Goal: Task Accomplishment & Management: Use online tool/utility

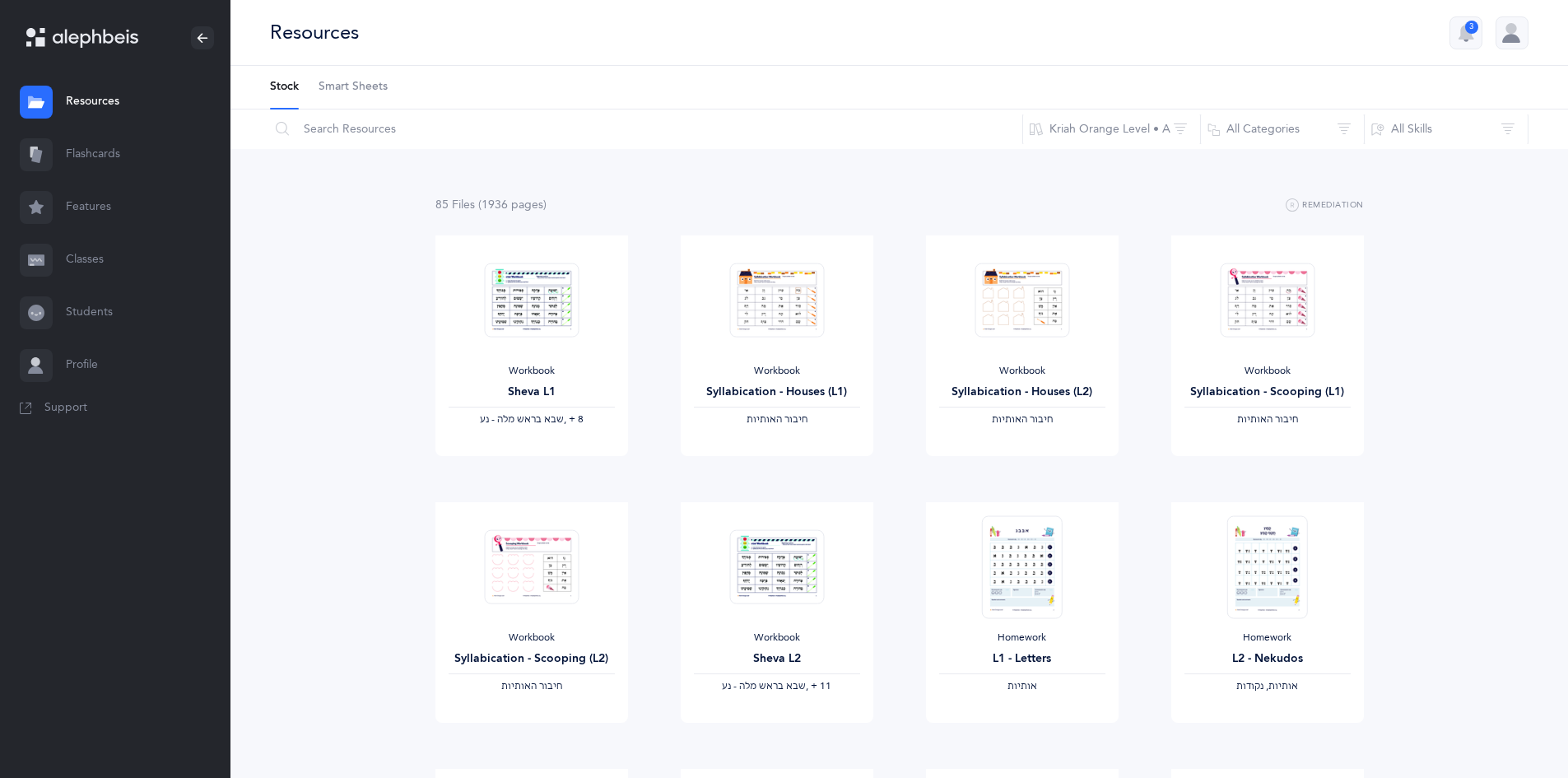
click at [85, 150] on link "Flashcards" at bounding box center [115, 155] width 231 height 53
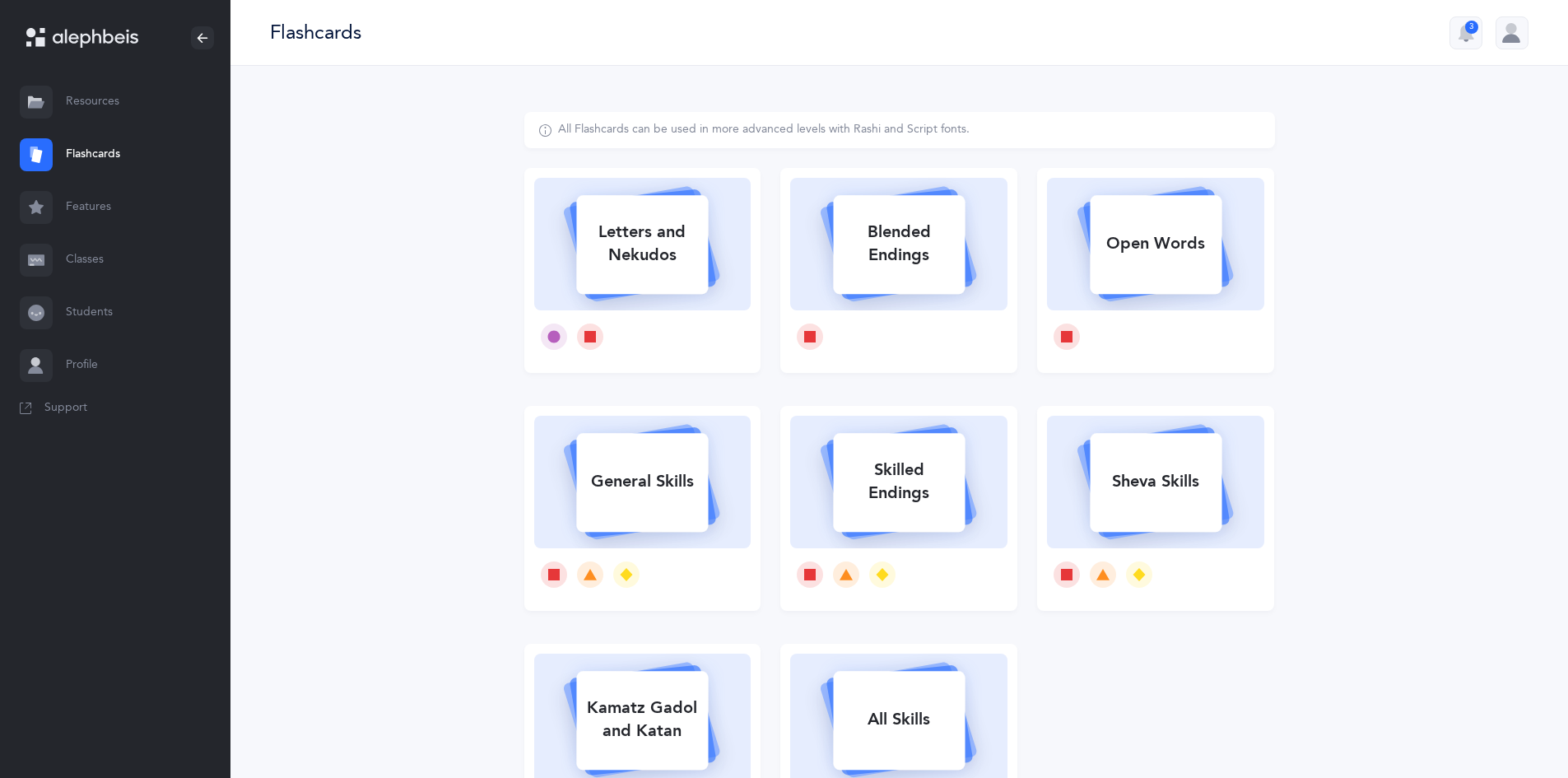
click at [654, 246] on div "Letters and Nekudos" at bounding box center [642, 244] width 132 height 66
select select
select select "single"
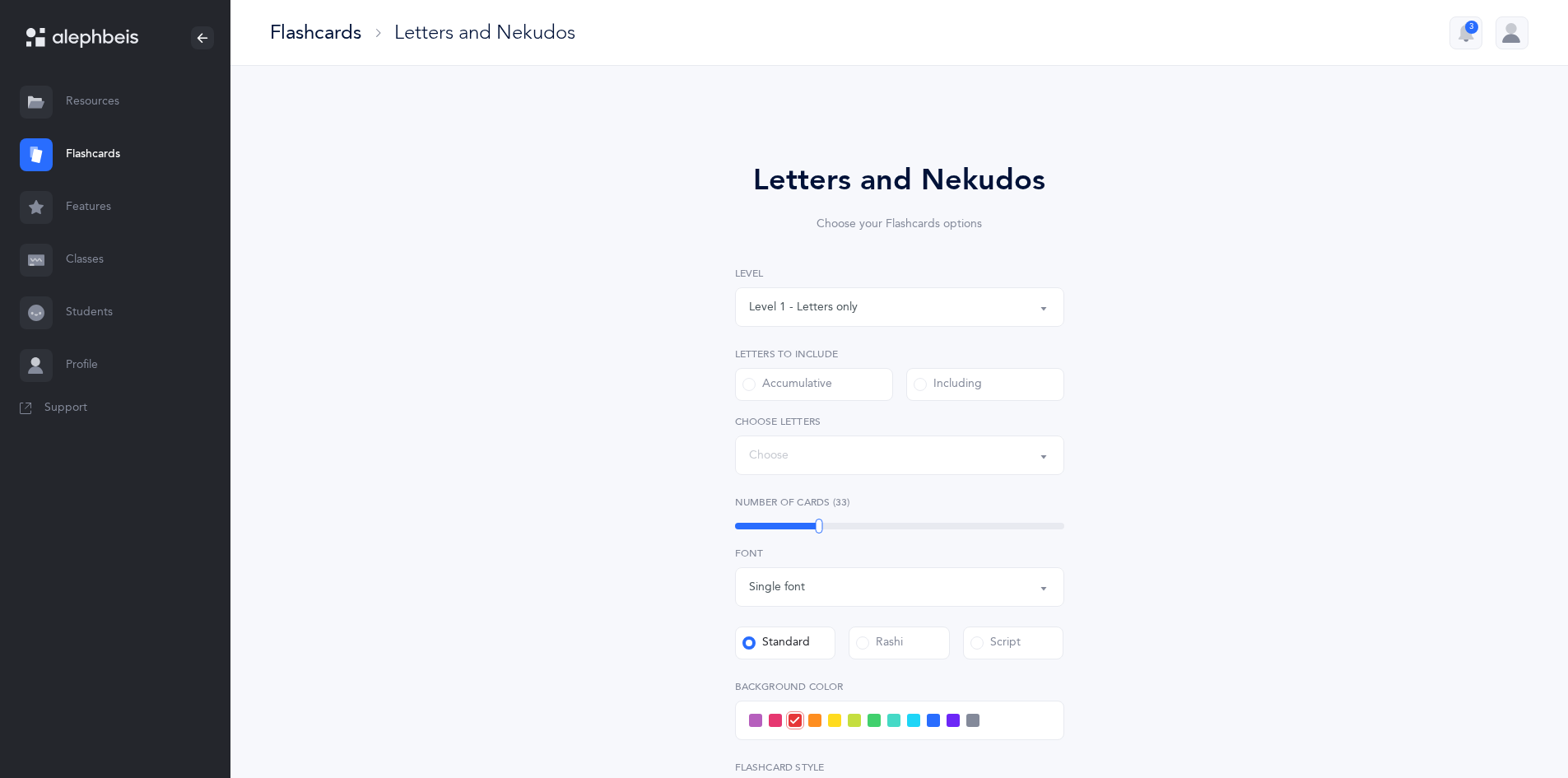
select select "27"
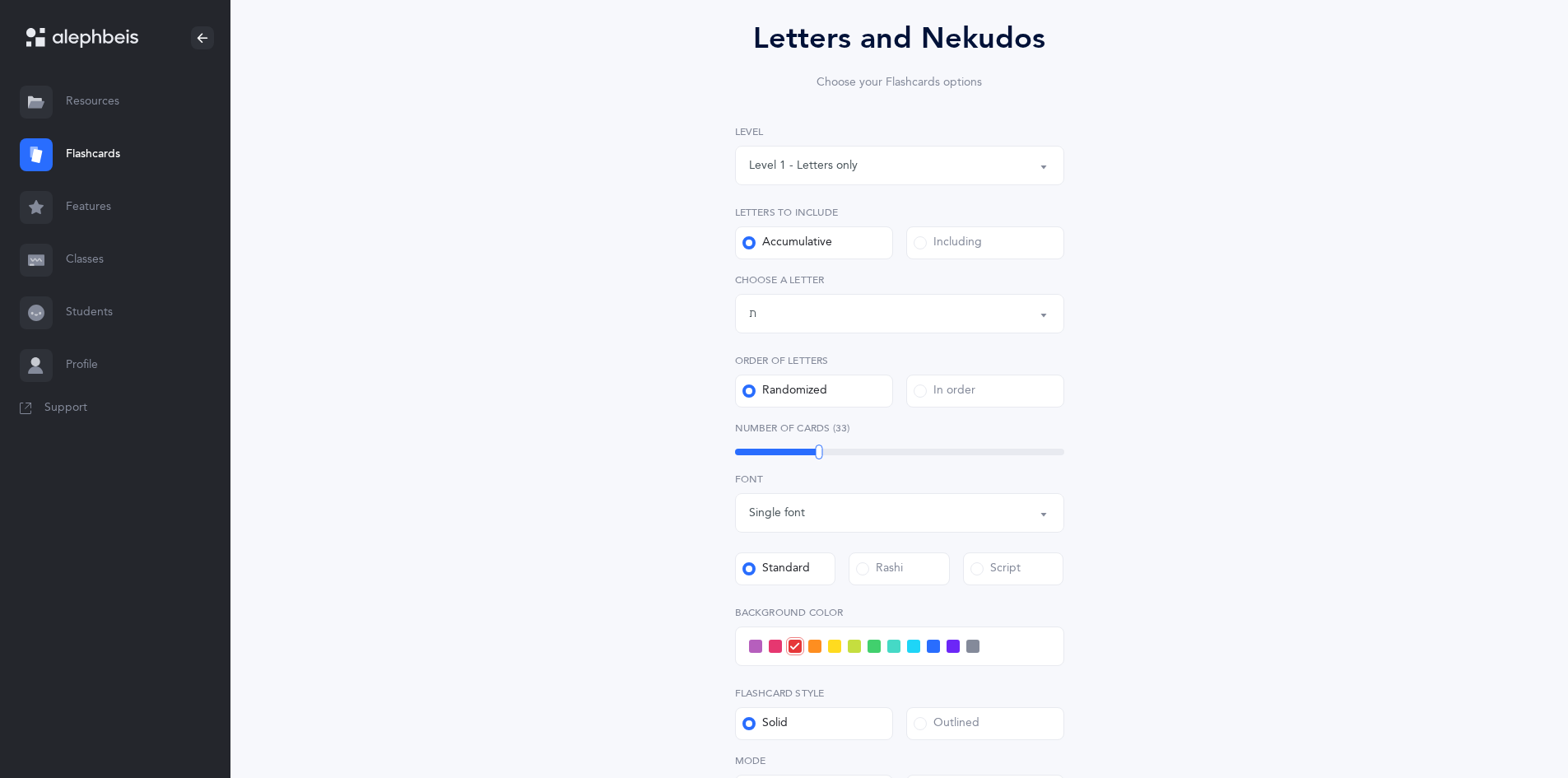
scroll to position [382, 0]
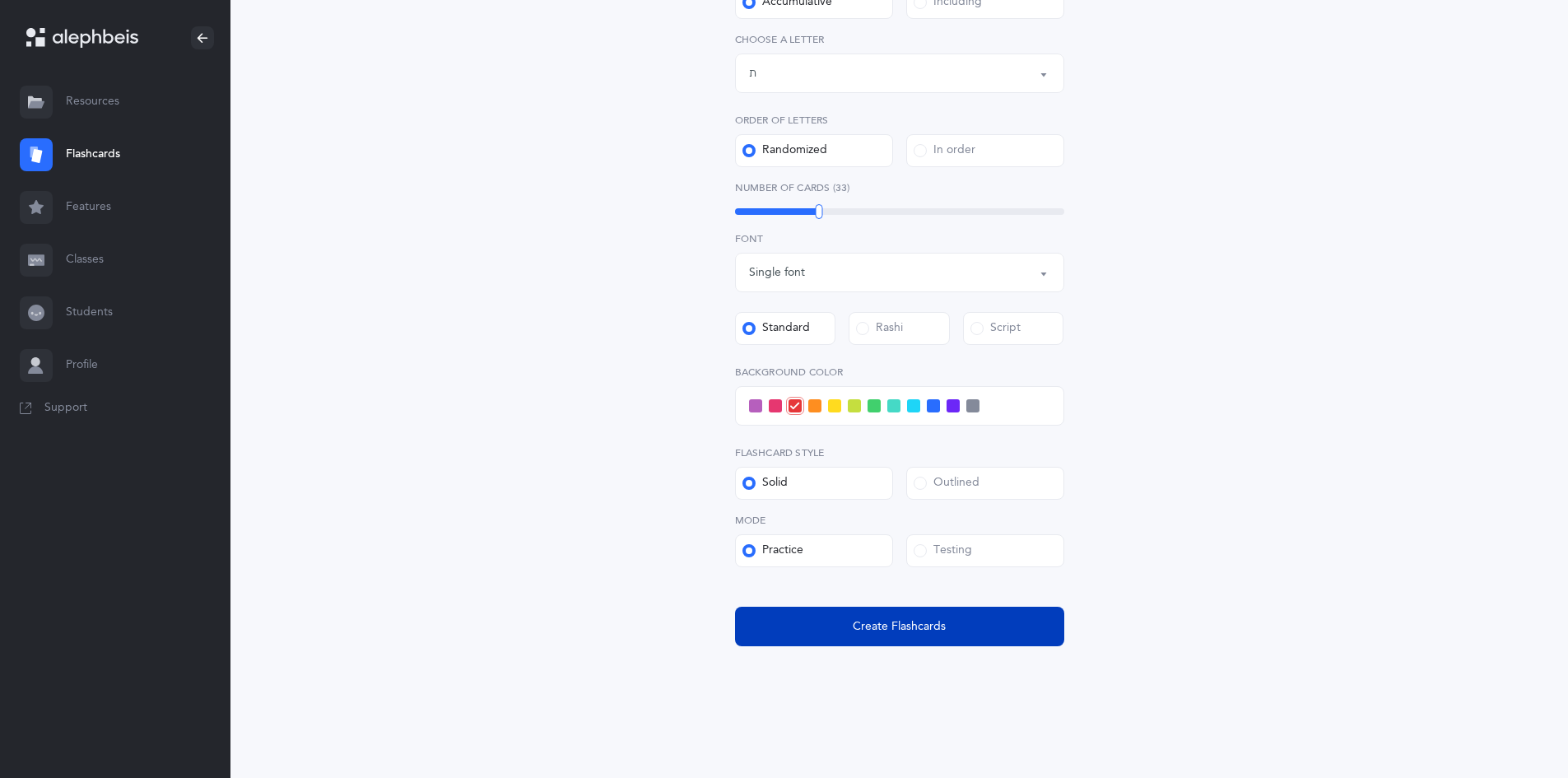
click at [778, 622] on button "Create Flashcards" at bounding box center [899, 626] width 329 height 40
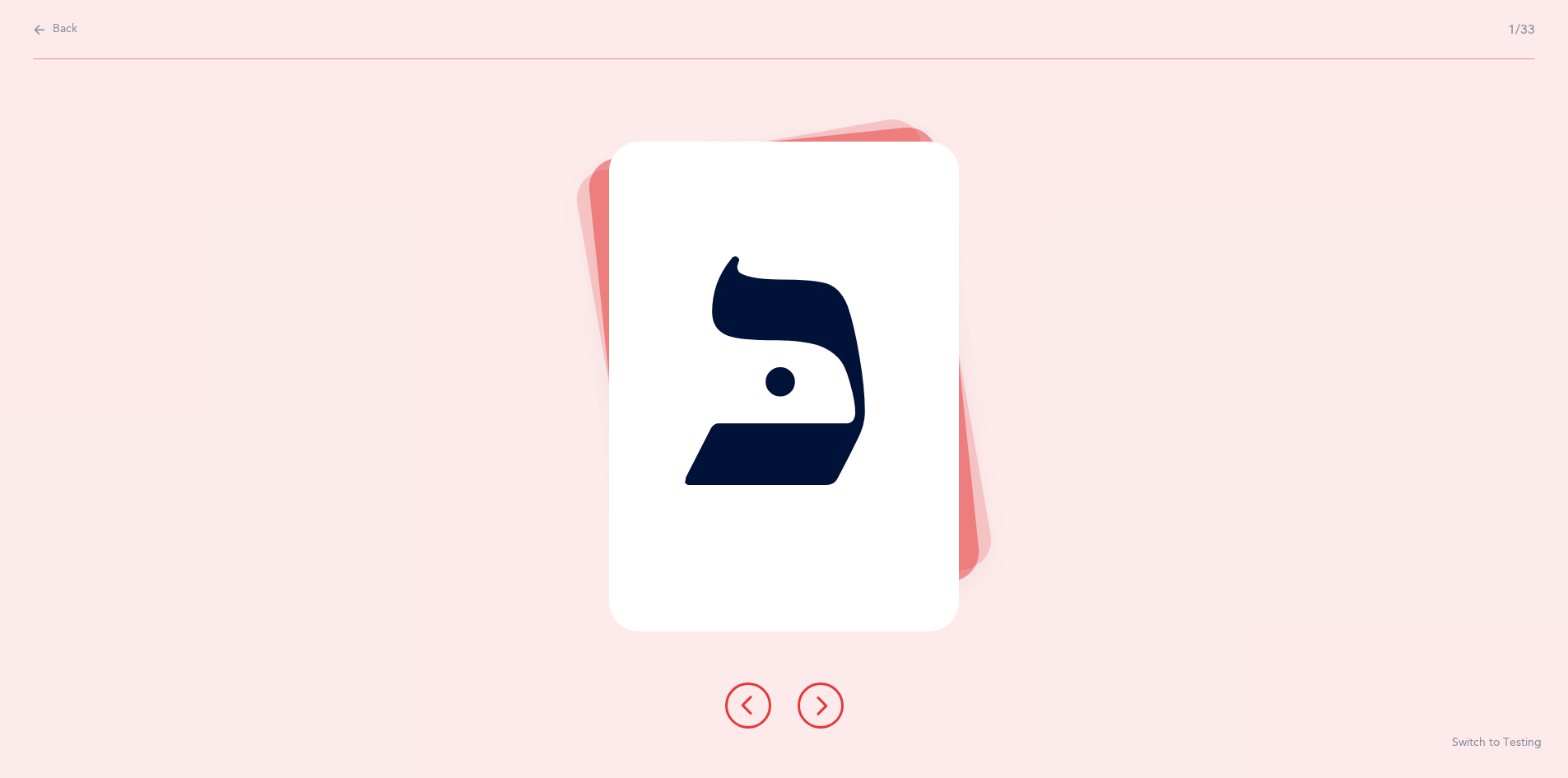
scroll to position [0, 0]
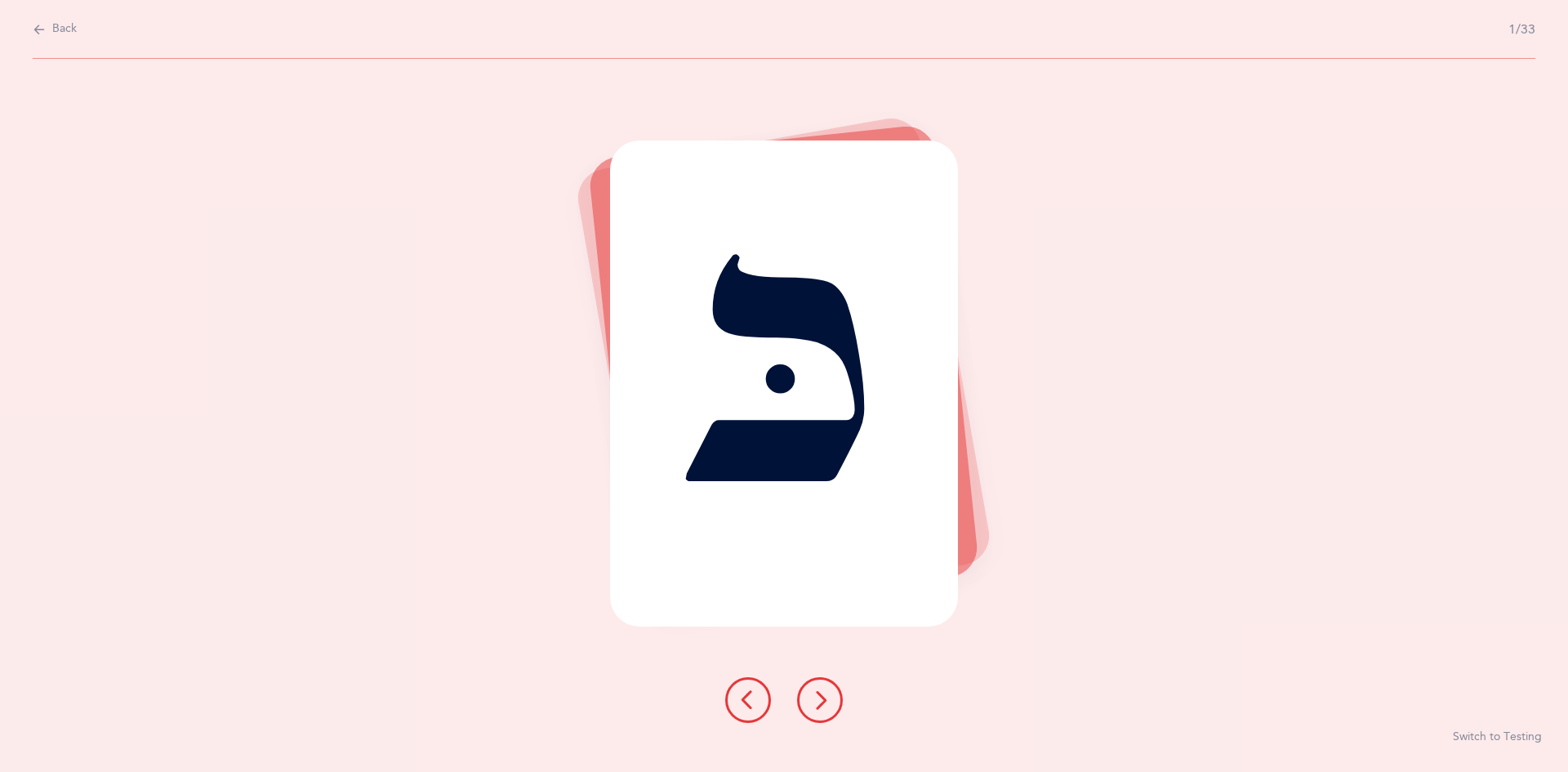
click at [822, 696] on icon at bounding box center [820, 700] width 20 height 20
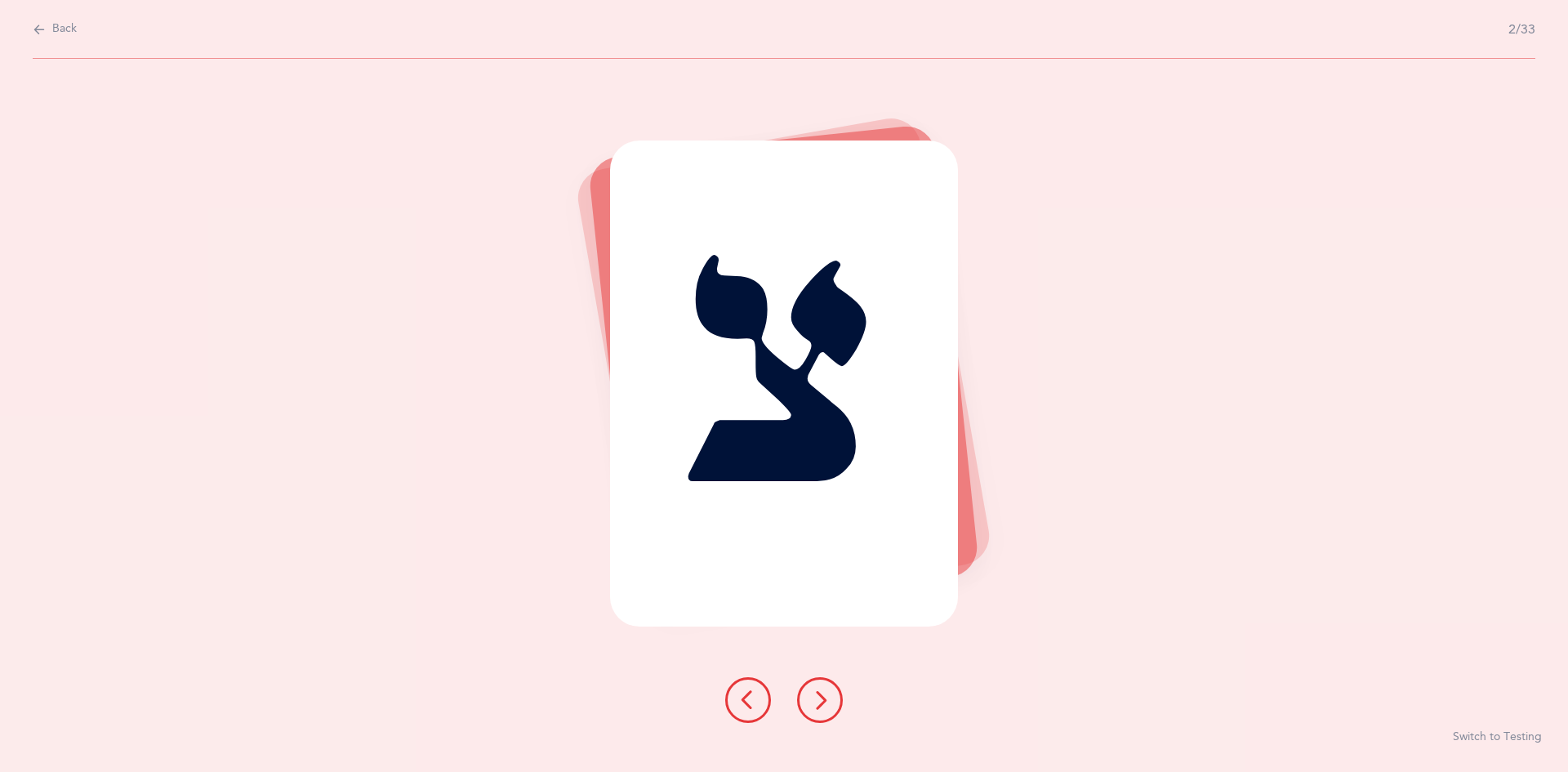
click at [822, 696] on icon at bounding box center [820, 700] width 20 height 20
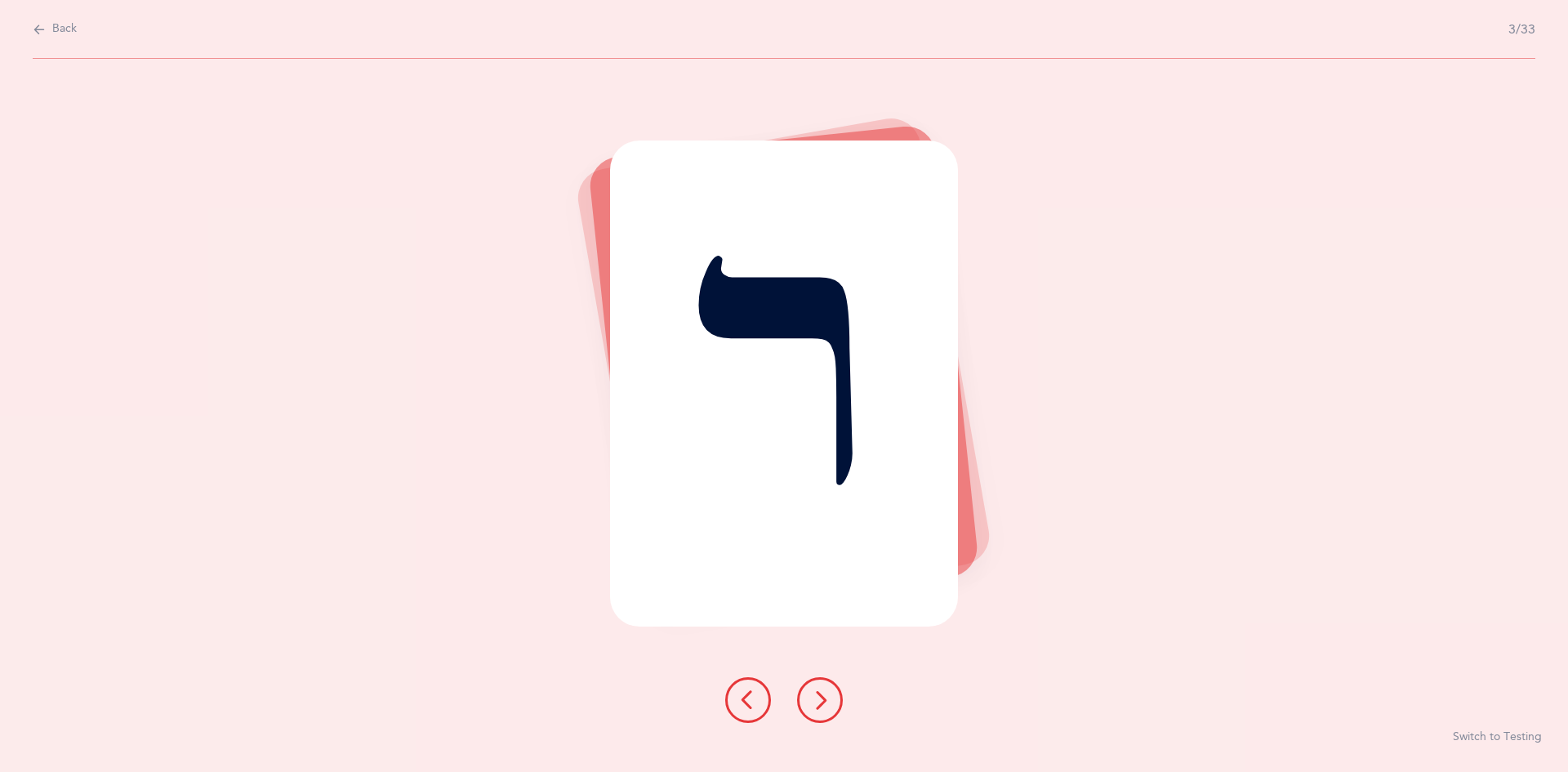
click at [822, 696] on icon at bounding box center [820, 700] width 20 height 20
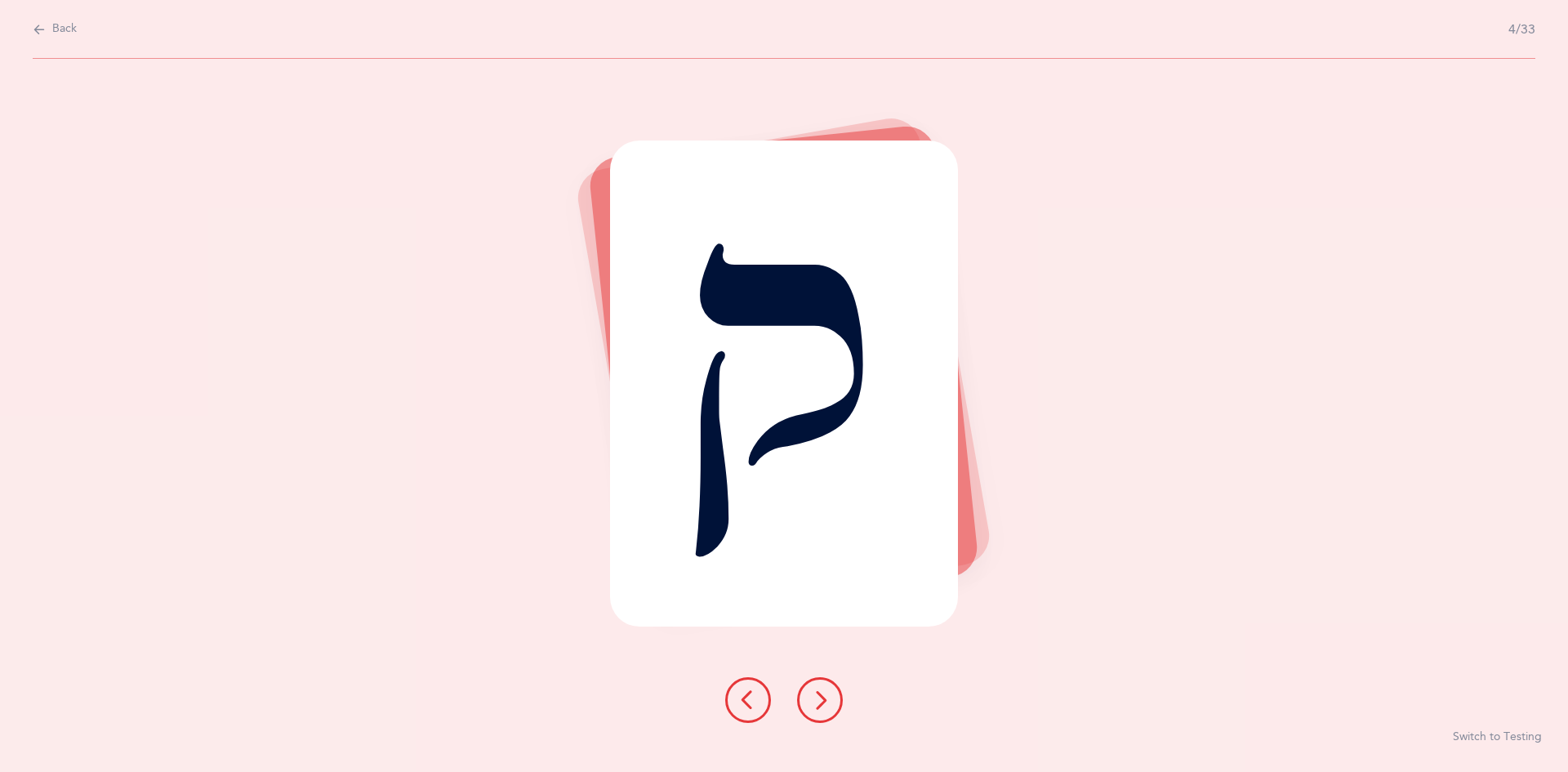
click at [823, 695] on icon at bounding box center [820, 700] width 20 height 20
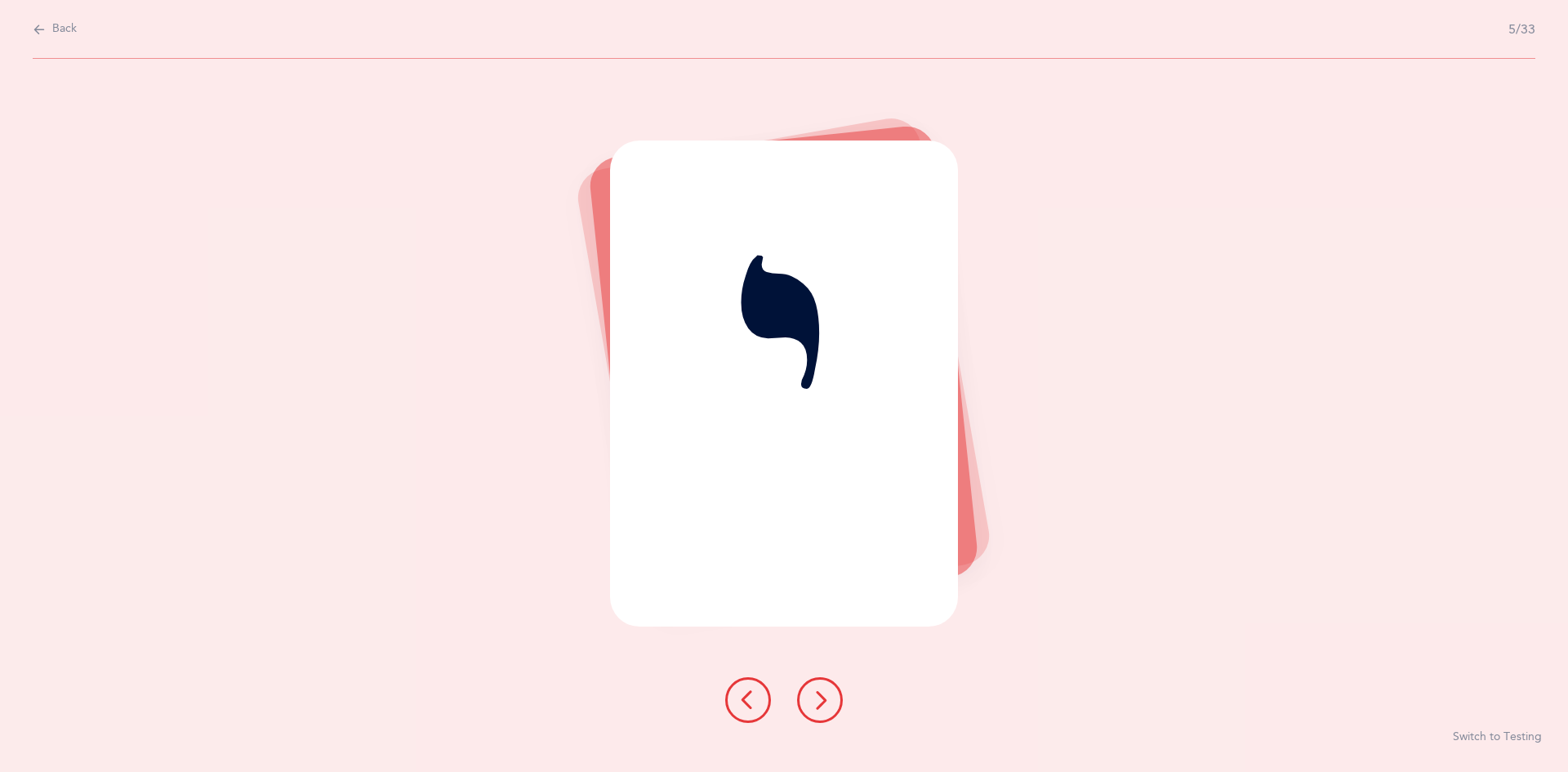
click at [822, 706] on icon at bounding box center [820, 700] width 20 height 20
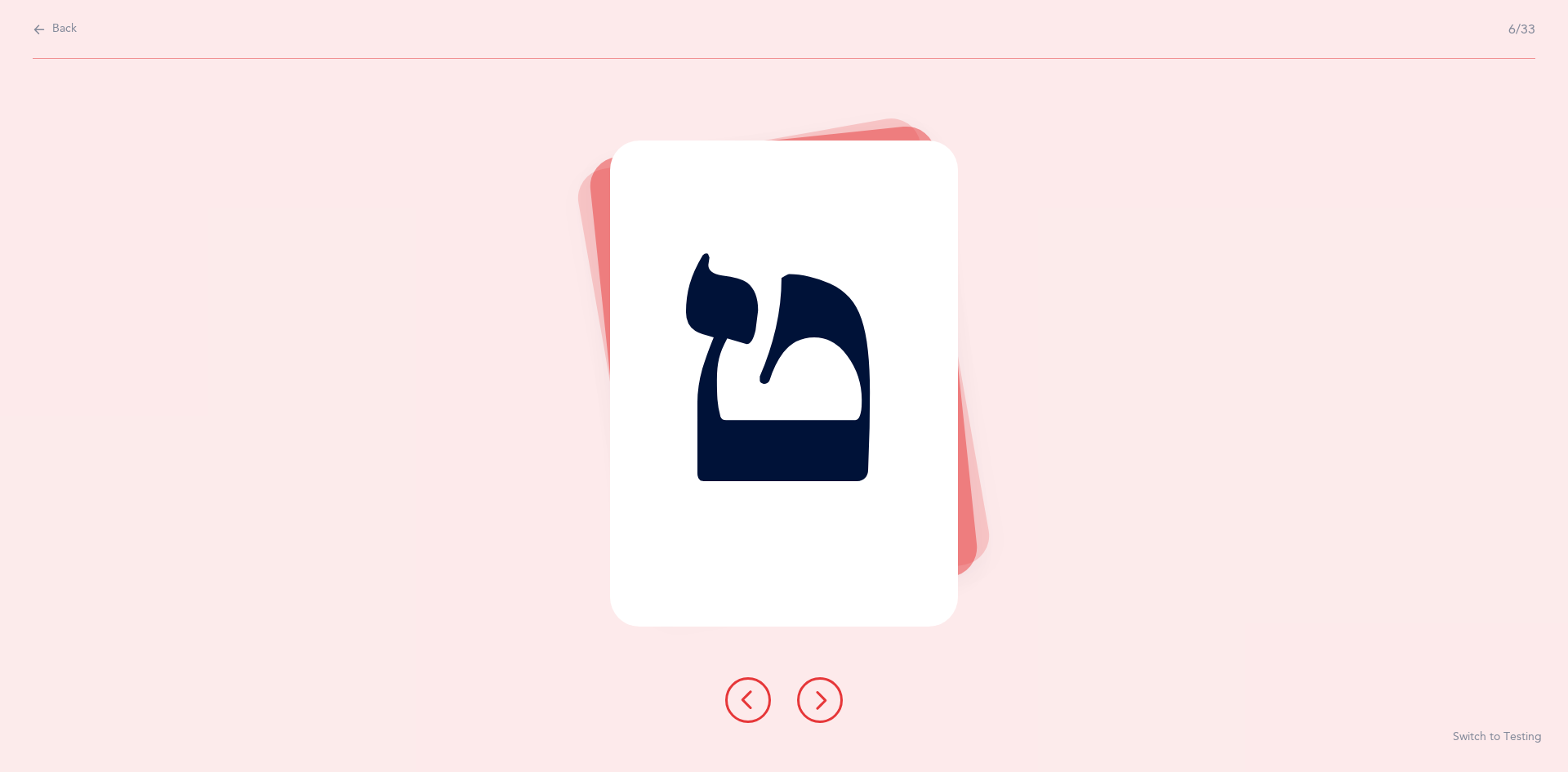
click at [822, 706] on icon at bounding box center [820, 700] width 20 height 20
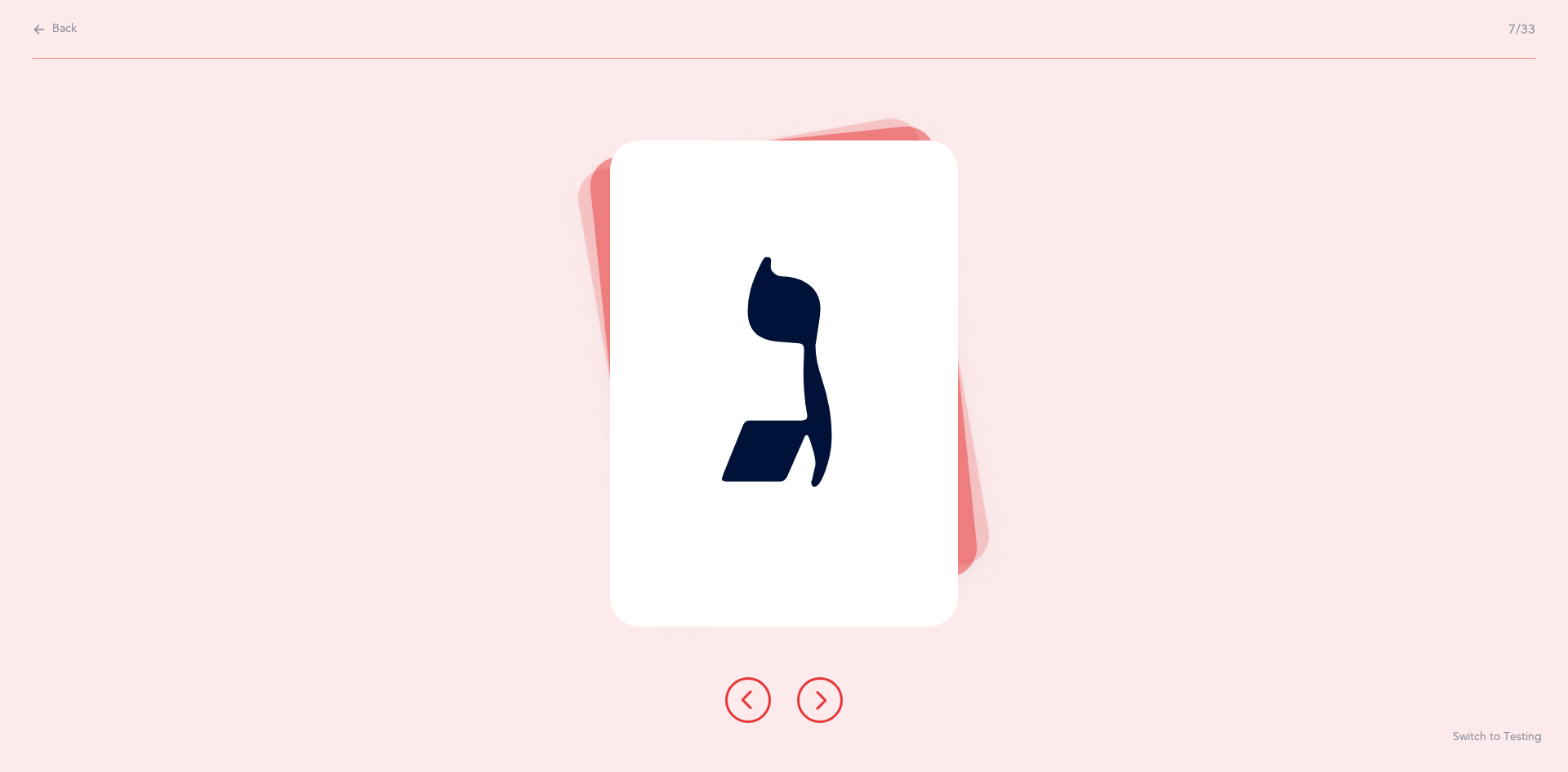
click at [822, 706] on icon at bounding box center [820, 700] width 20 height 20
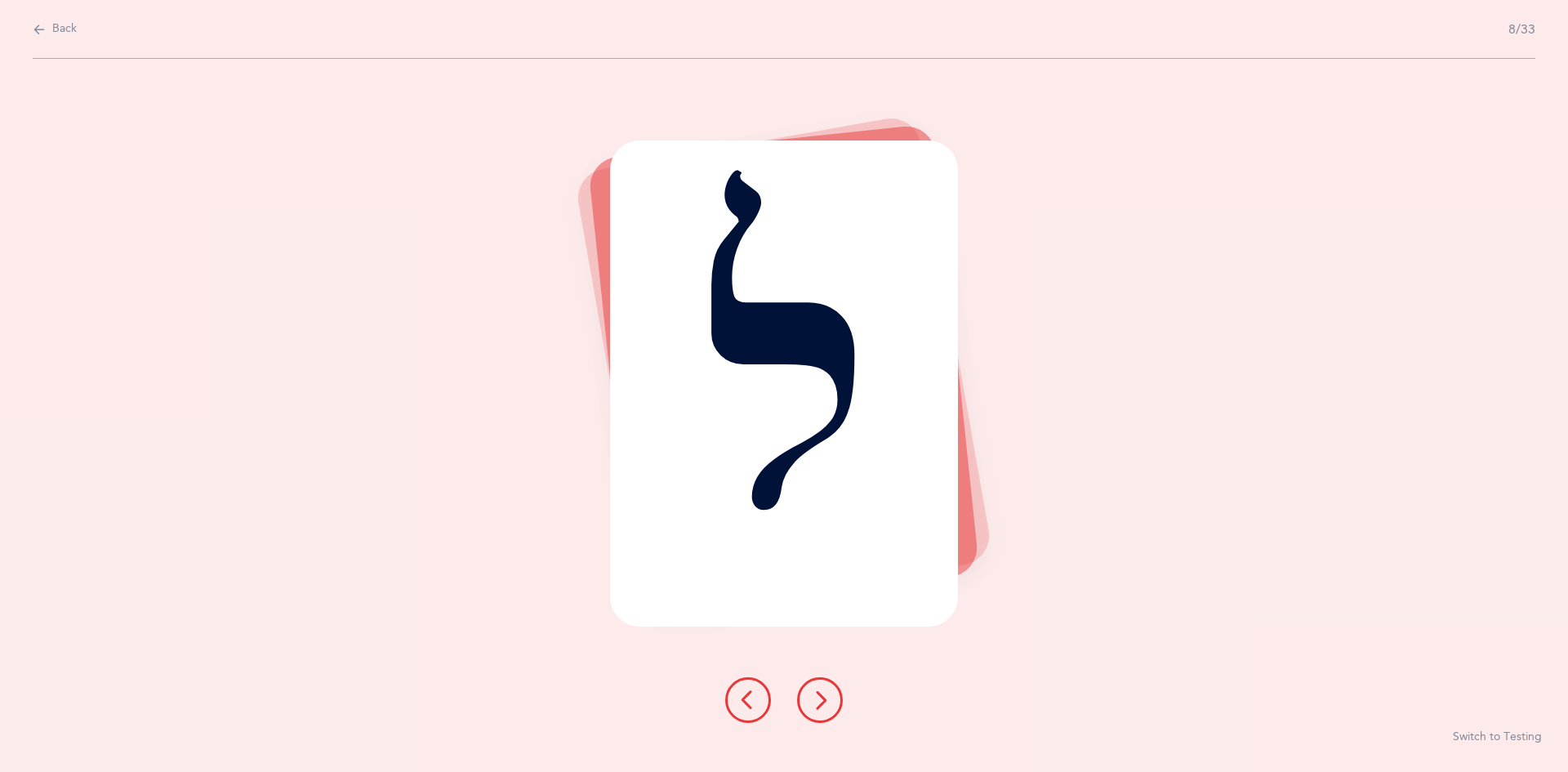
click at [822, 706] on icon at bounding box center [820, 700] width 20 height 20
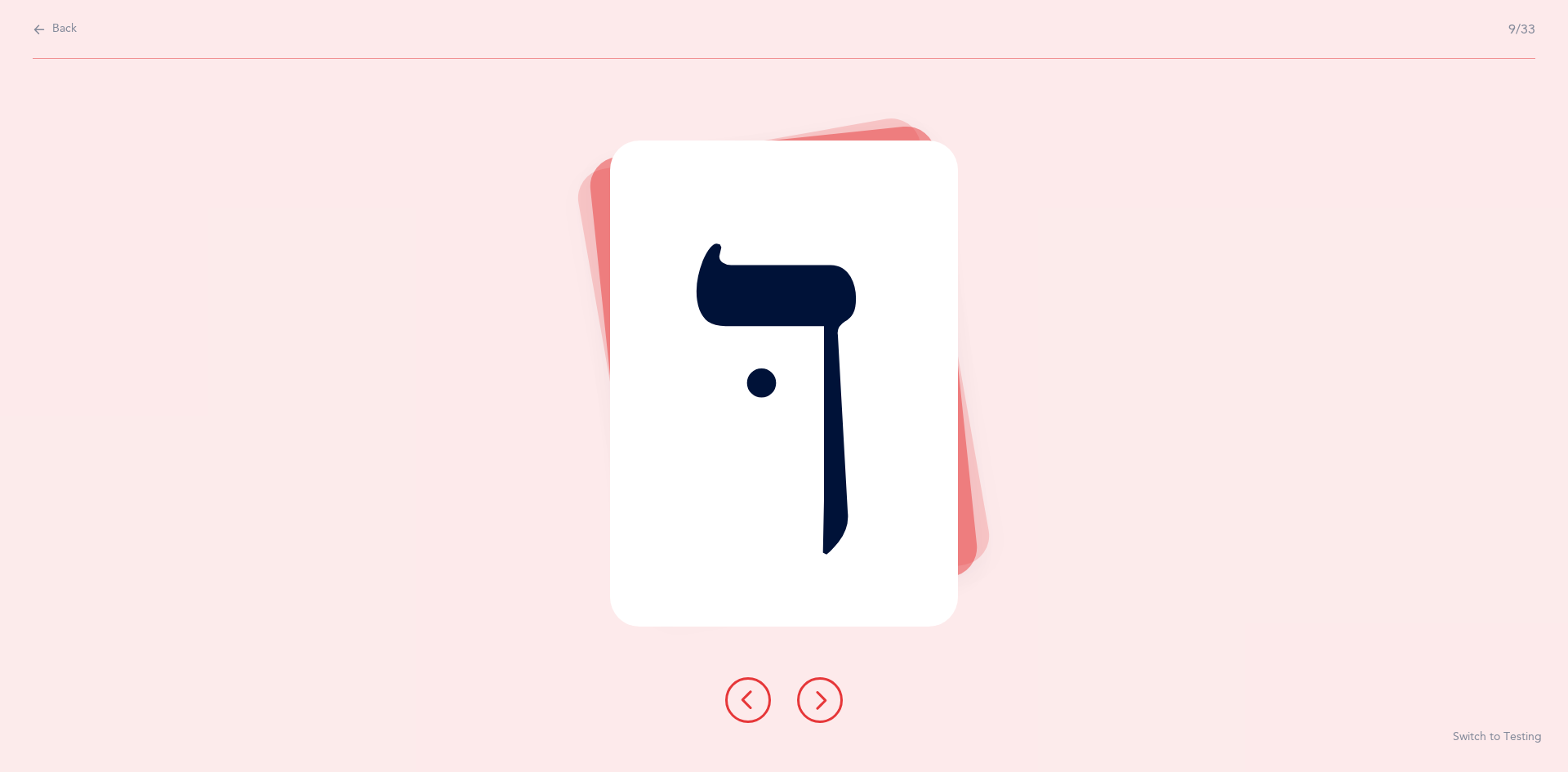
click at [822, 706] on icon at bounding box center [820, 700] width 20 height 20
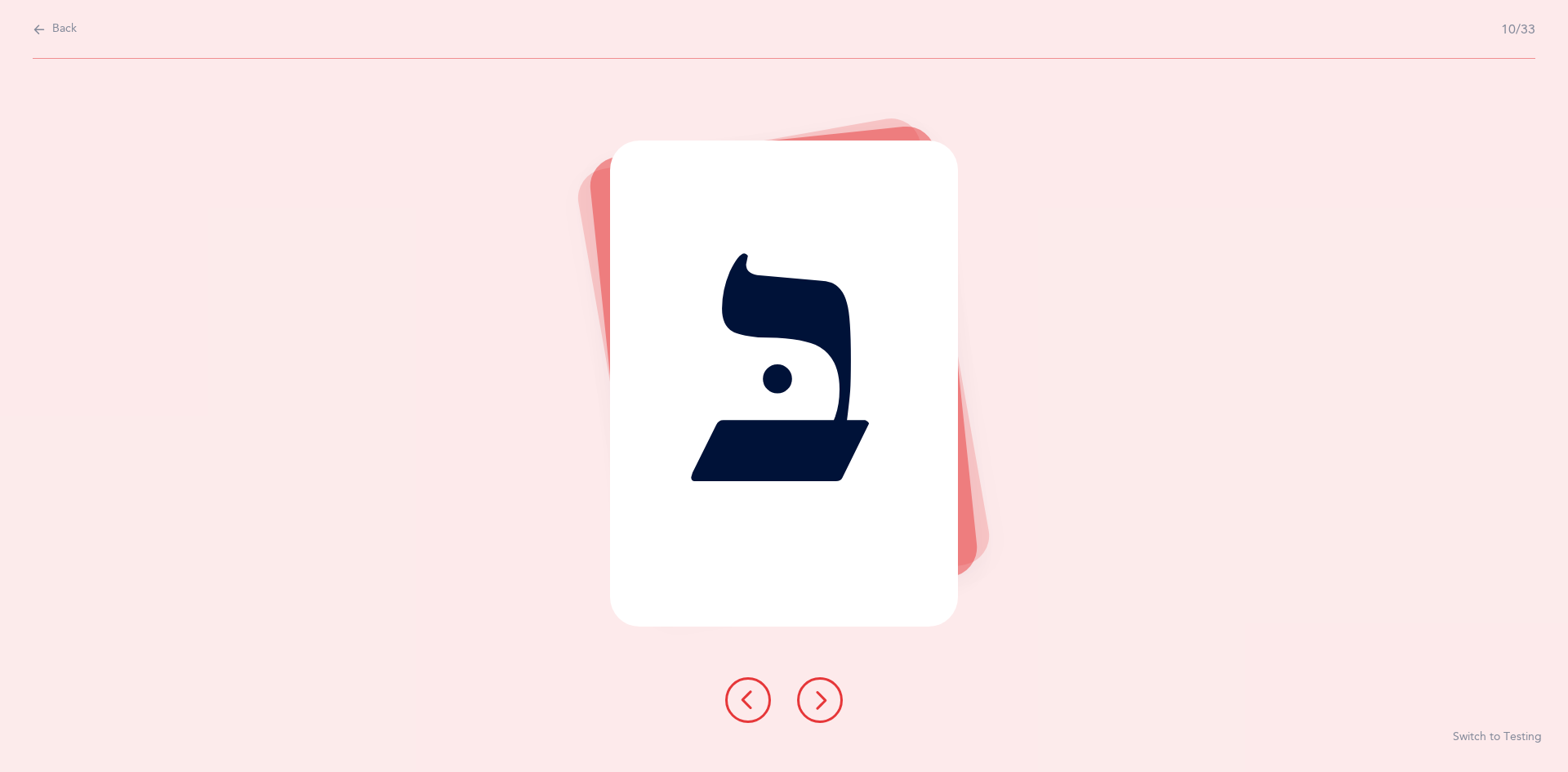
click at [822, 706] on icon at bounding box center [820, 700] width 20 height 20
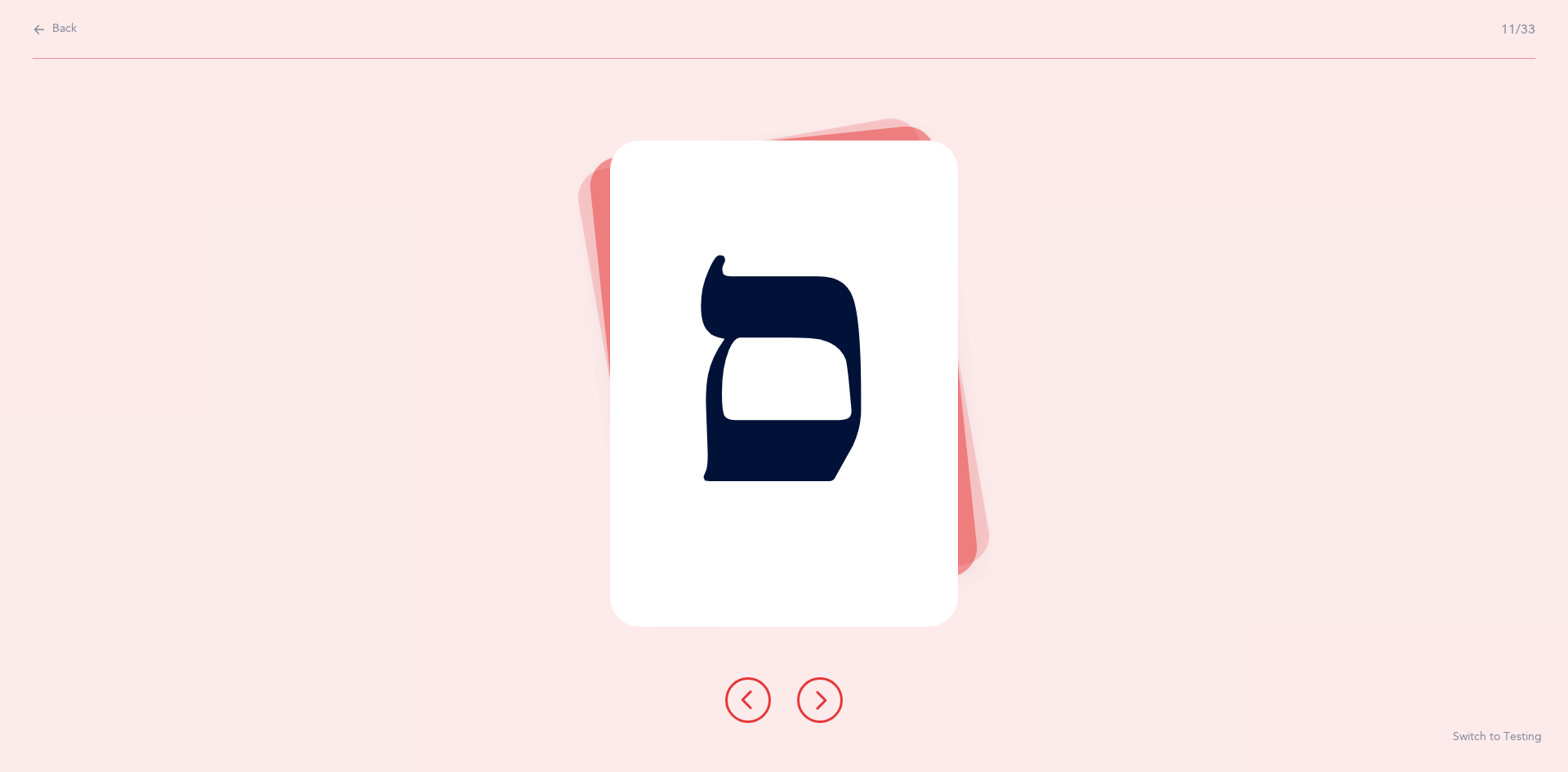
click at [822, 706] on icon at bounding box center [820, 700] width 20 height 20
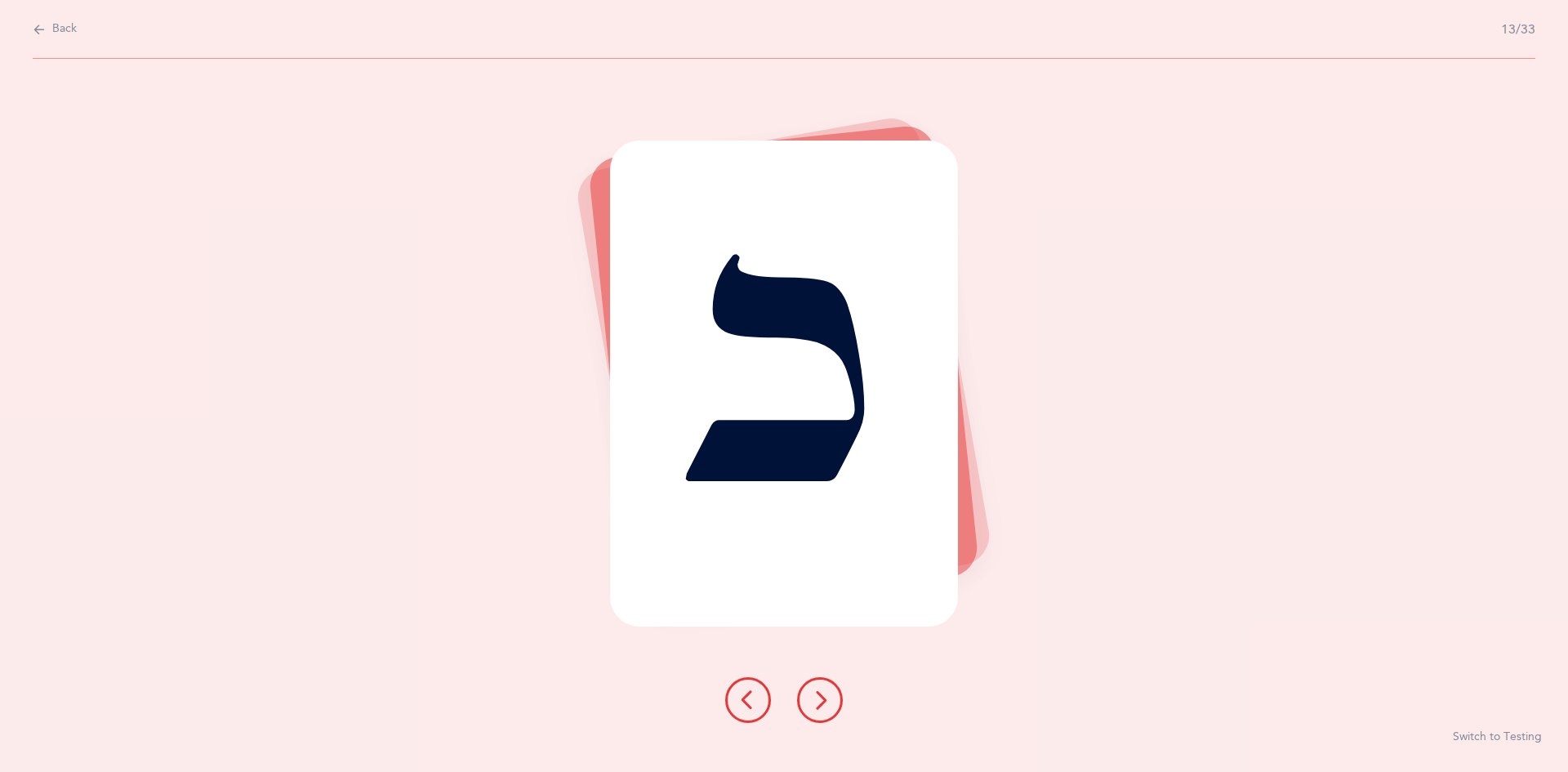
click at [822, 706] on icon at bounding box center [820, 700] width 20 height 20
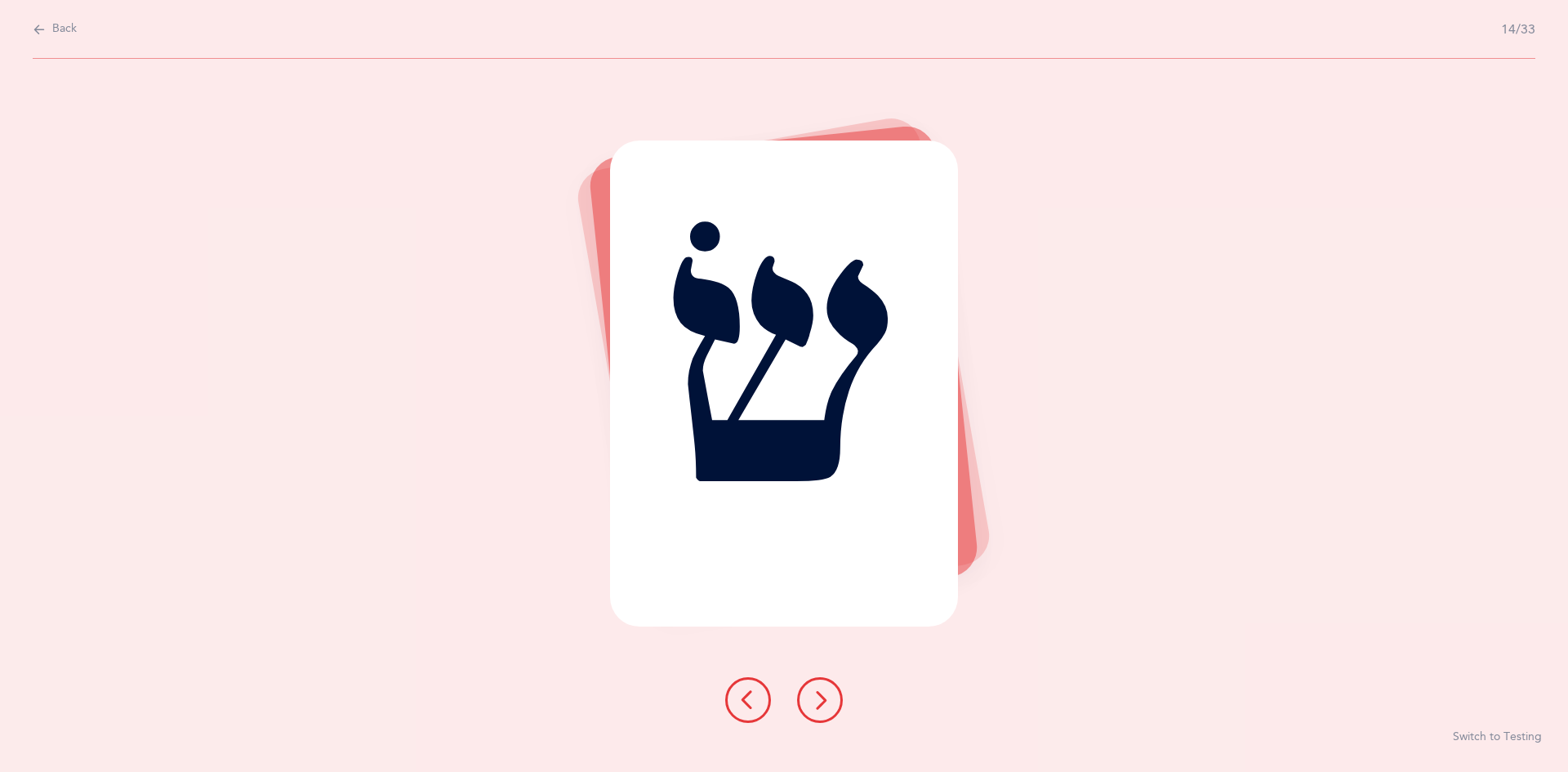
click at [822, 706] on icon at bounding box center [820, 700] width 20 height 20
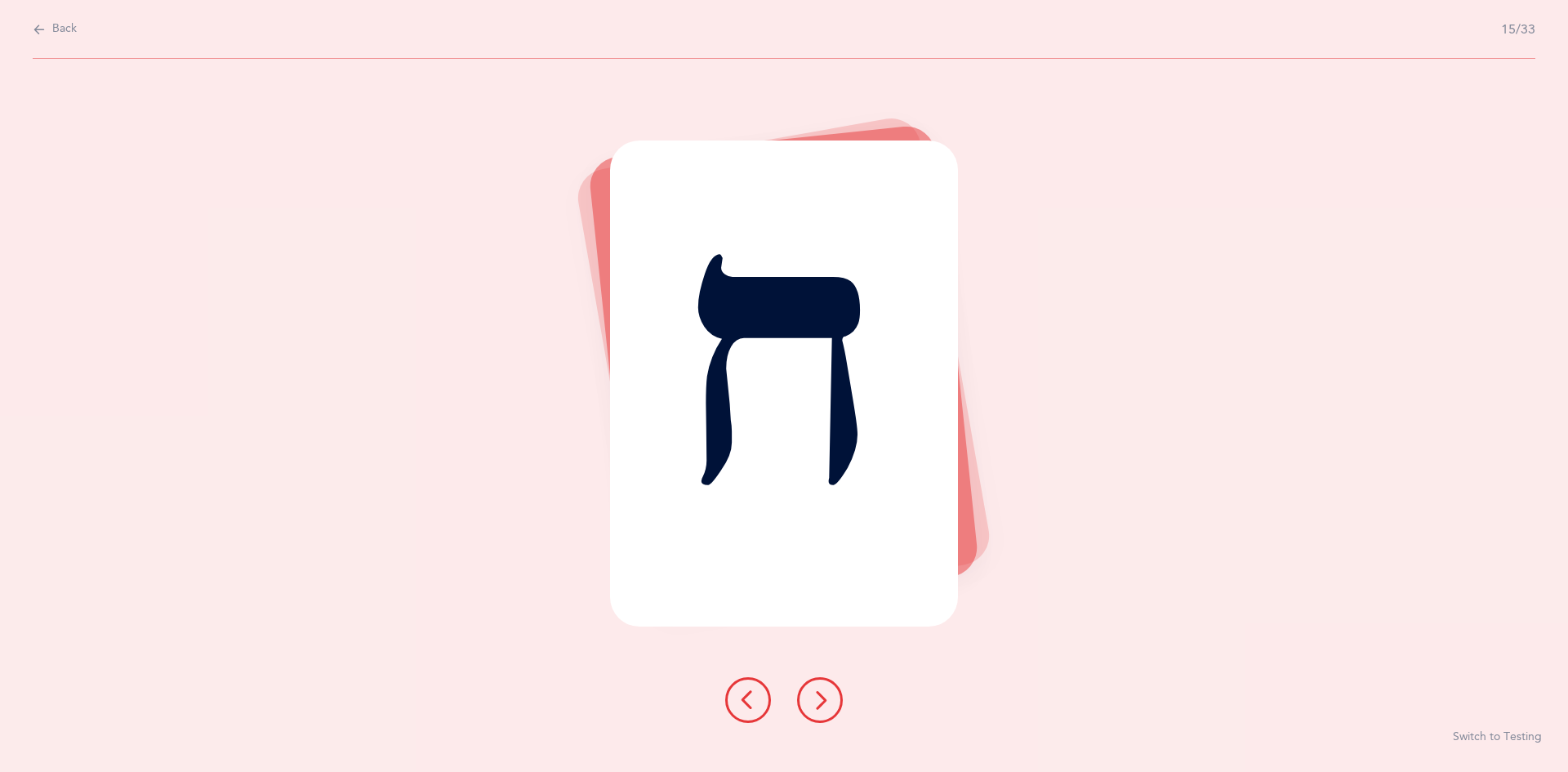
click at [817, 693] on icon at bounding box center [820, 700] width 20 height 20
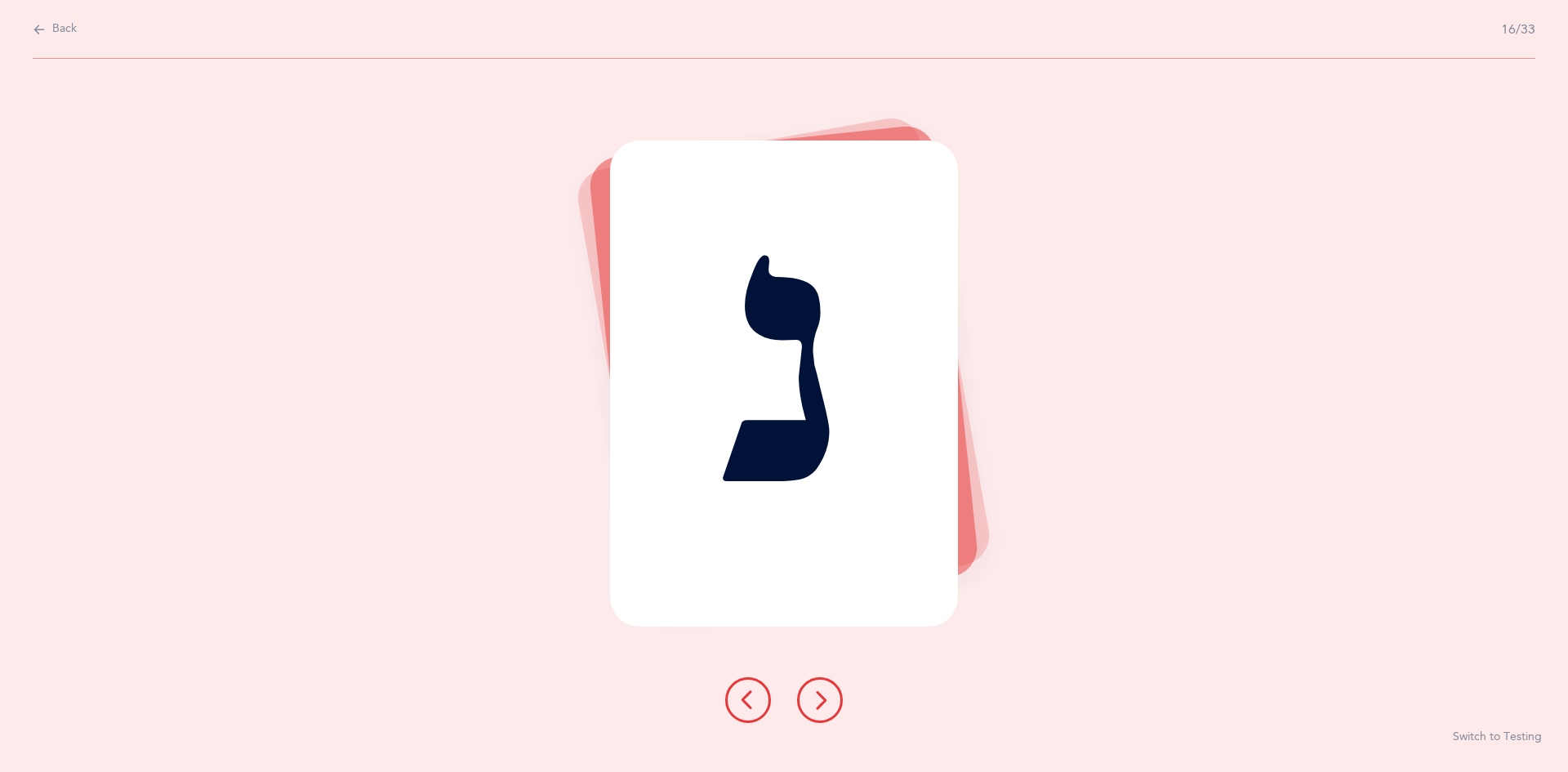
click at [817, 693] on icon at bounding box center [820, 700] width 20 height 20
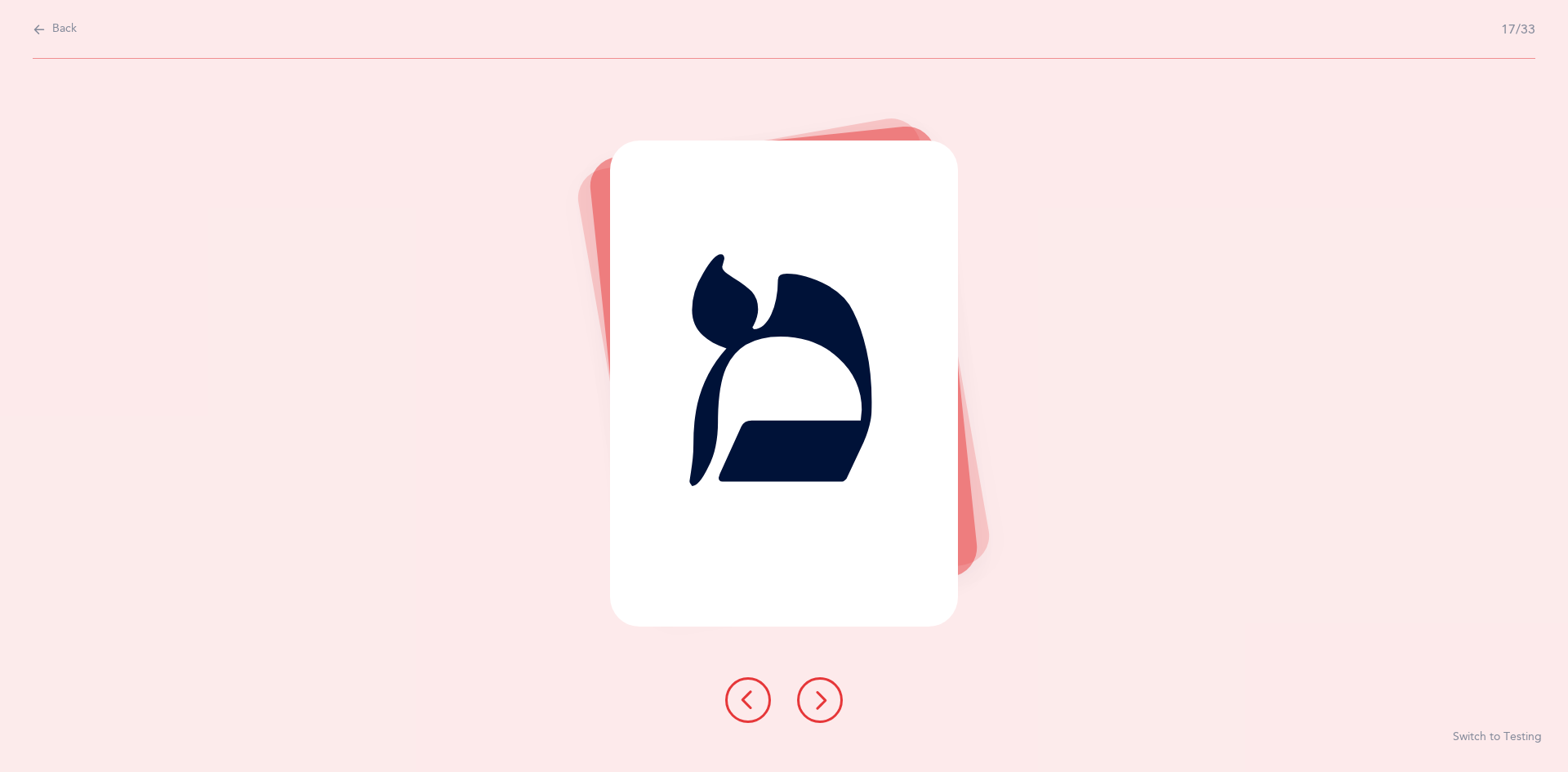
click at [817, 693] on icon at bounding box center [820, 700] width 20 height 20
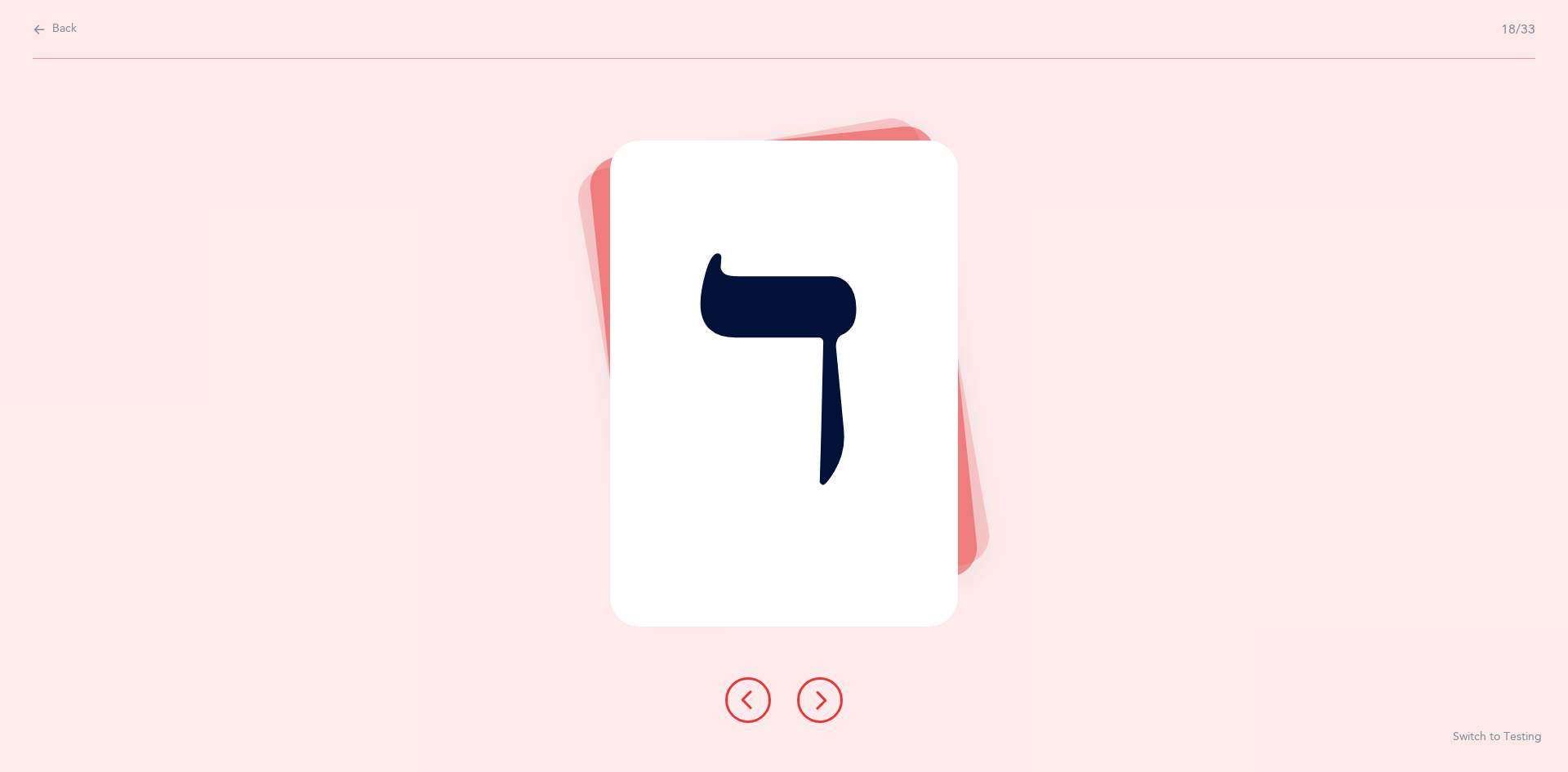
click at [817, 693] on icon at bounding box center [820, 700] width 20 height 20
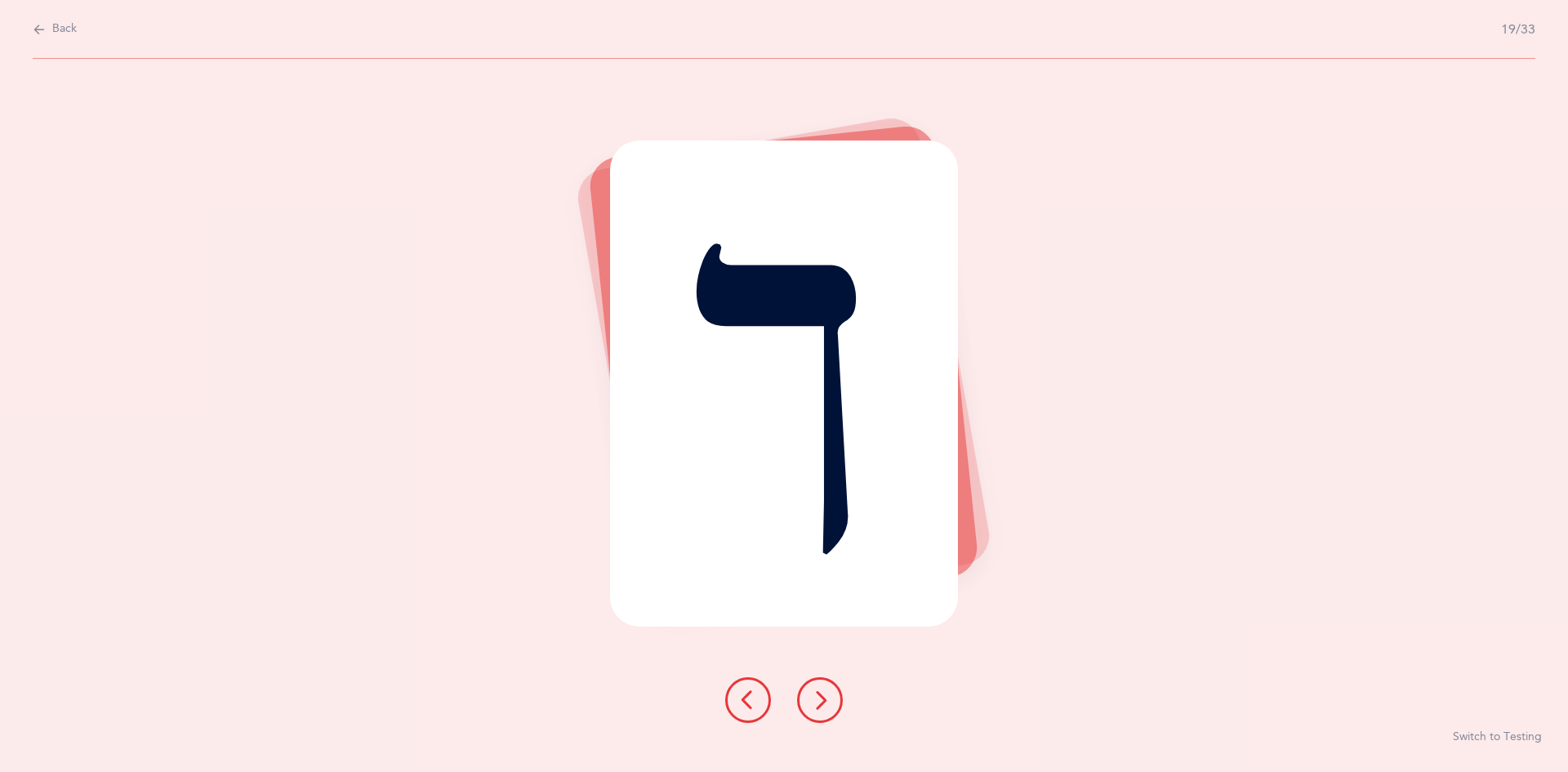
click at [817, 693] on icon at bounding box center [820, 700] width 20 height 20
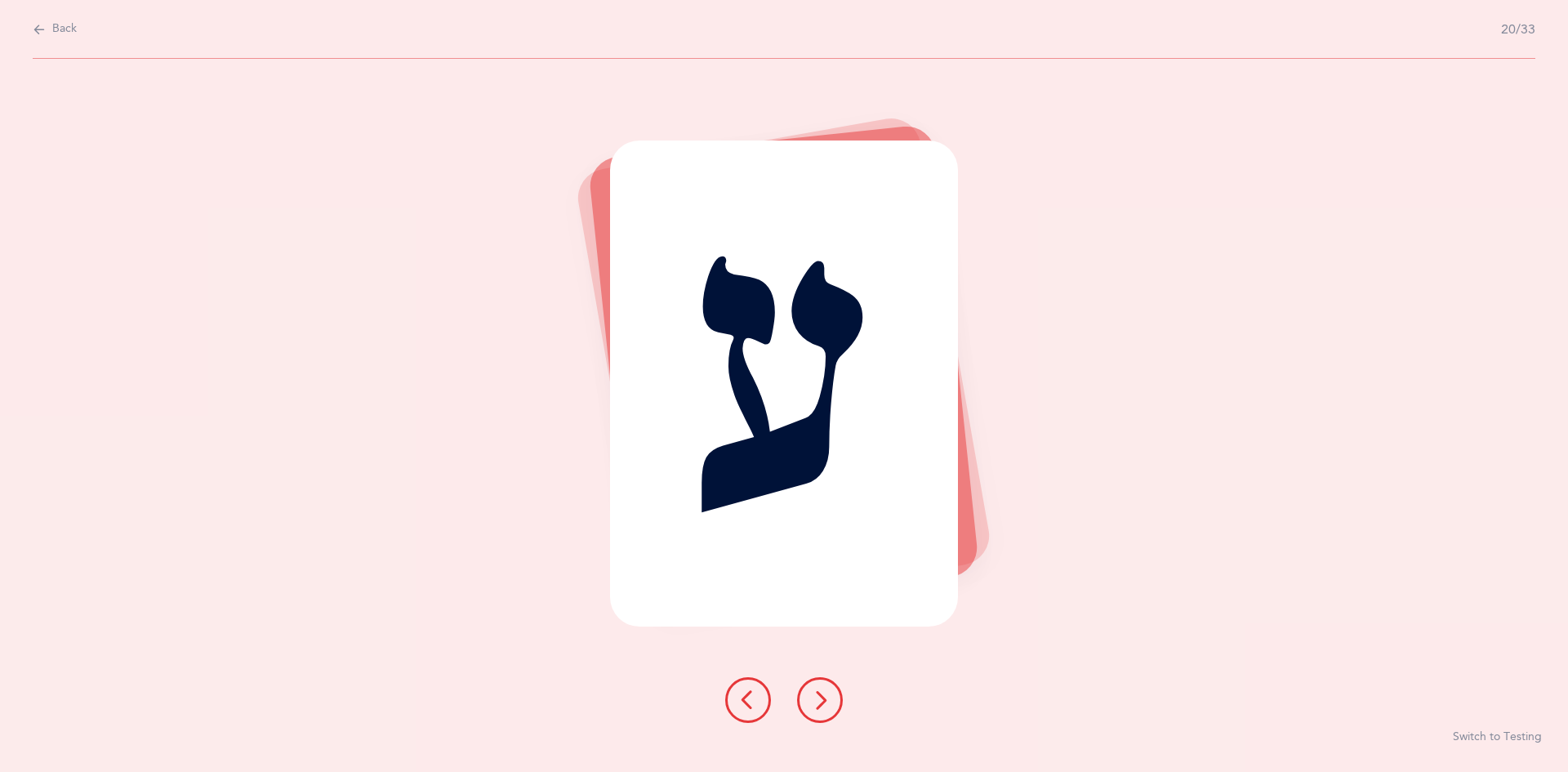
click at [817, 693] on icon at bounding box center [820, 700] width 20 height 20
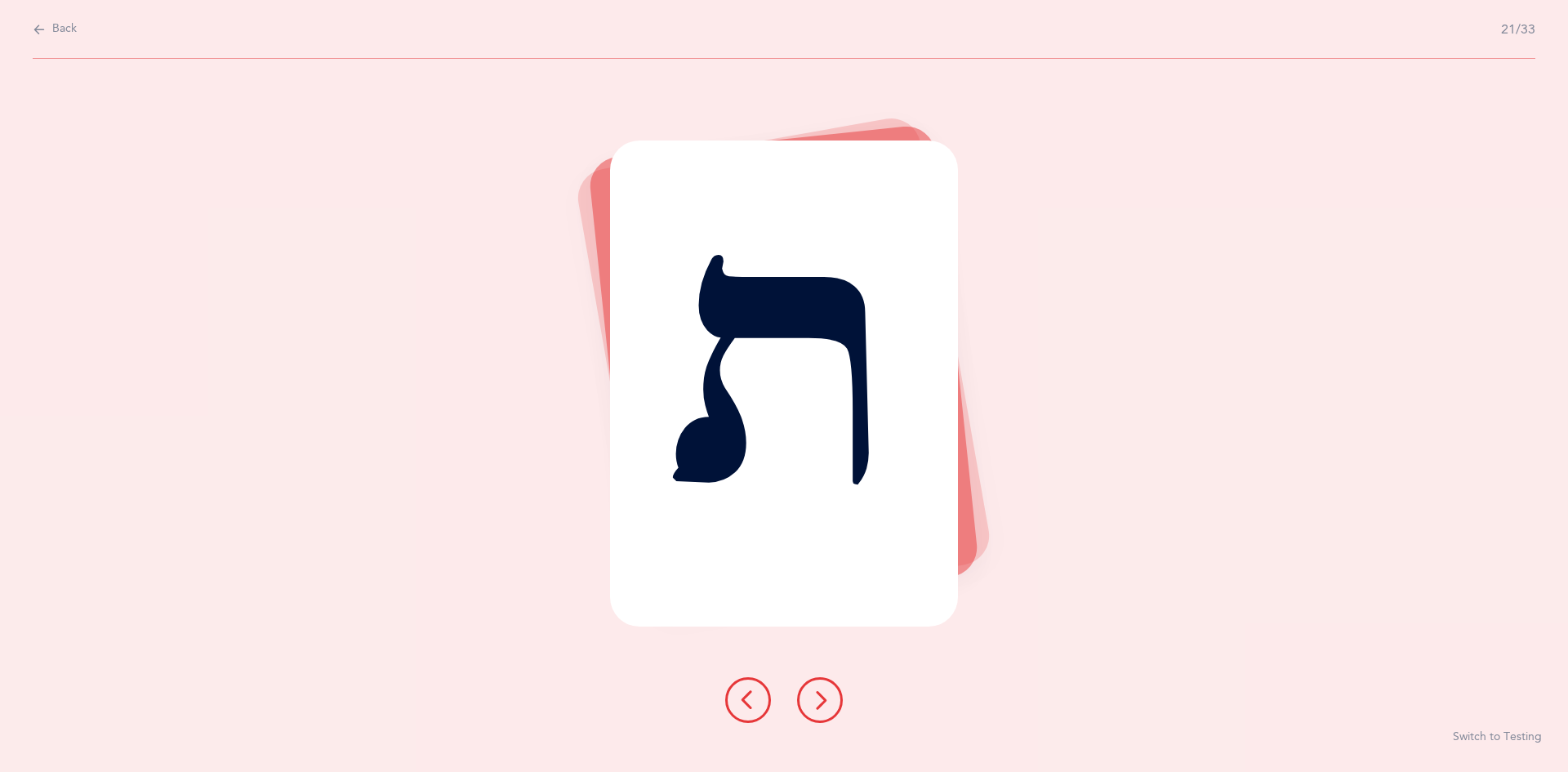
click at [817, 693] on icon at bounding box center [820, 700] width 20 height 20
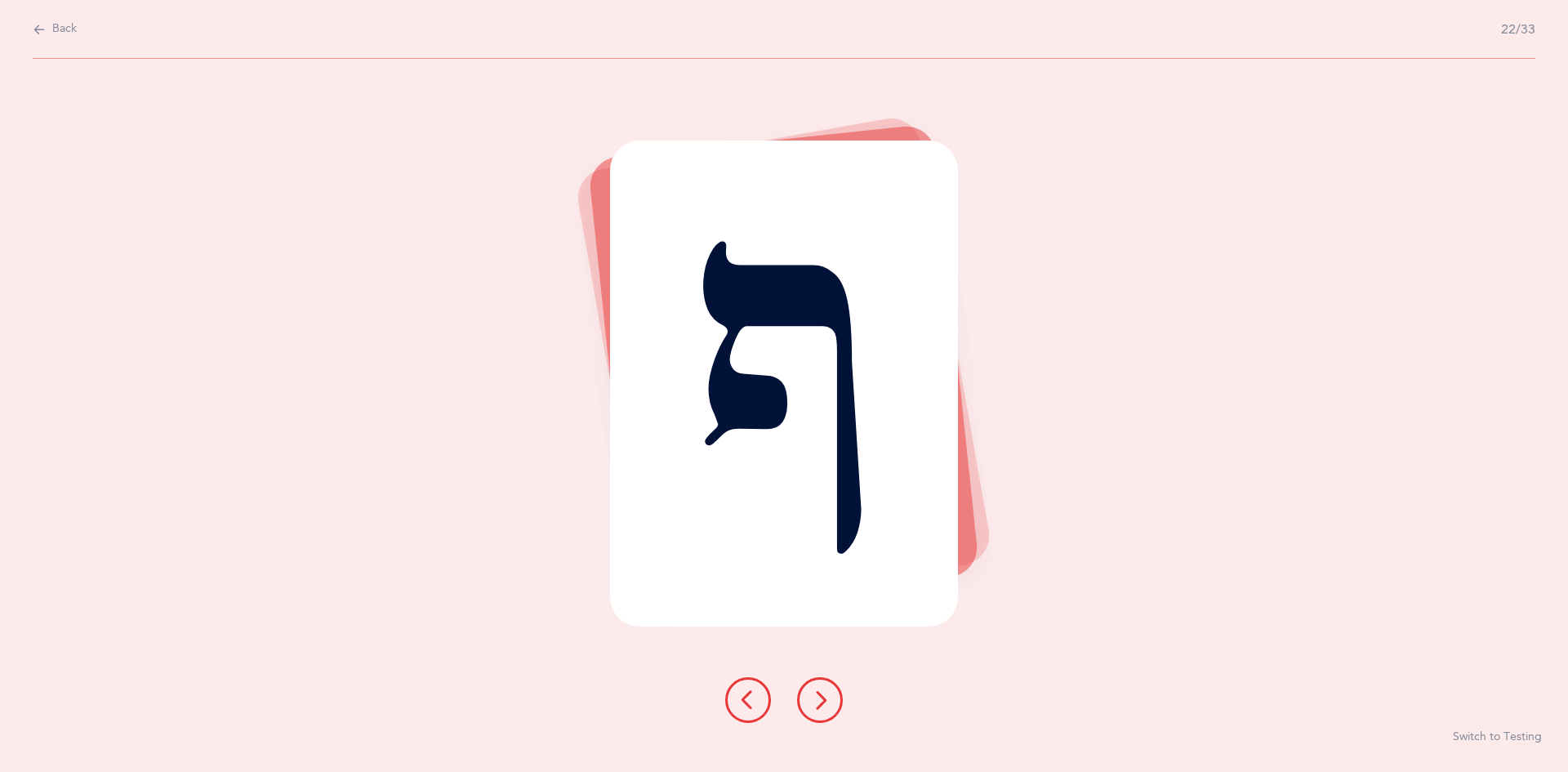
drag, startPoint x: 850, startPoint y: 697, endPoint x: 878, endPoint y: 693, distance: 28.3
click at [869, 693] on div "ף Switch to Testing" at bounding box center [784, 415] width 1568 height 713
click at [806, 699] on button at bounding box center [820, 700] width 46 height 46
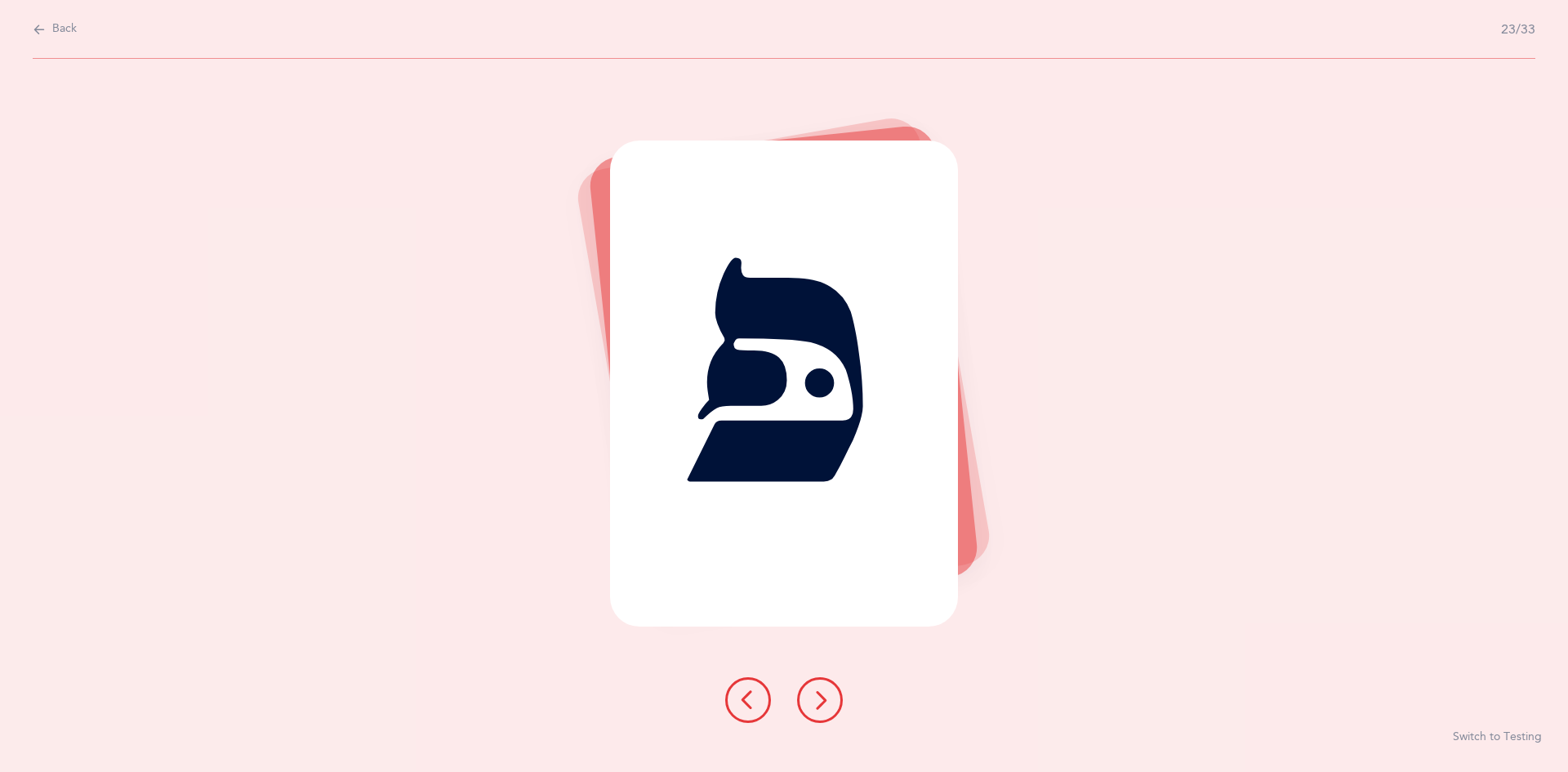
click at [806, 699] on button at bounding box center [820, 700] width 46 height 46
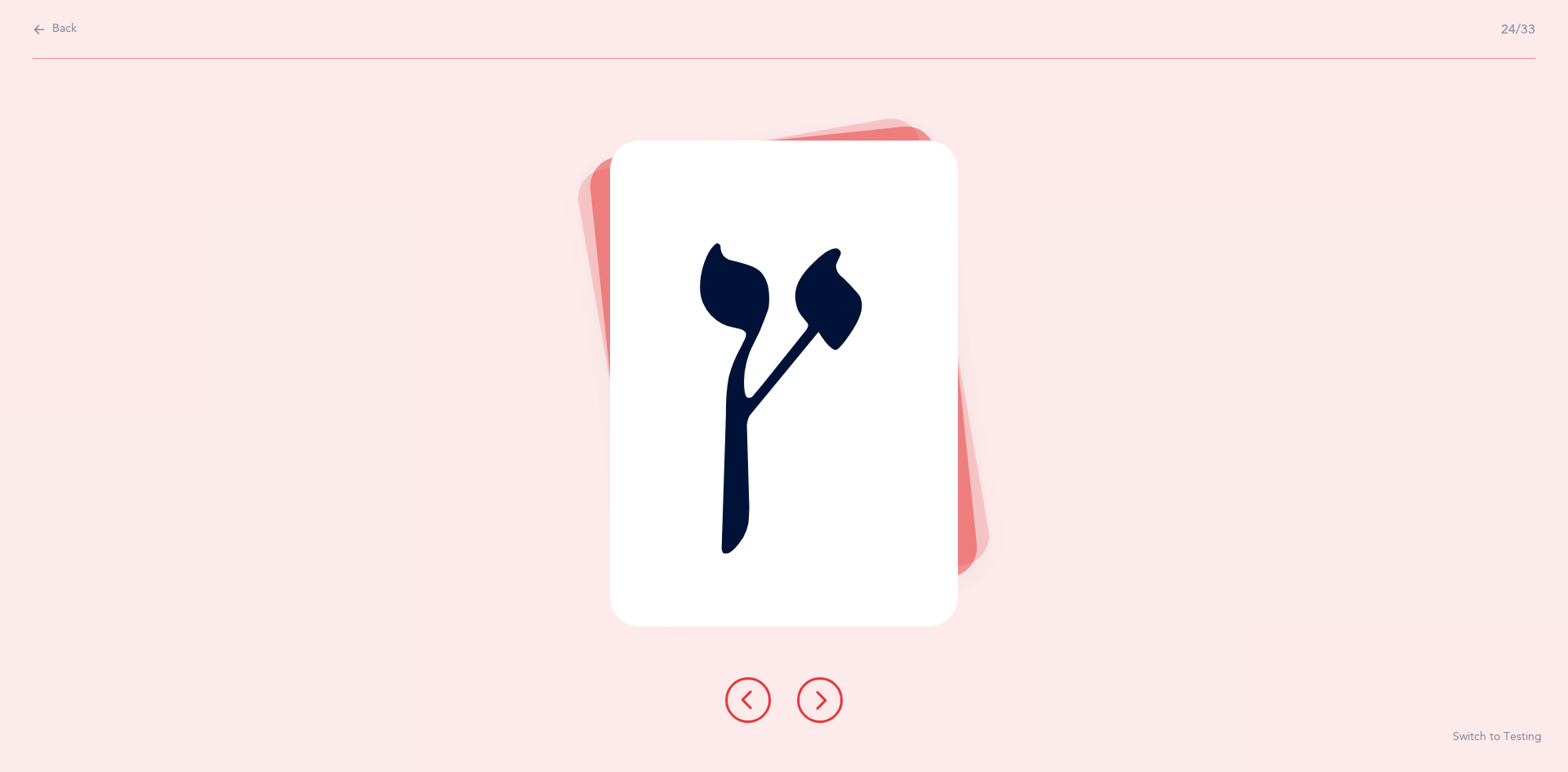
click at [806, 699] on button at bounding box center [820, 700] width 46 height 46
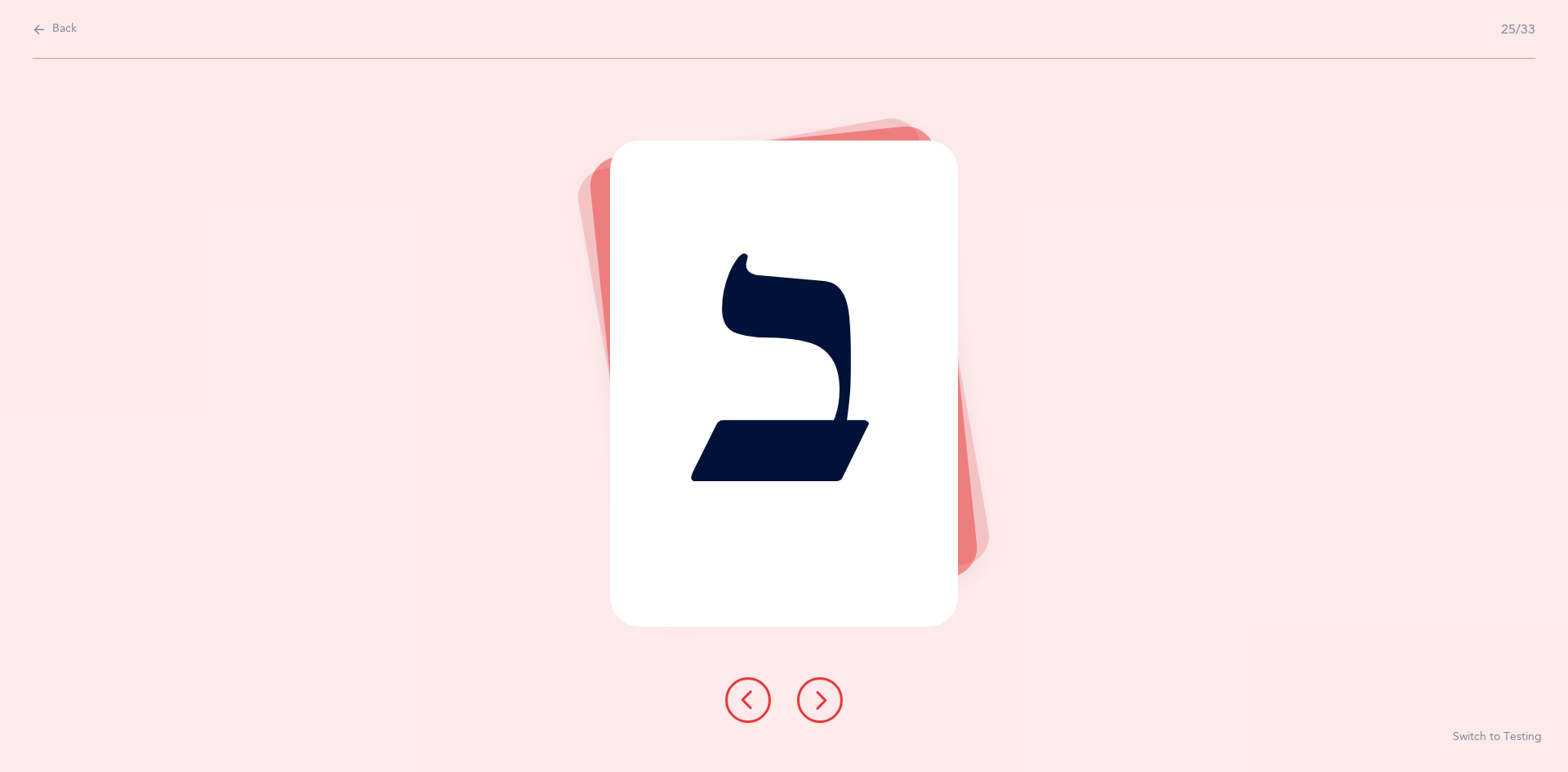
click at [806, 699] on button at bounding box center [820, 700] width 46 height 46
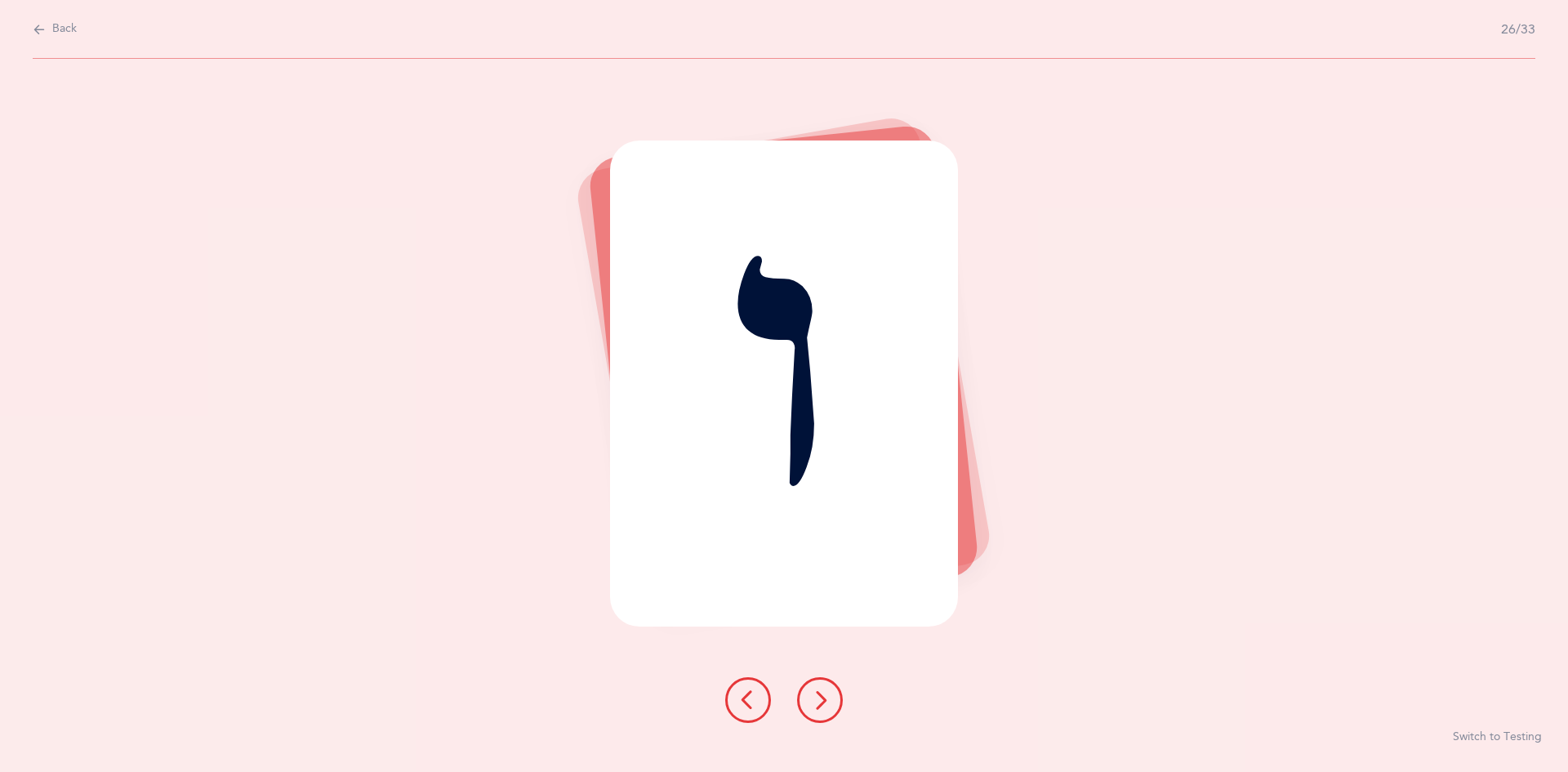
click at [806, 699] on button at bounding box center [820, 700] width 46 height 46
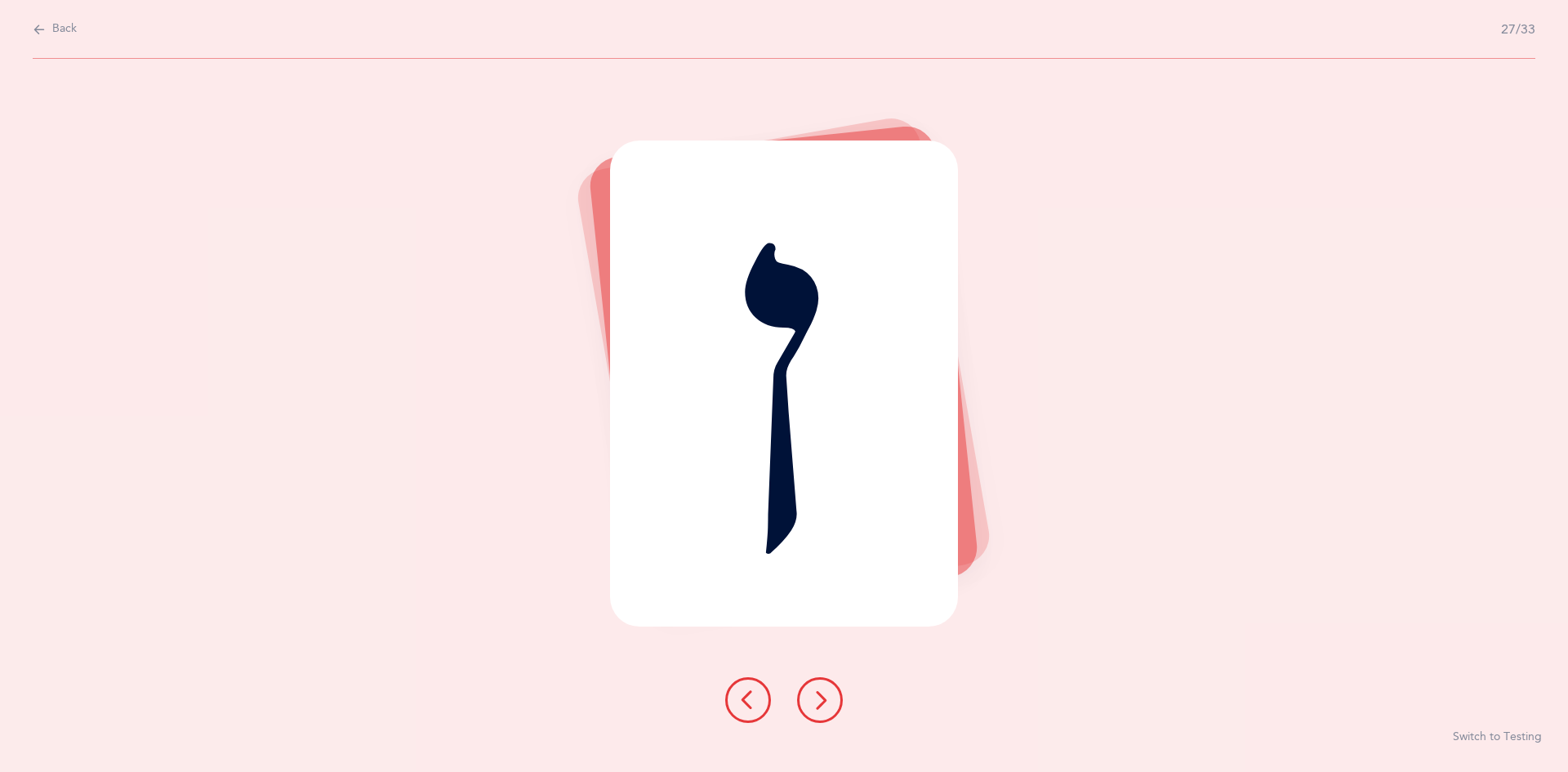
click at [806, 699] on button at bounding box center [820, 700] width 46 height 46
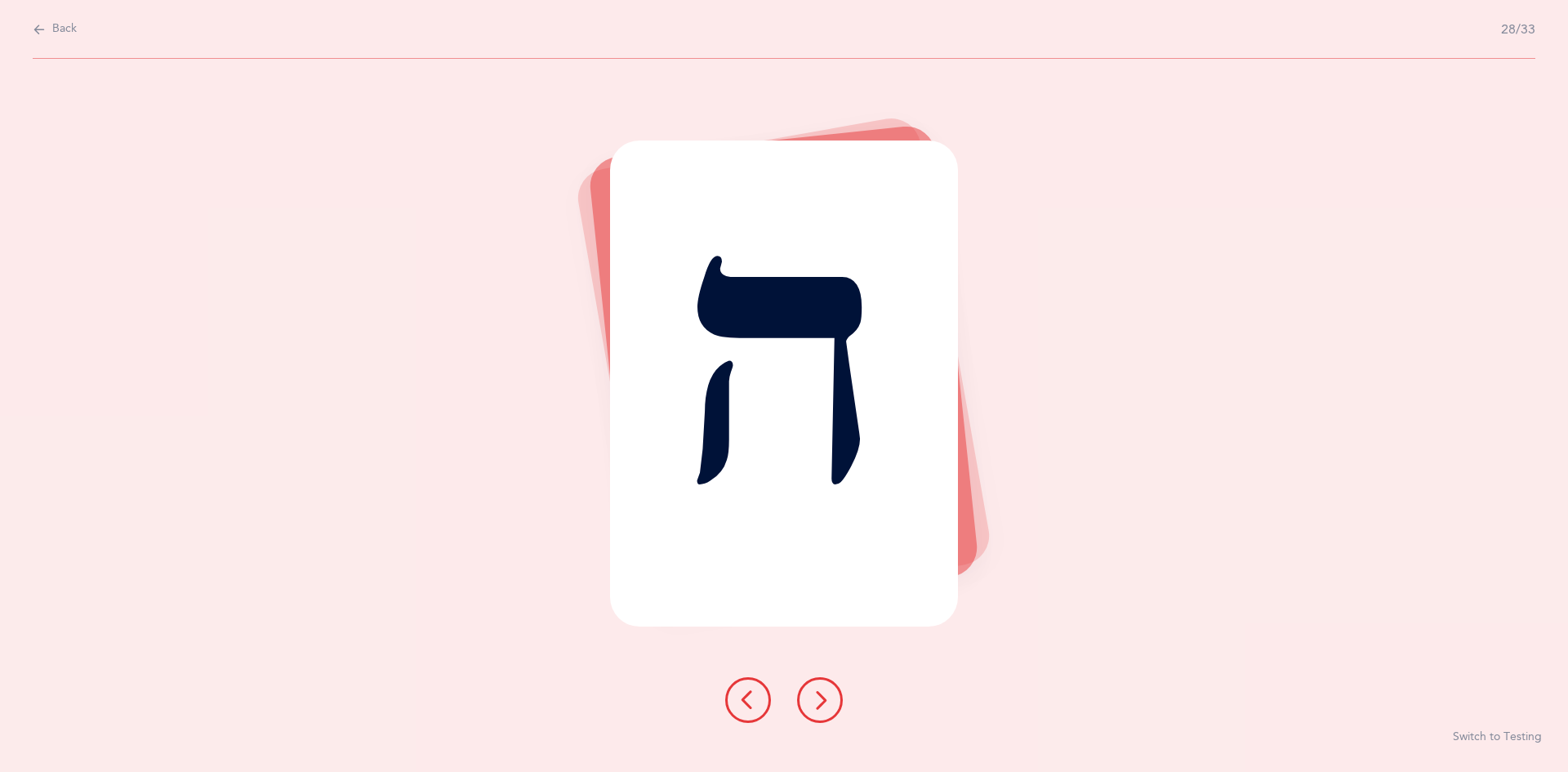
click at [806, 699] on button at bounding box center [820, 700] width 46 height 46
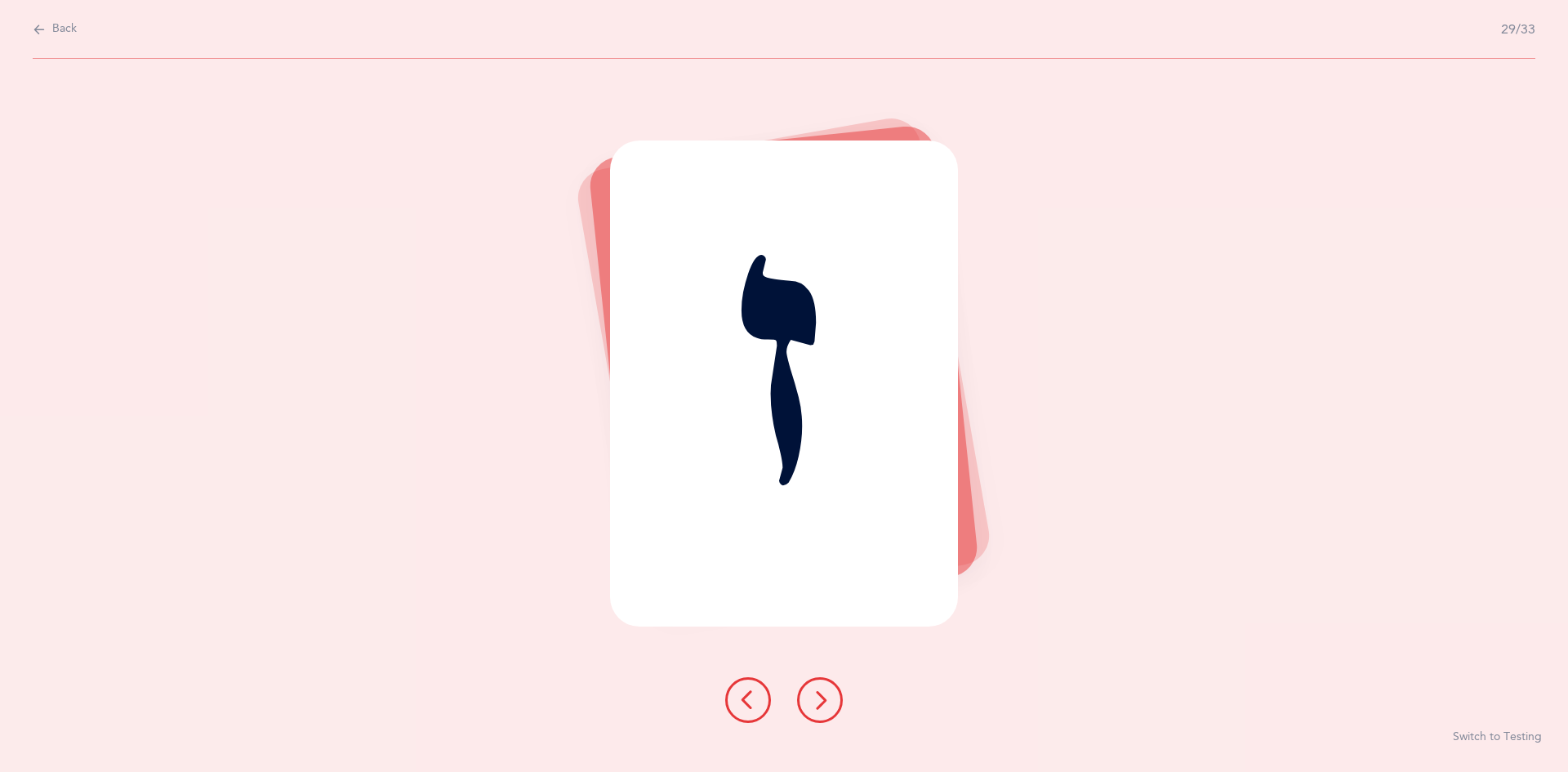
click at [806, 699] on button at bounding box center [820, 700] width 46 height 46
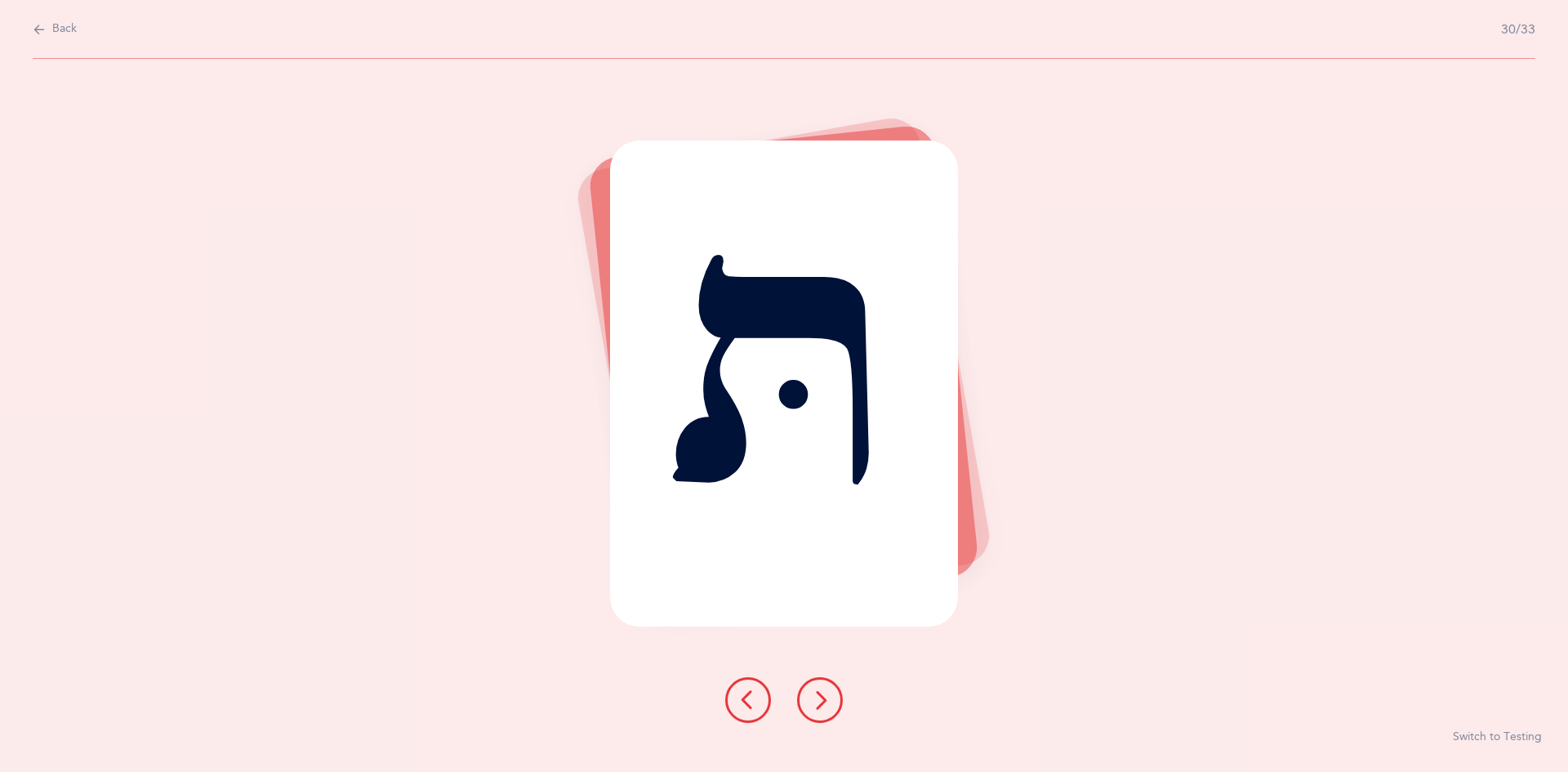
click at [806, 699] on button at bounding box center [820, 700] width 46 height 46
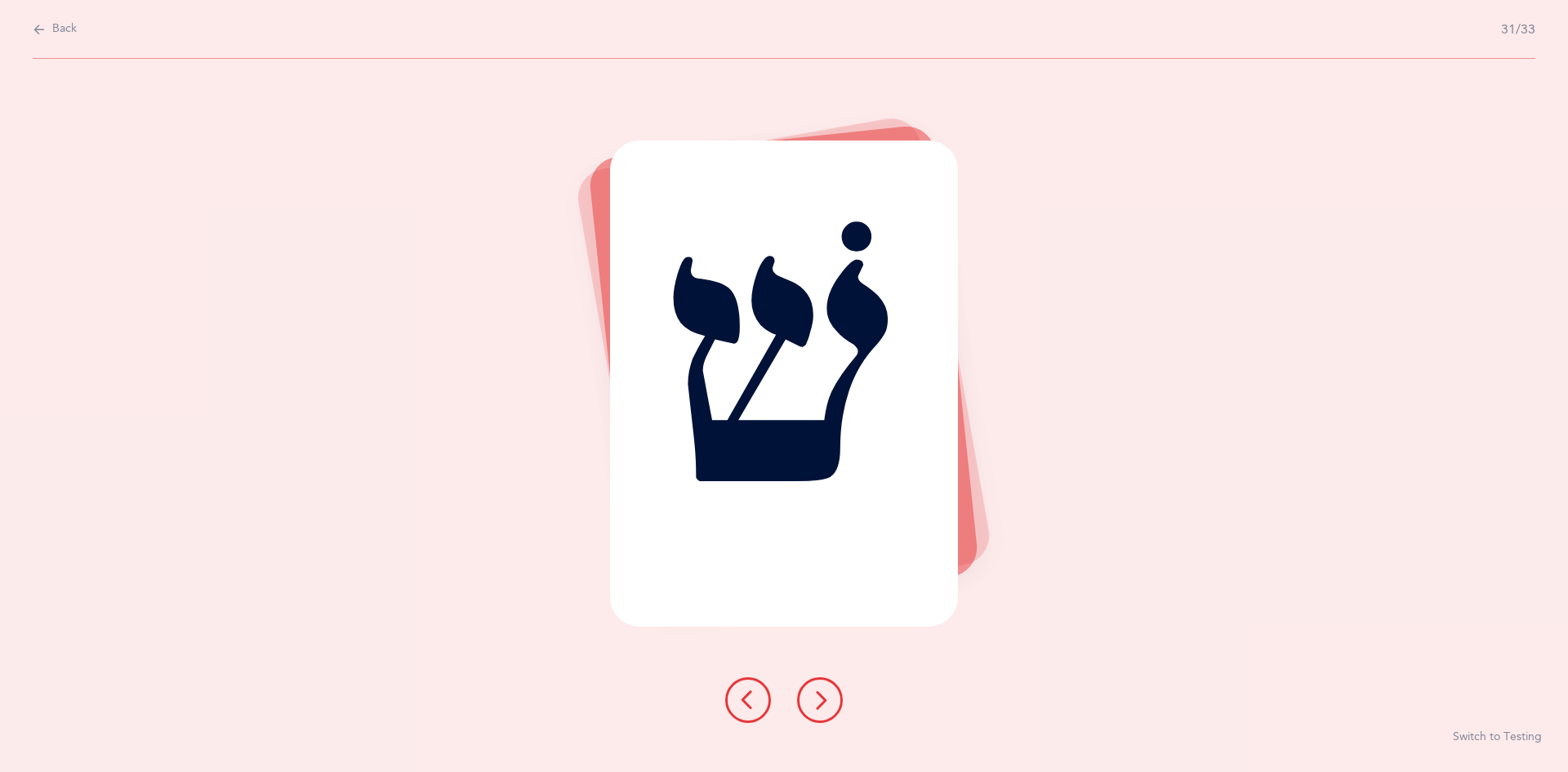
click at [806, 699] on button at bounding box center [820, 700] width 46 height 46
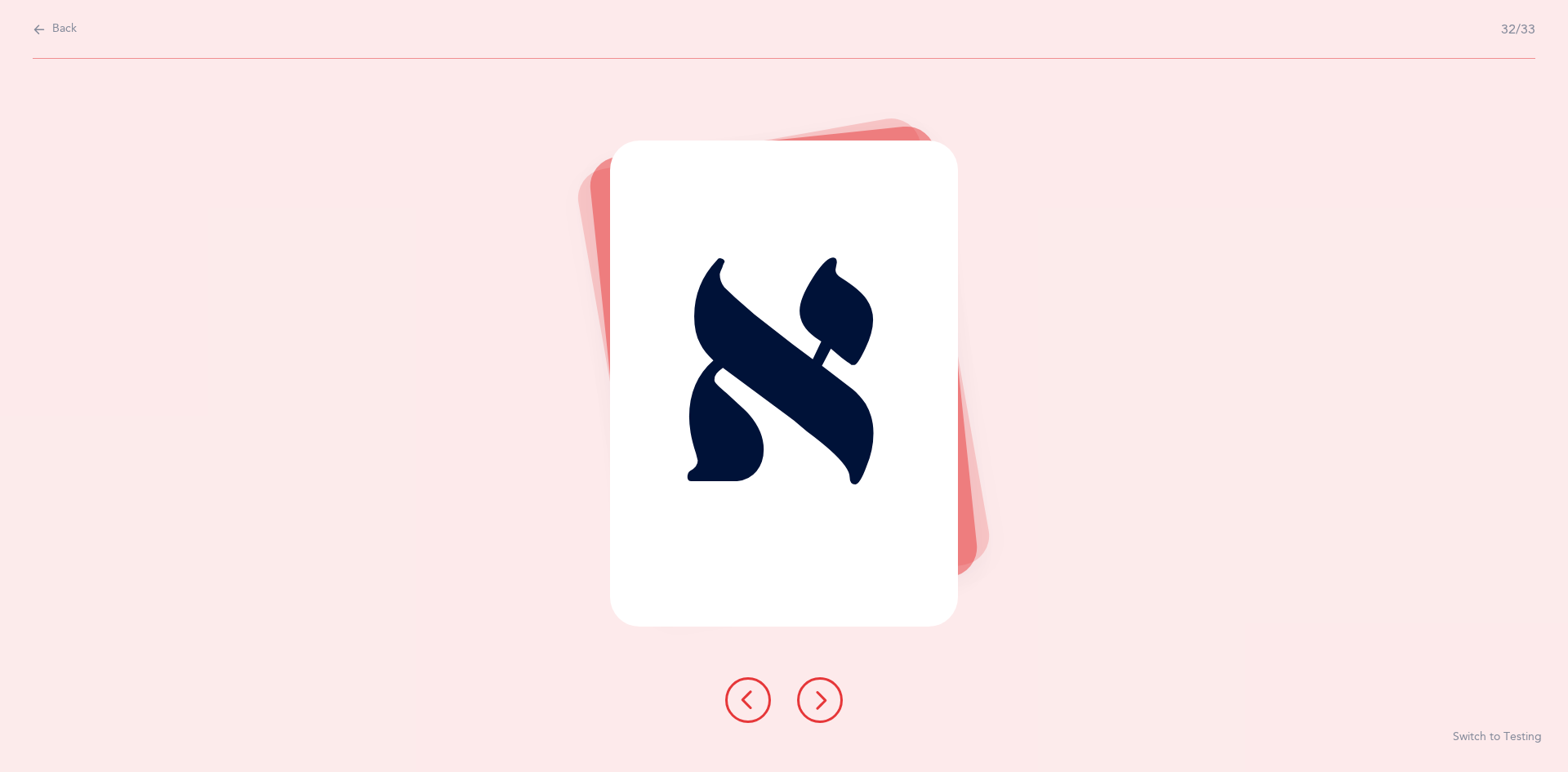
click at [806, 699] on button at bounding box center [820, 700] width 46 height 46
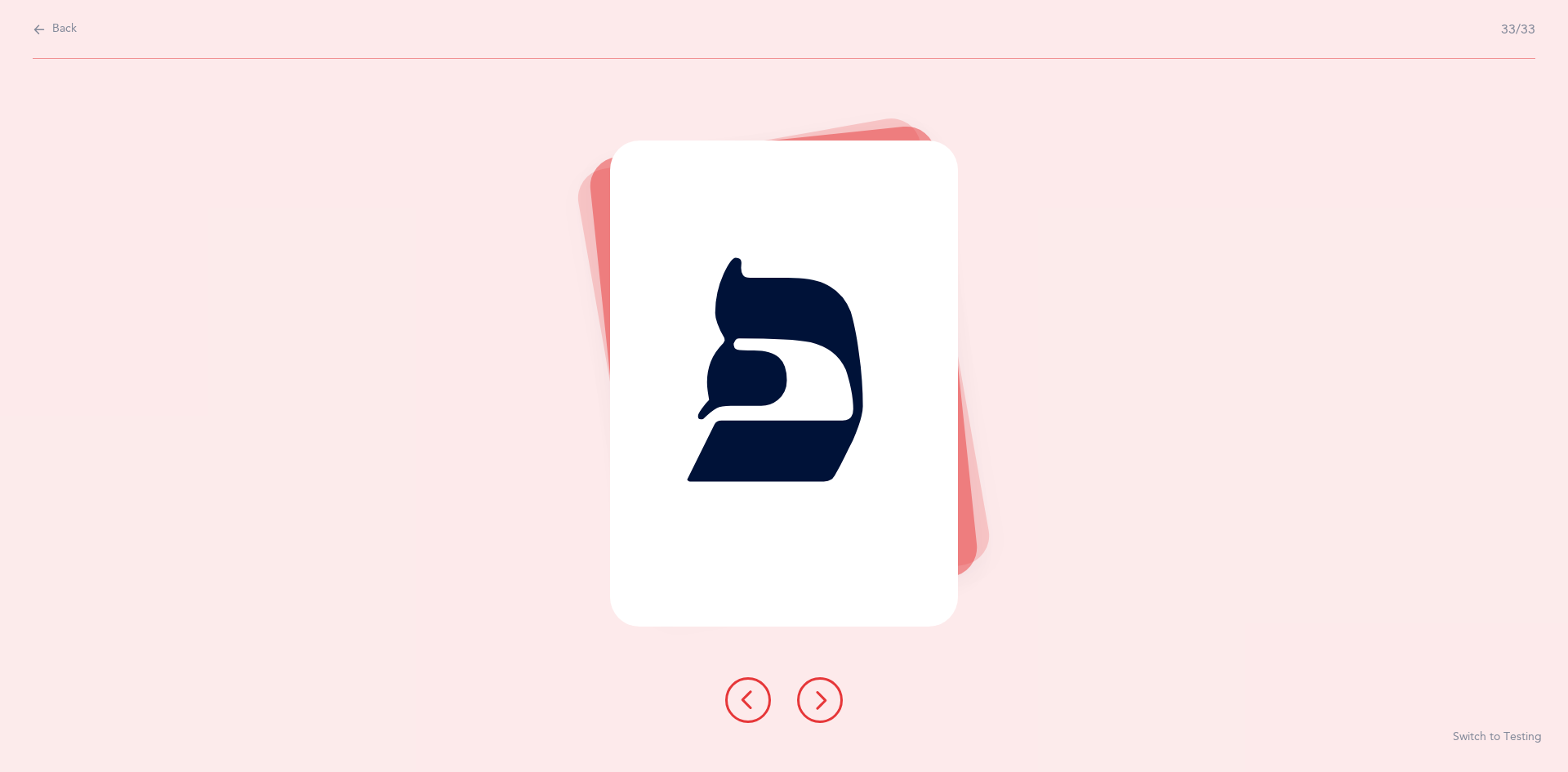
click at [806, 699] on button at bounding box center [820, 700] width 46 height 46
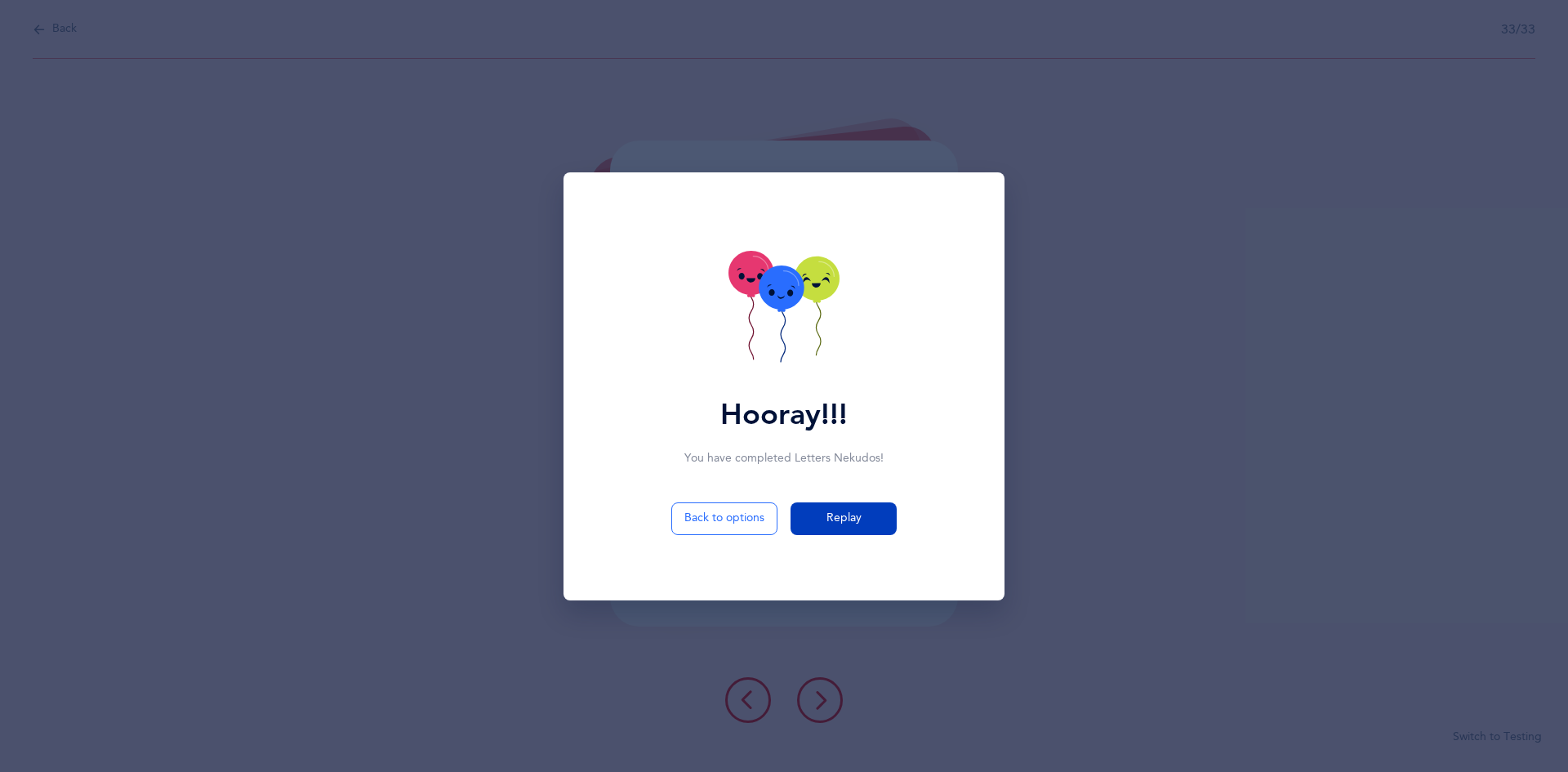
click at [848, 522] on span "Replay" at bounding box center [844, 518] width 35 height 17
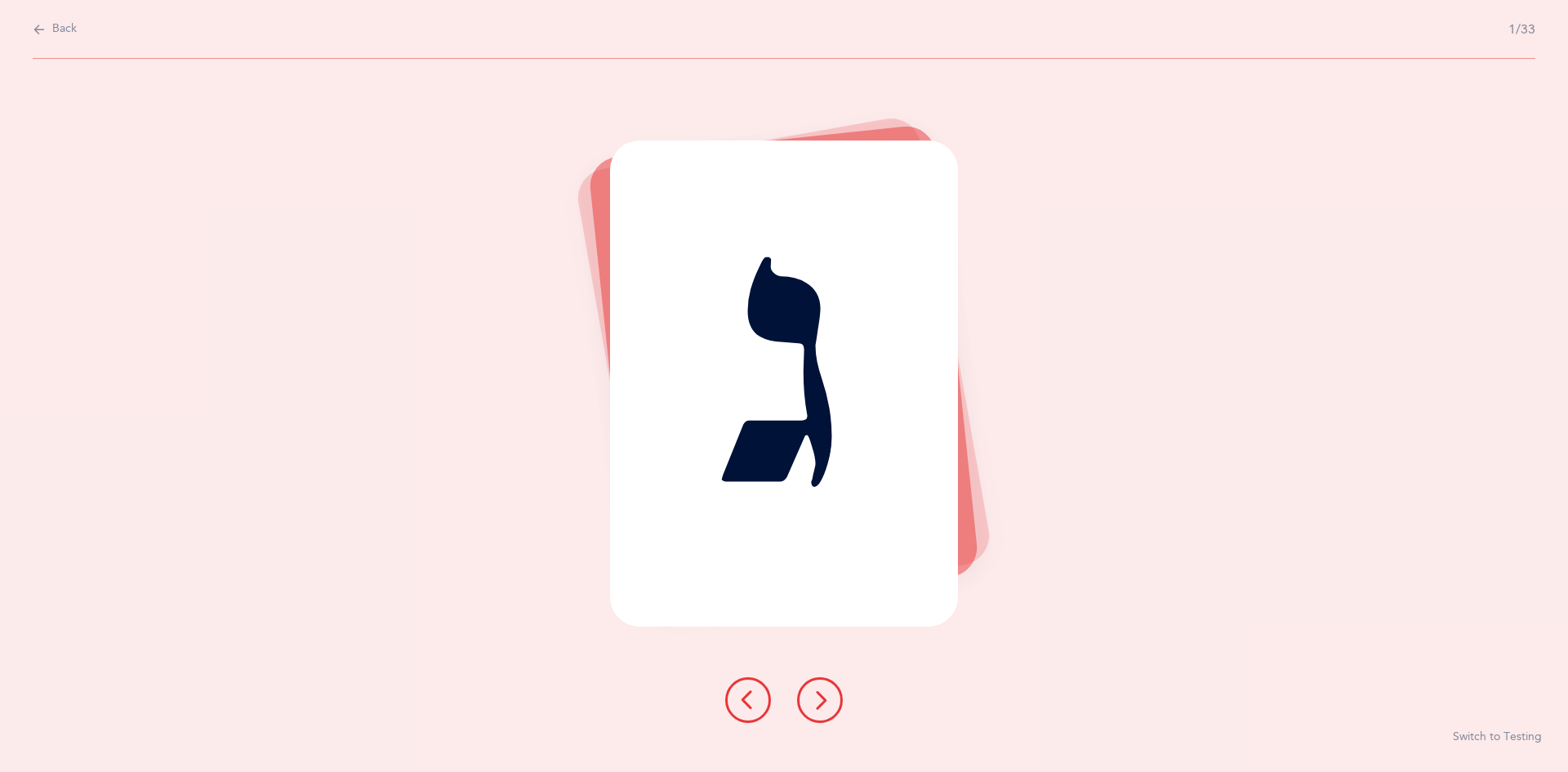
click at [822, 697] on icon at bounding box center [820, 700] width 20 height 20
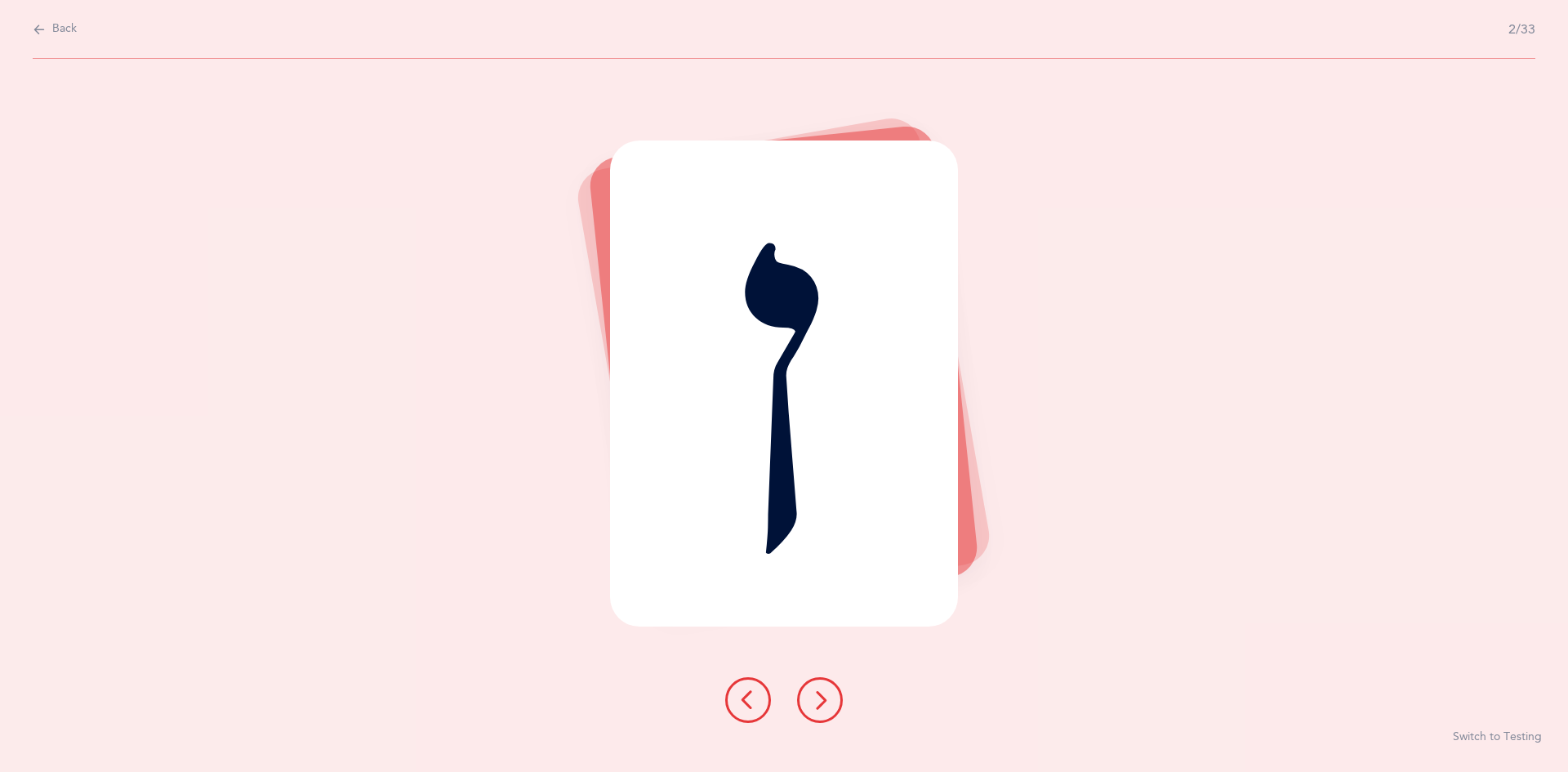
click at [822, 697] on icon at bounding box center [820, 700] width 20 height 20
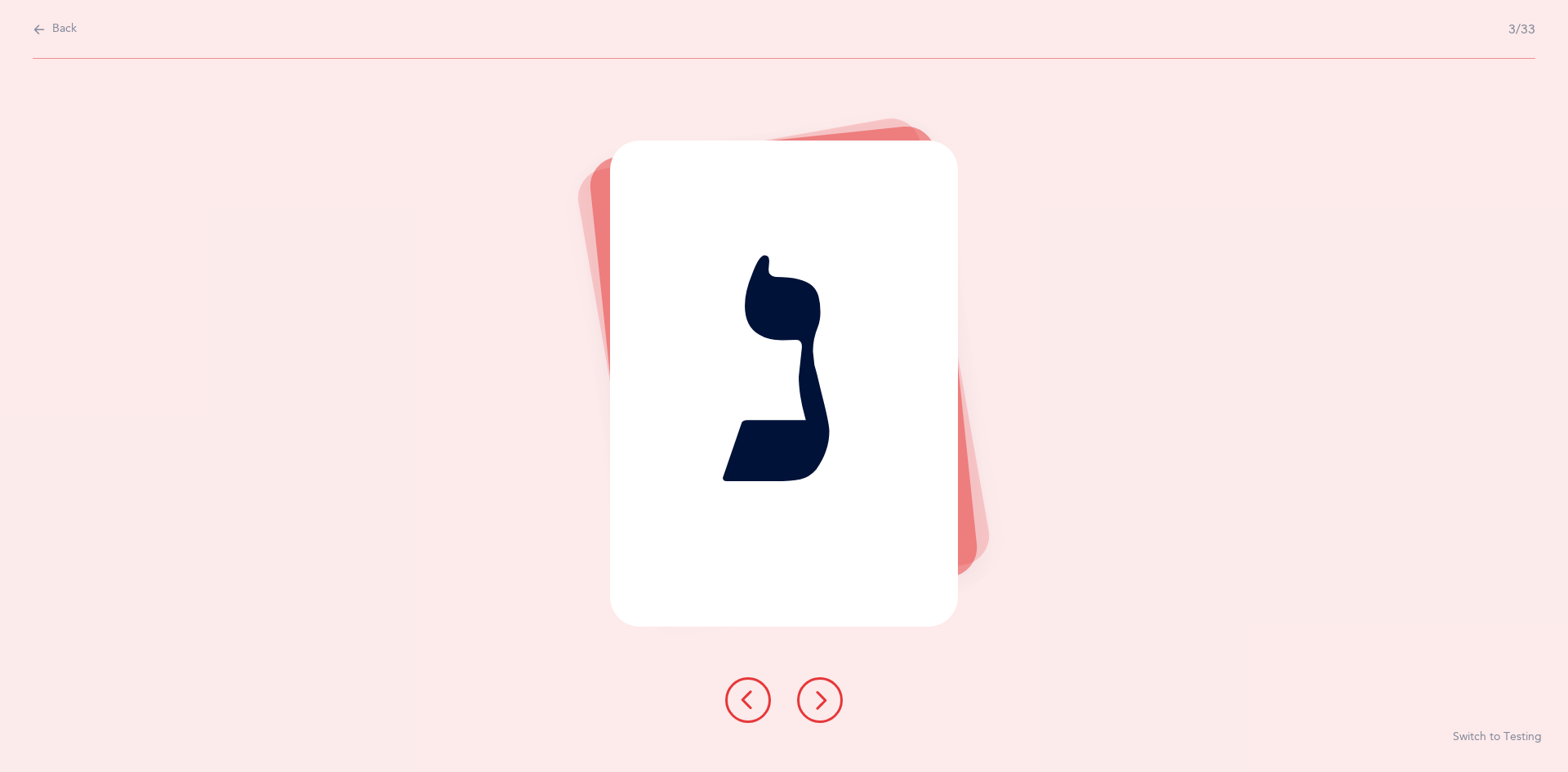
click at [822, 697] on icon at bounding box center [820, 700] width 20 height 20
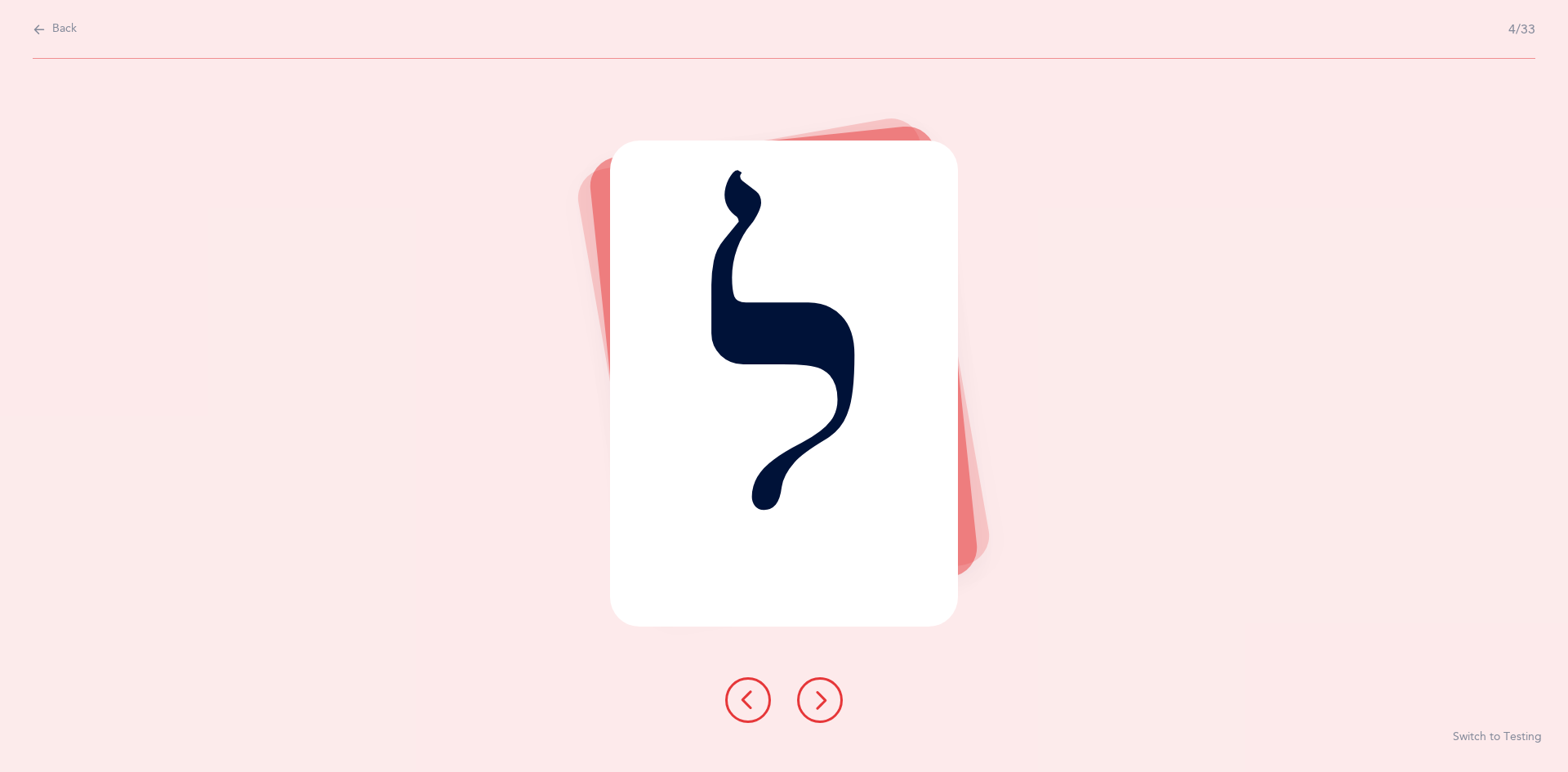
click at [822, 697] on icon at bounding box center [820, 700] width 20 height 20
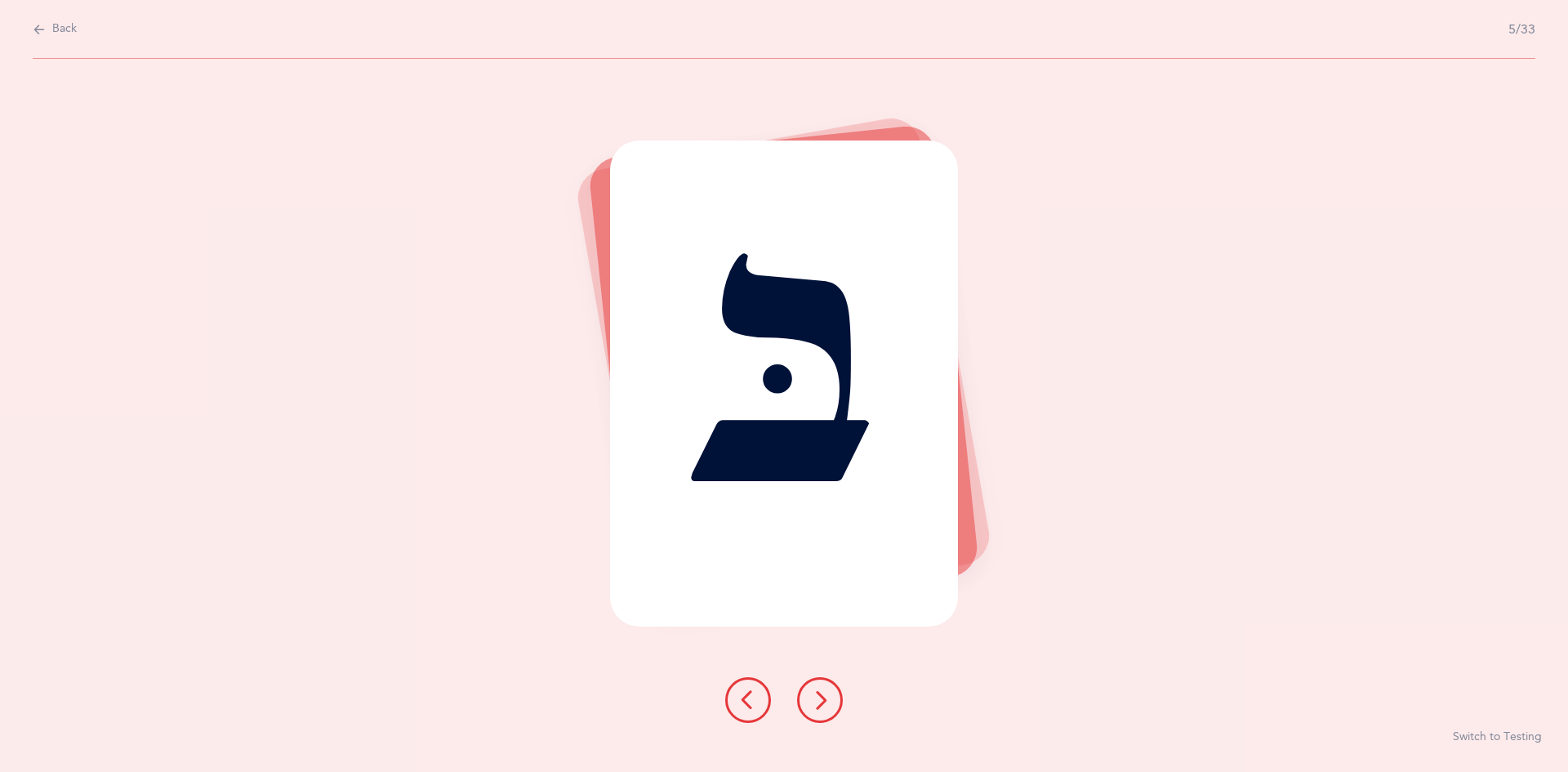
click at [822, 697] on icon at bounding box center [820, 700] width 20 height 20
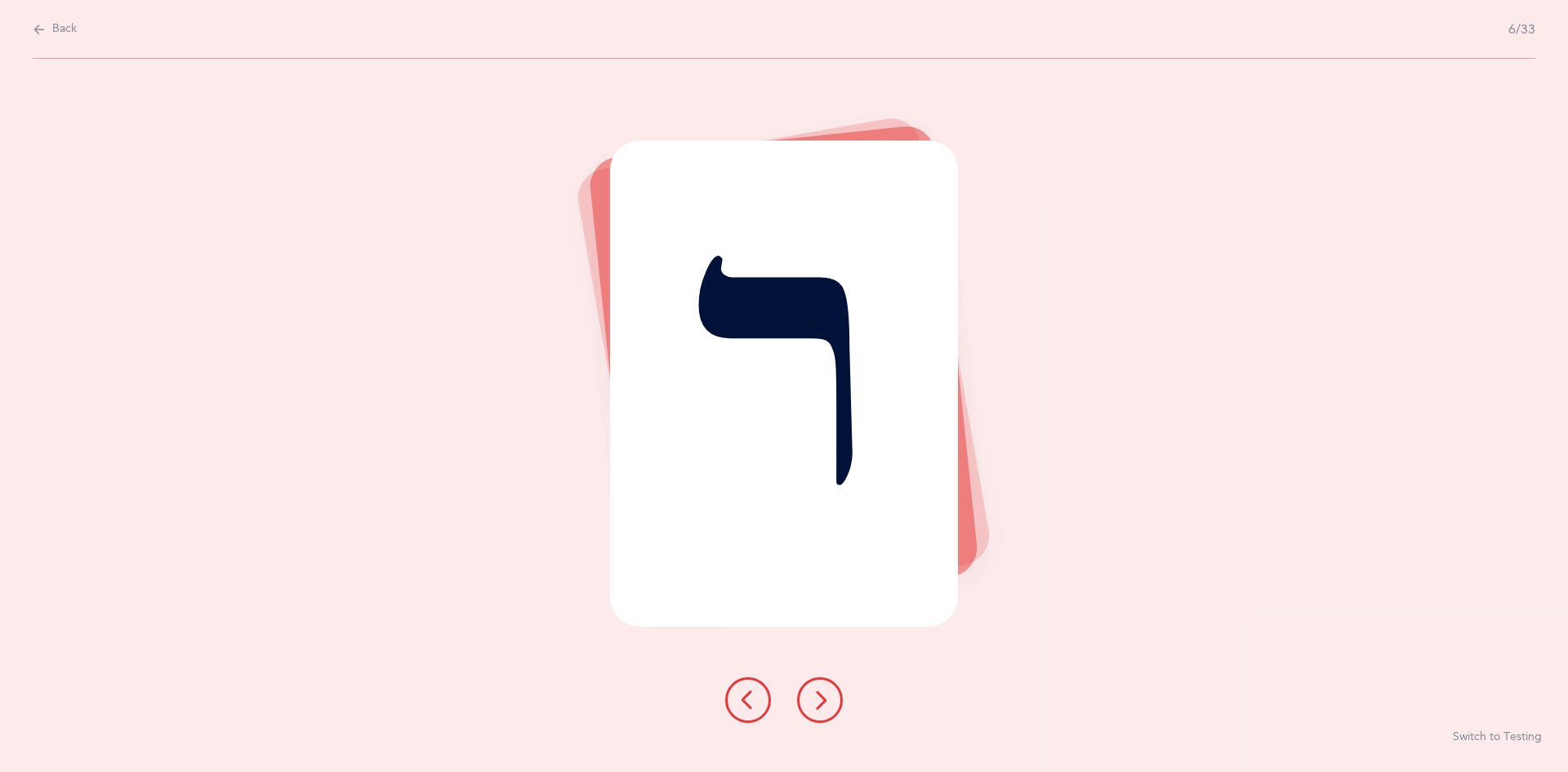
click at [822, 697] on icon at bounding box center [820, 700] width 20 height 20
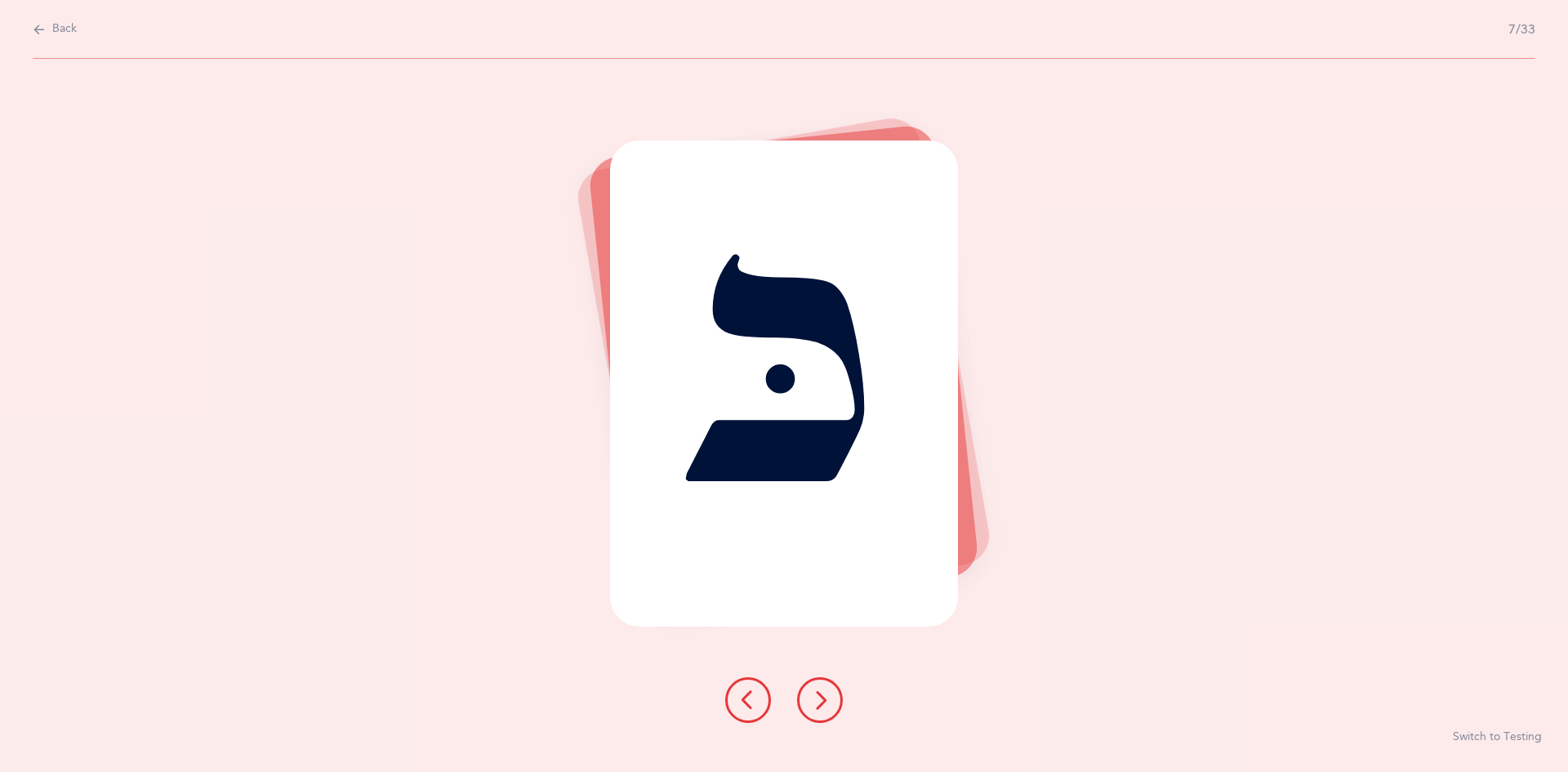
click at [822, 697] on icon at bounding box center [820, 700] width 20 height 20
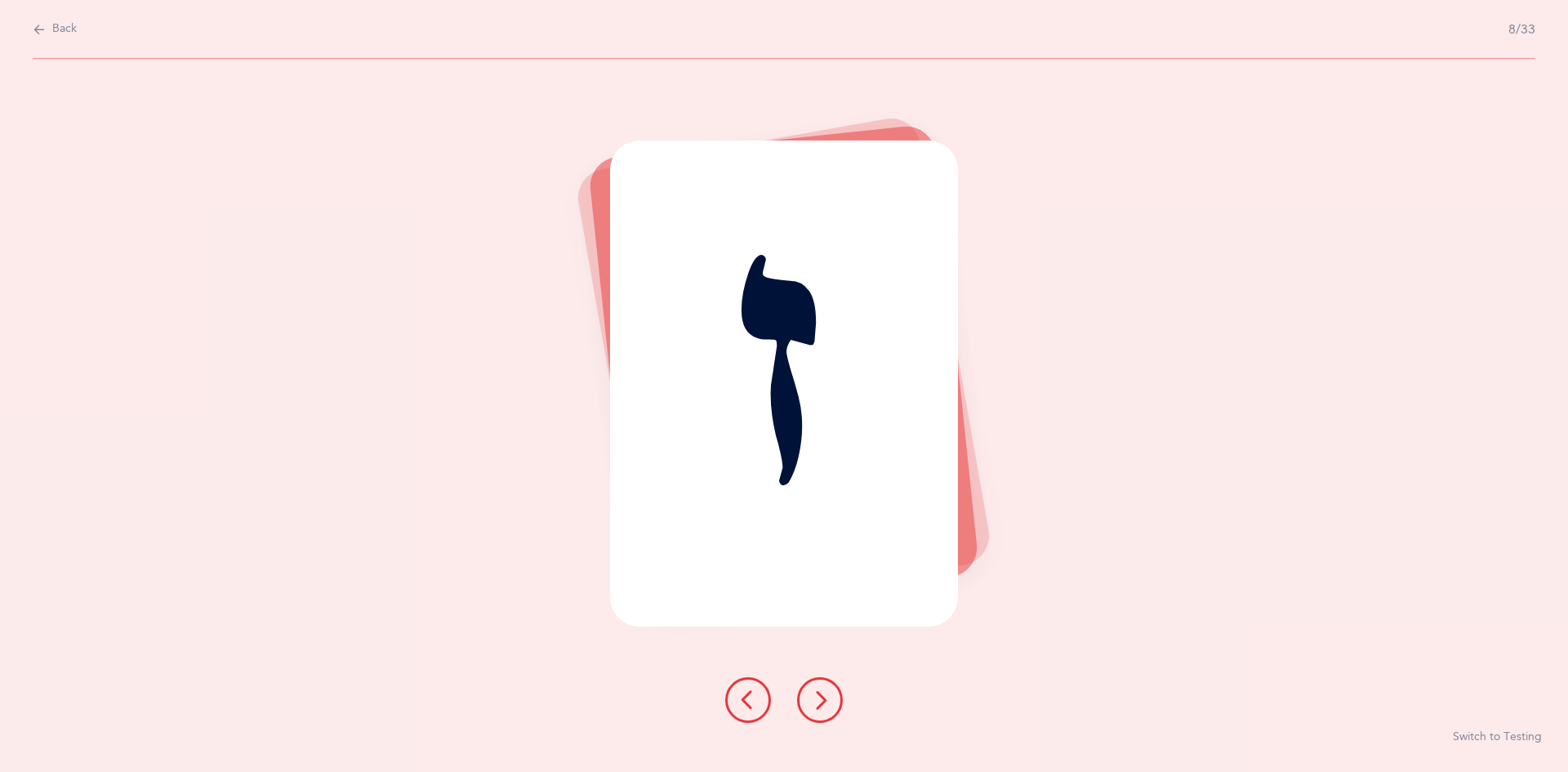
click at [822, 697] on icon at bounding box center [820, 700] width 20 height 20
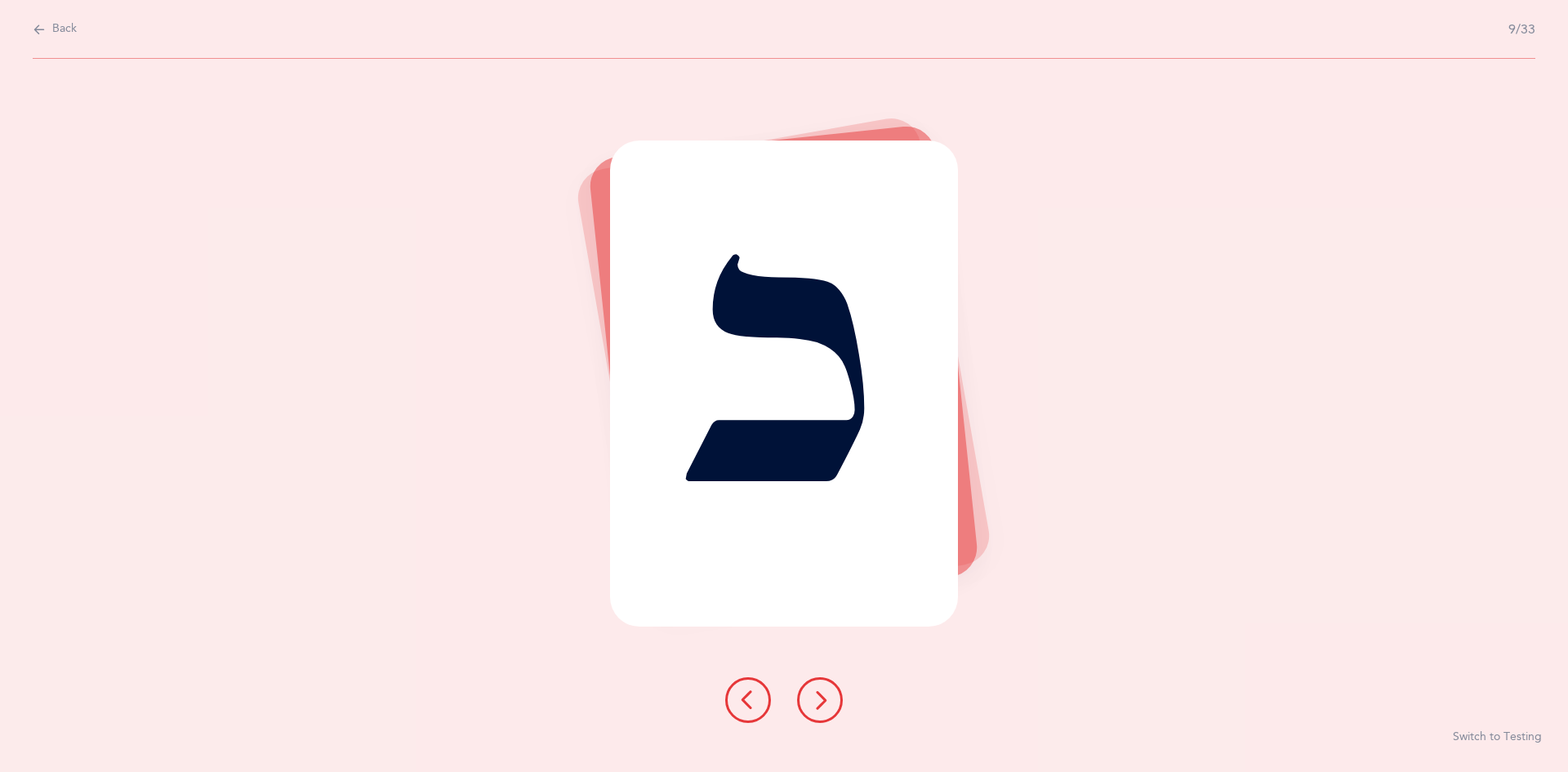
click at [822, 697] on icon at bounding box center [820, 700] width 20 height 20
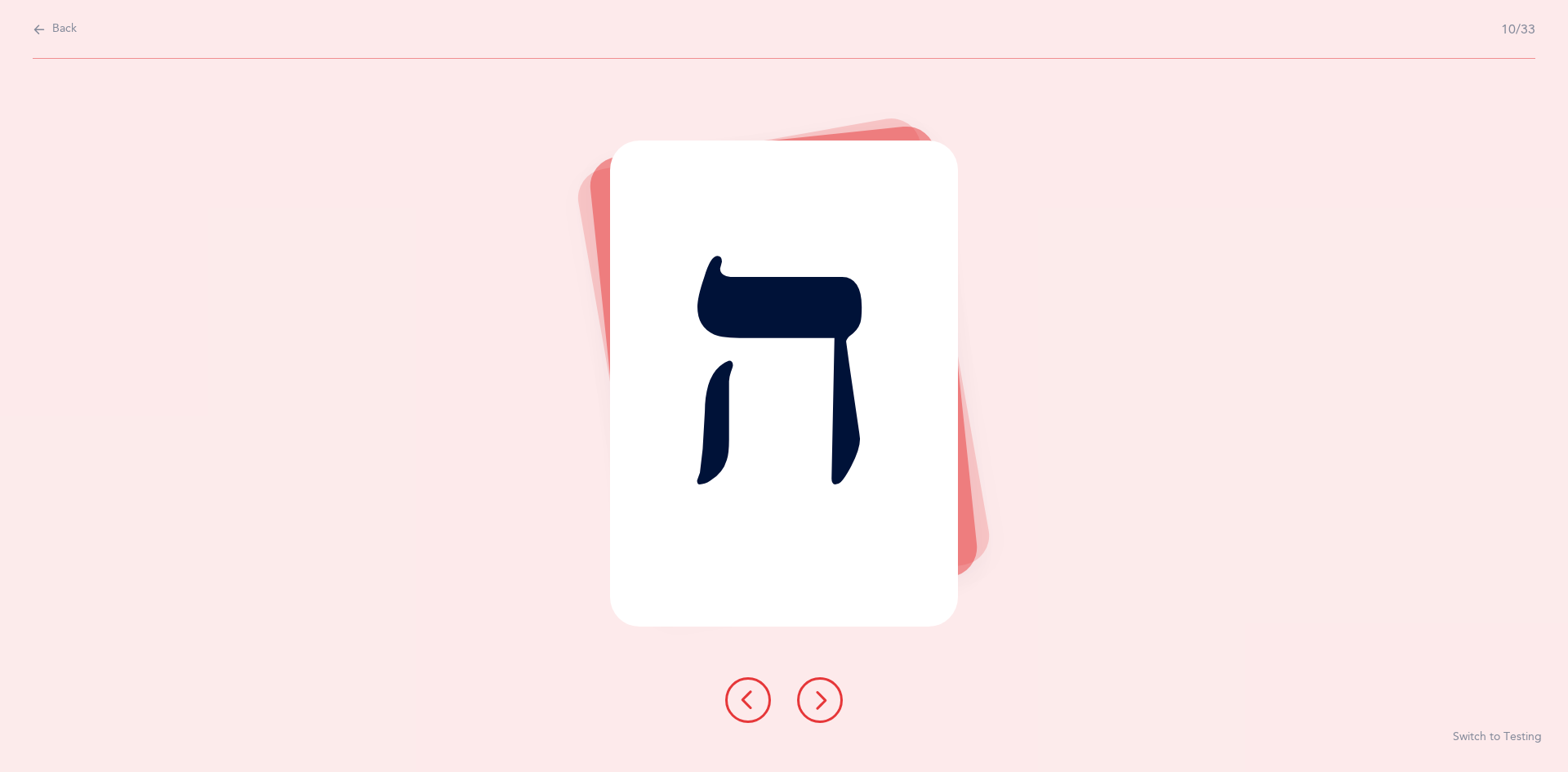
click at [822, 697] on icon at bounding box center [820, 700] width 20 height 20
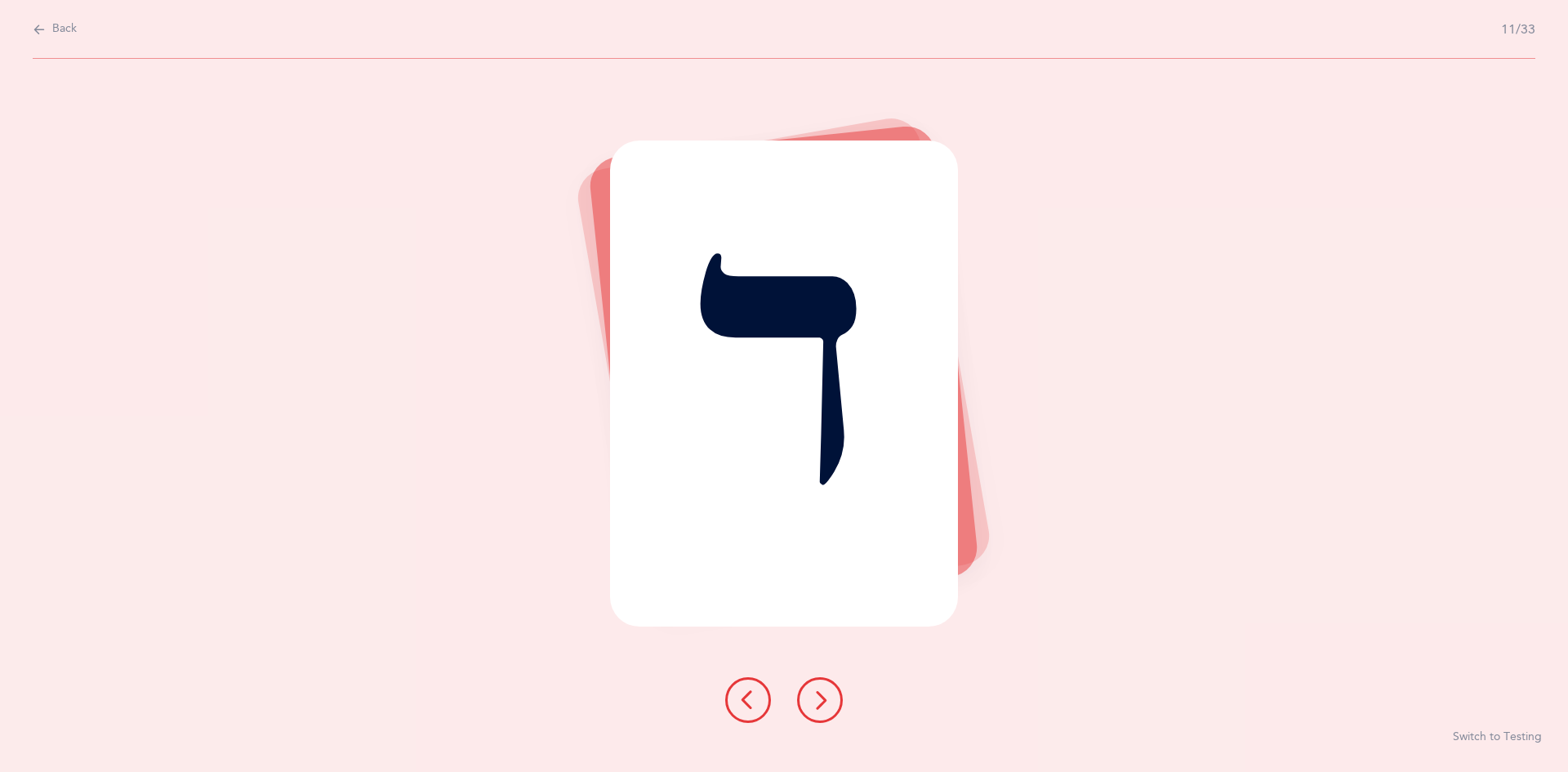
click at [822, 697] on icon at bounding box center [820, 700] width 20 height 20
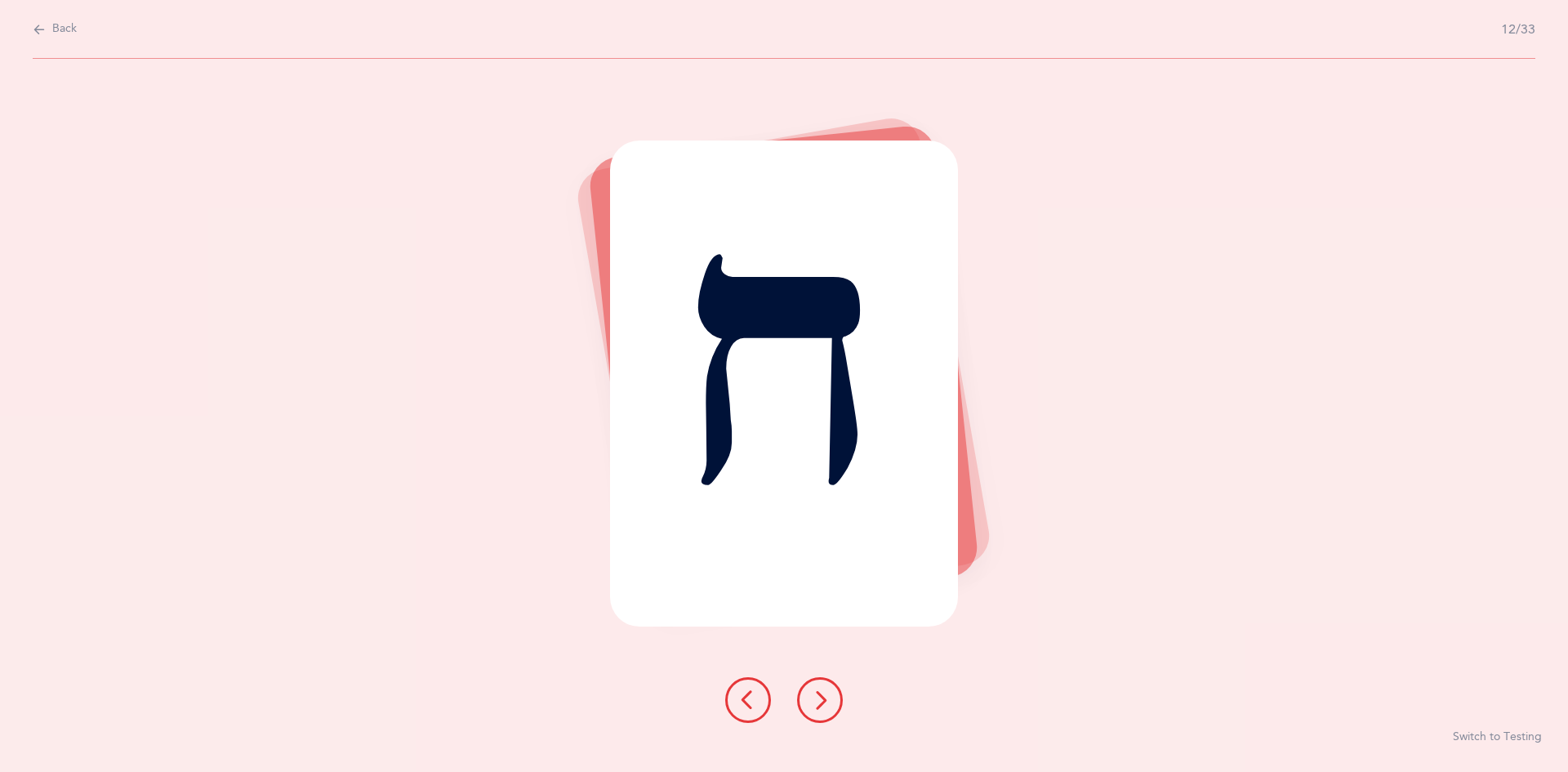
click at [822, 697] on icon at bounding box center [820, 700] width 20 height 20
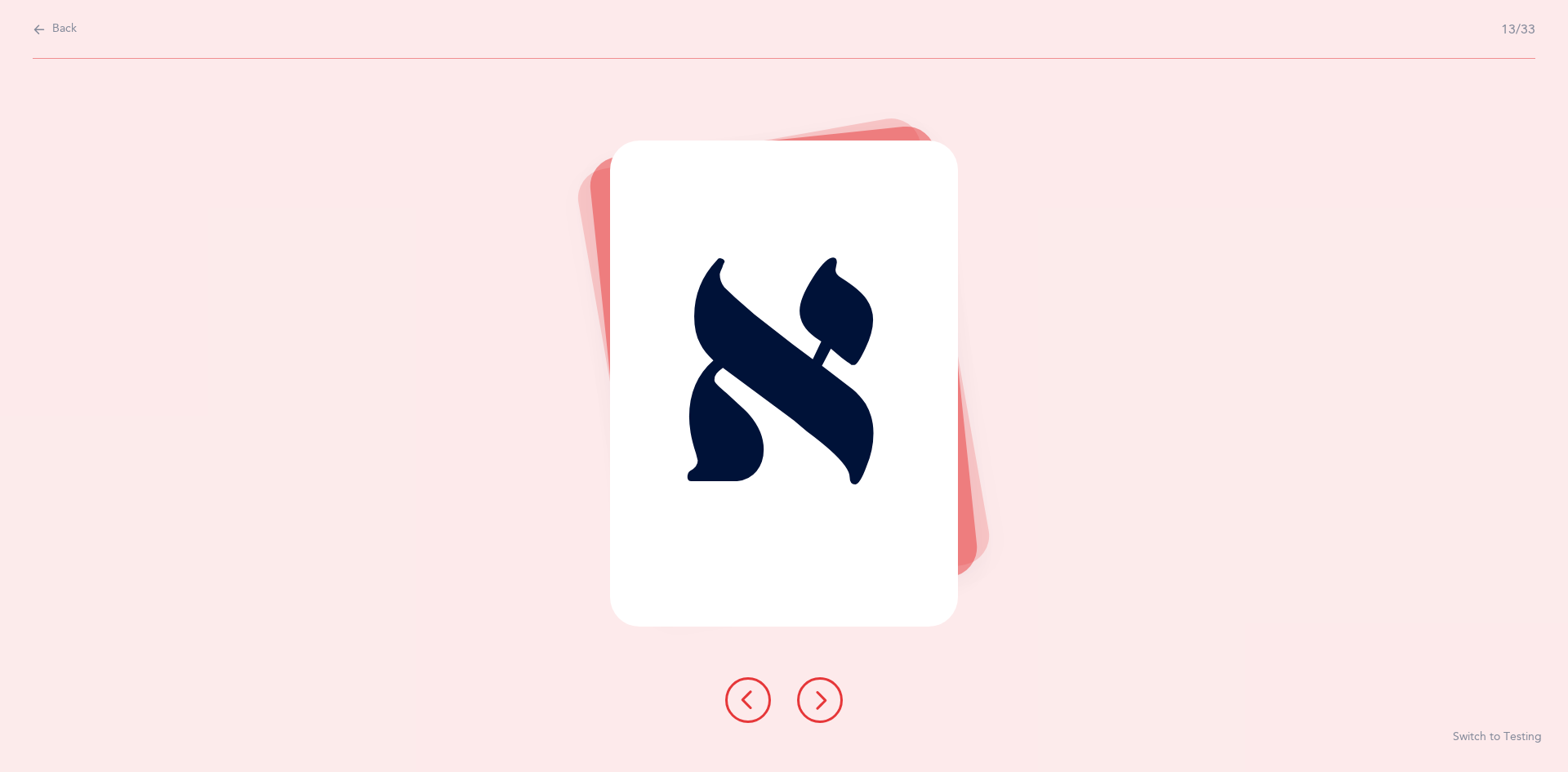
click at [822, 697] on icon at bounding box center [820, 700] width 20 height 20
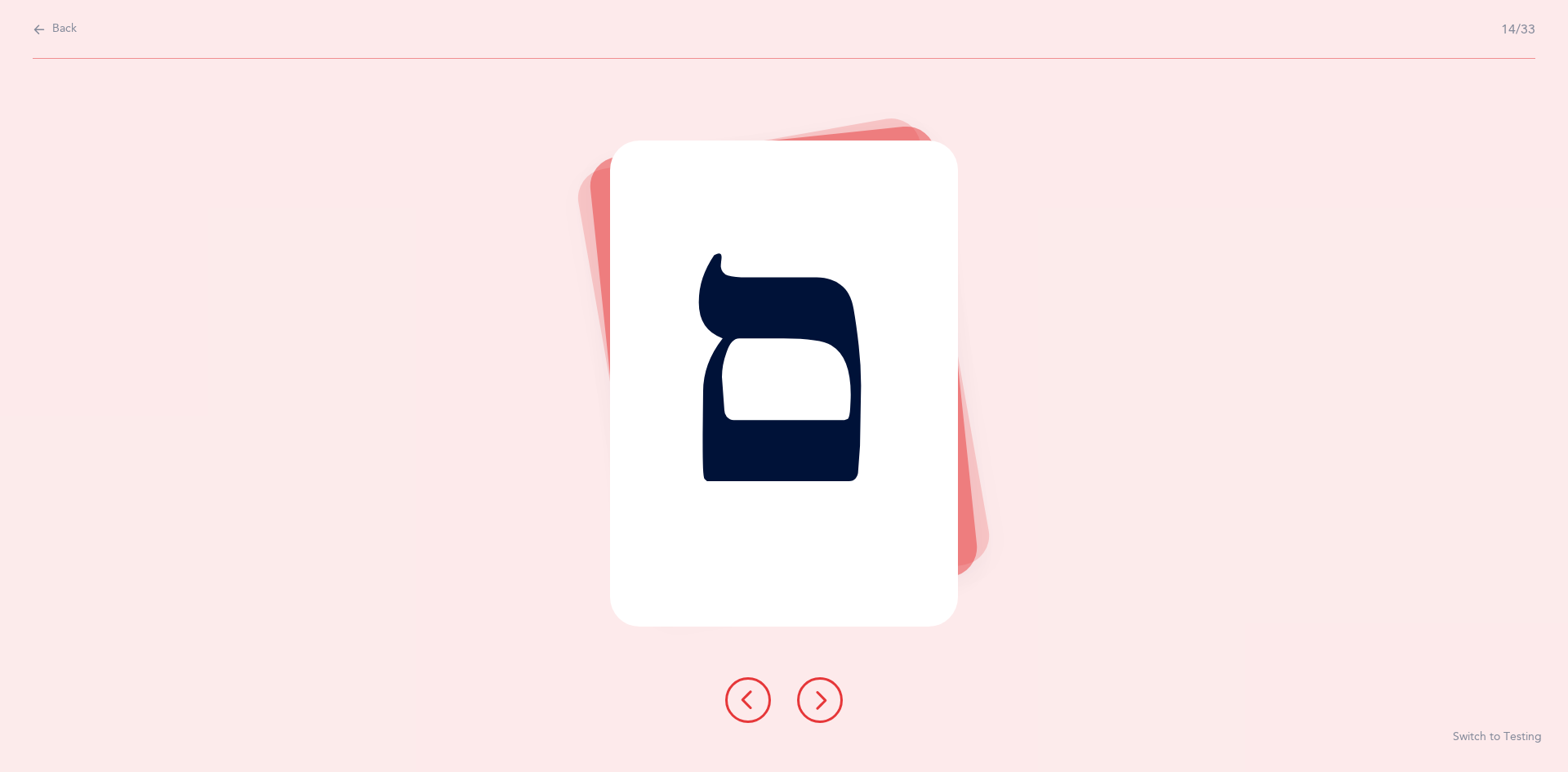
click at [47, 30] on button "Back" at bounding box center [55, 29] width 44 height 18
select select "27"
select select "single"
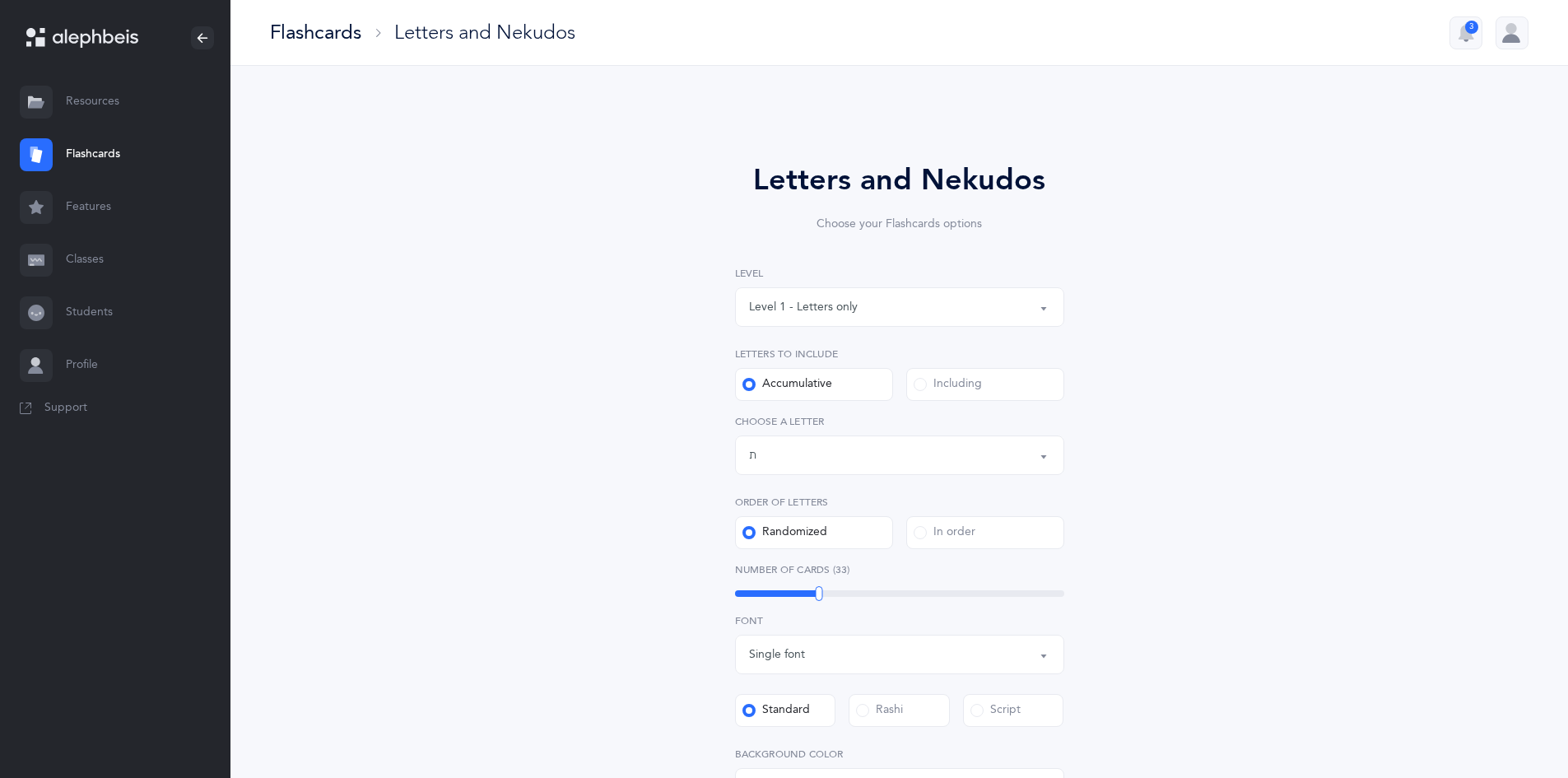
click at [92, 102] on link "Resources" at bounding box center [115, 102] width 231 height 53
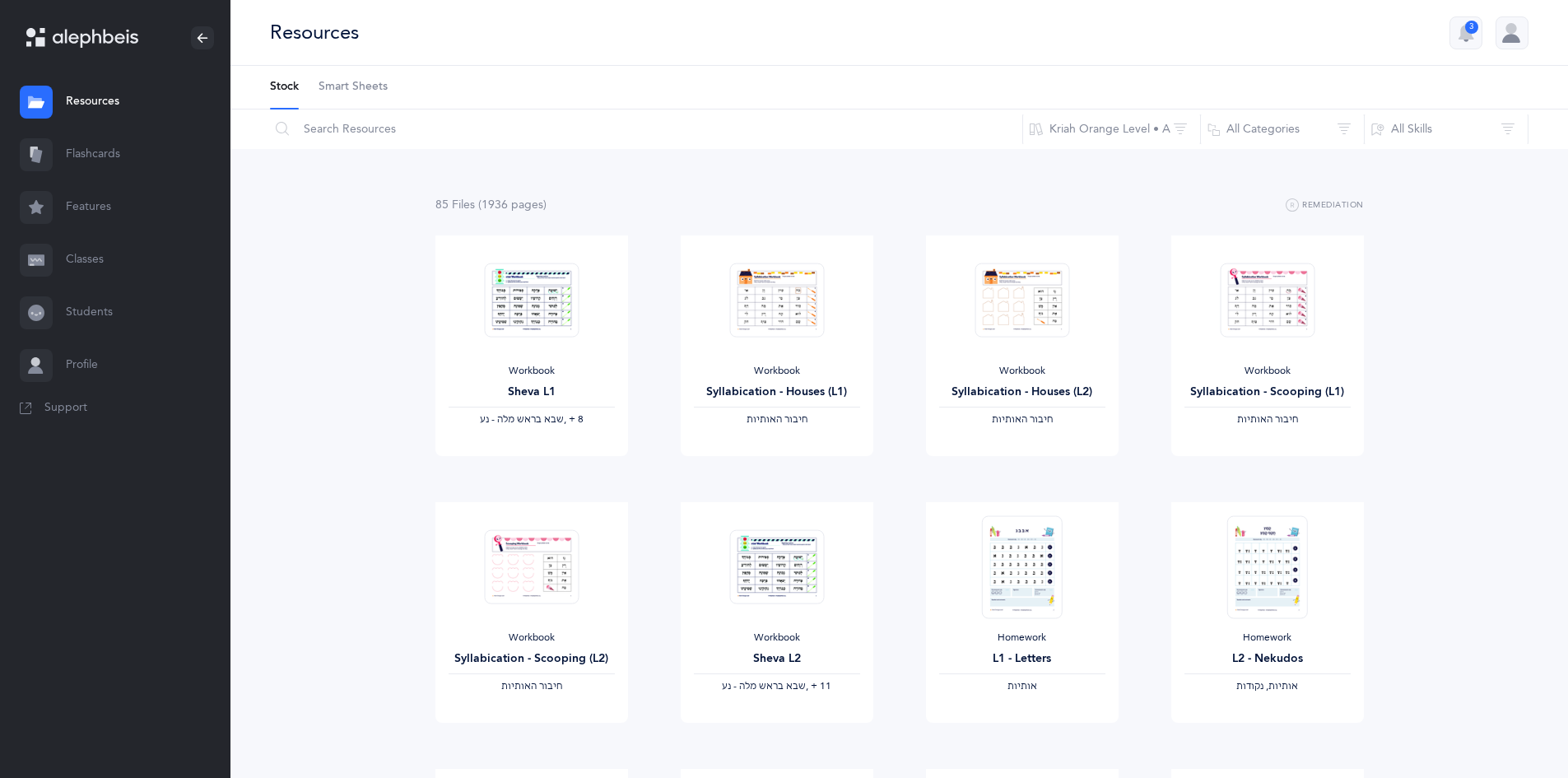
click at [88, 202] on link "Features" at bounding box center [115, 208] width 231 height 53
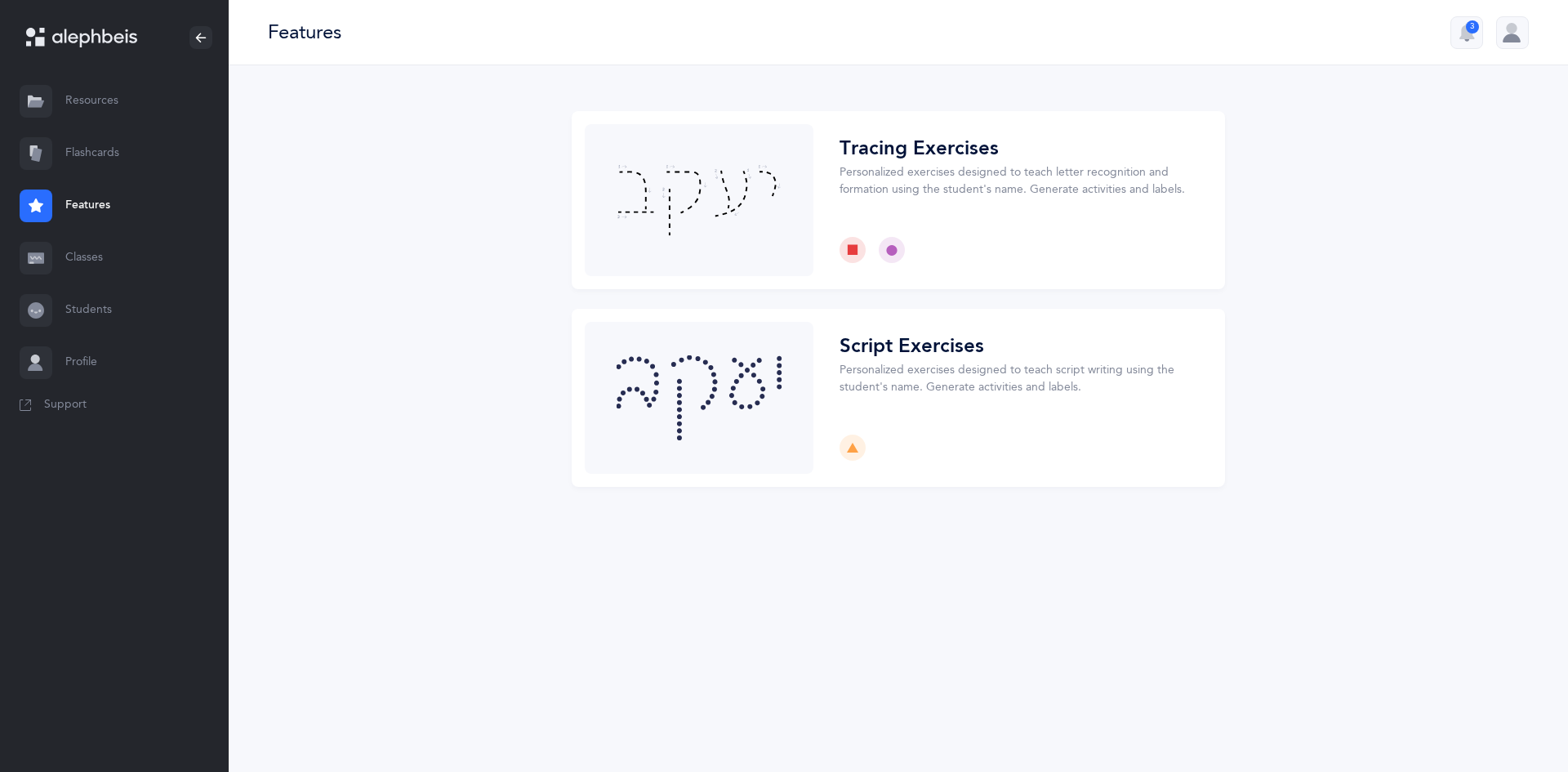
click at [87, 94] on link "Resources" at bounding box center [115, 101] width 229 height 52
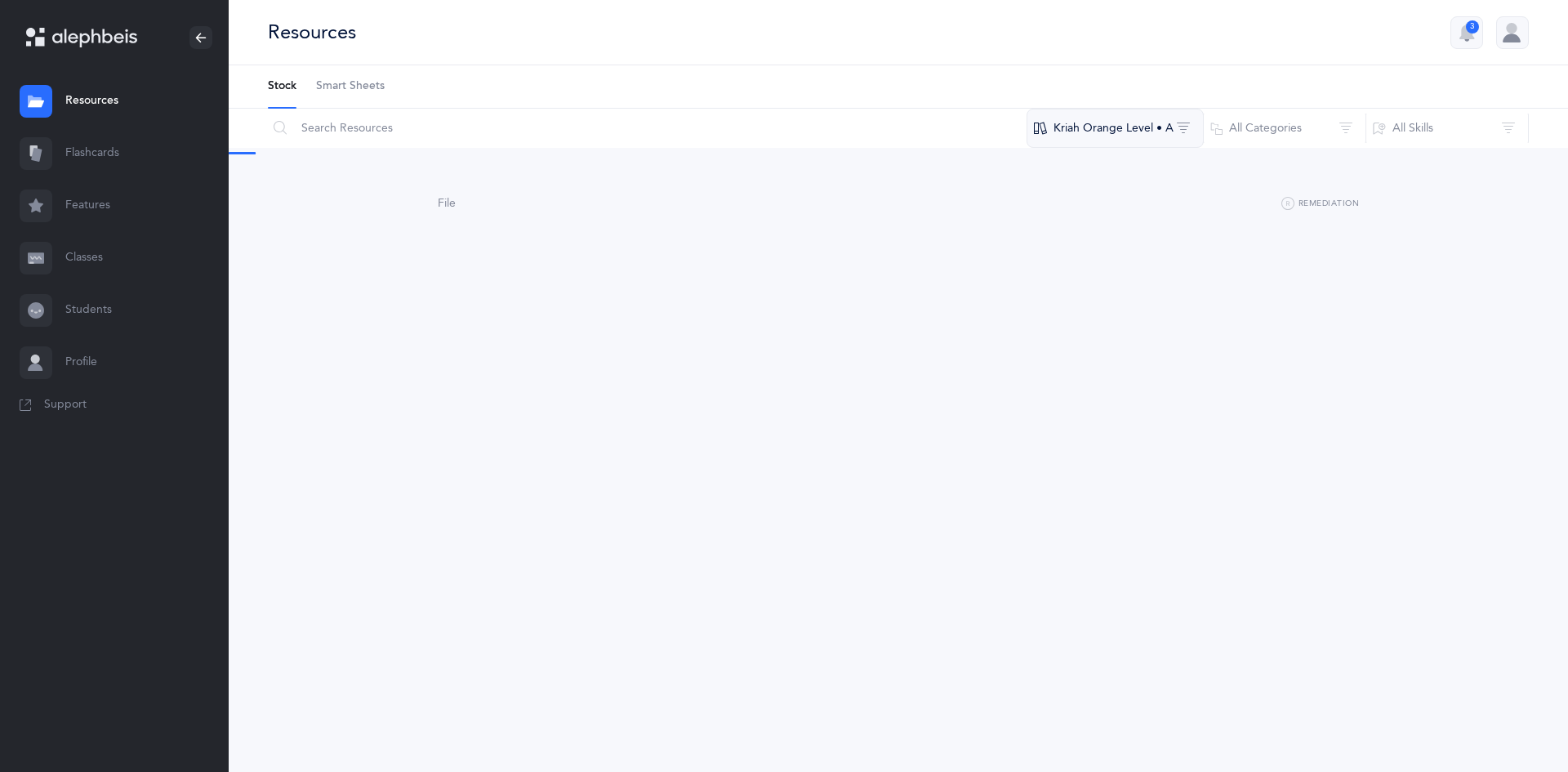
click at [1117, 125] on button "Kriah Orange Level • A" at bounding box center [1115, 128] width 177 height 39
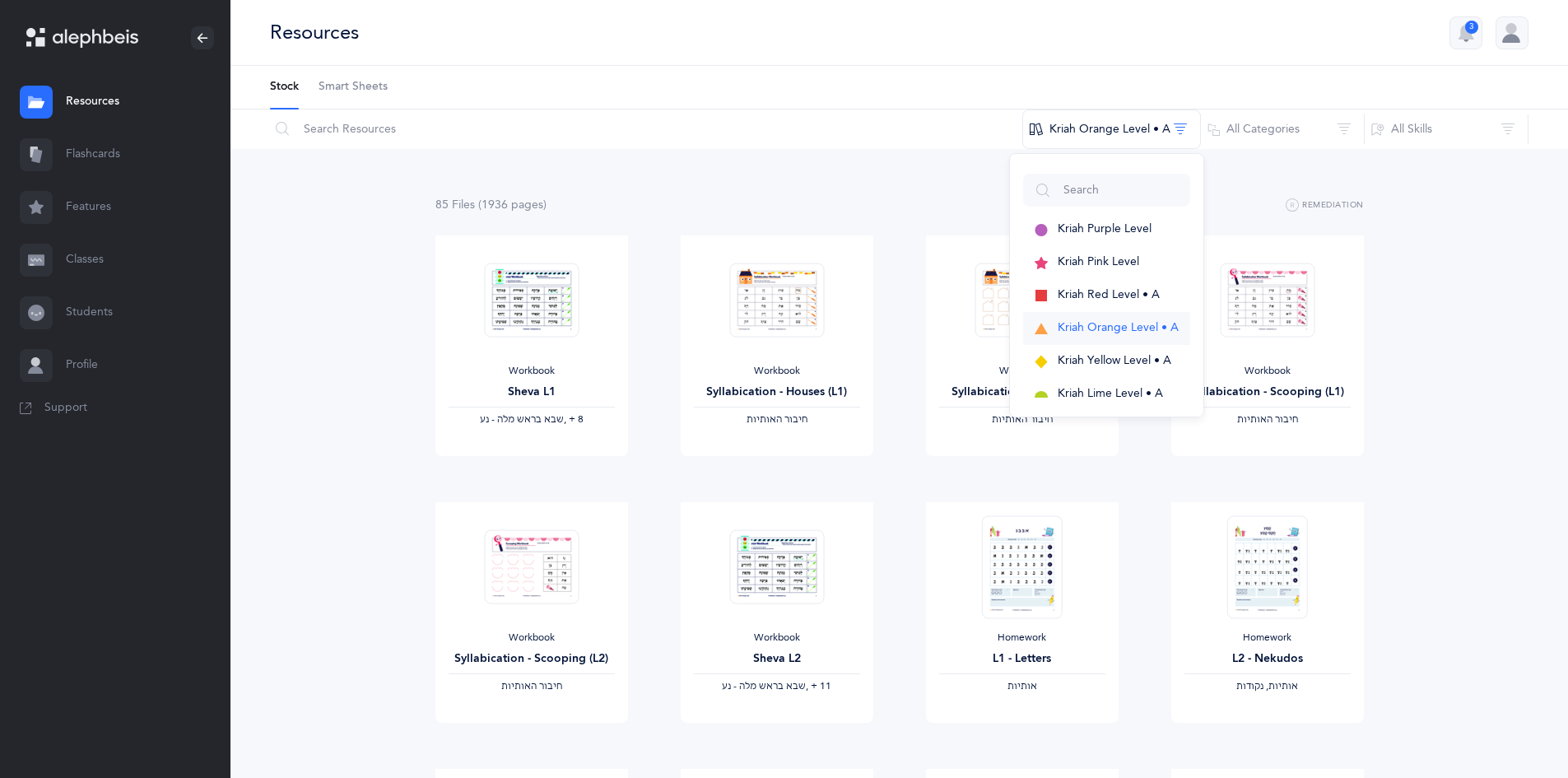
click at [1119, 328] on span "Kriah Orange Level • A" at bounding box center [1118, 327] width 121 height 13
click at [1101, 327] on span "Kriah Orange Level • A" at bounding box center [1118, 327] width 121 height 13
click at [97, 95] on link "Resources" at bounding box center [115, 102] width 231 height 53
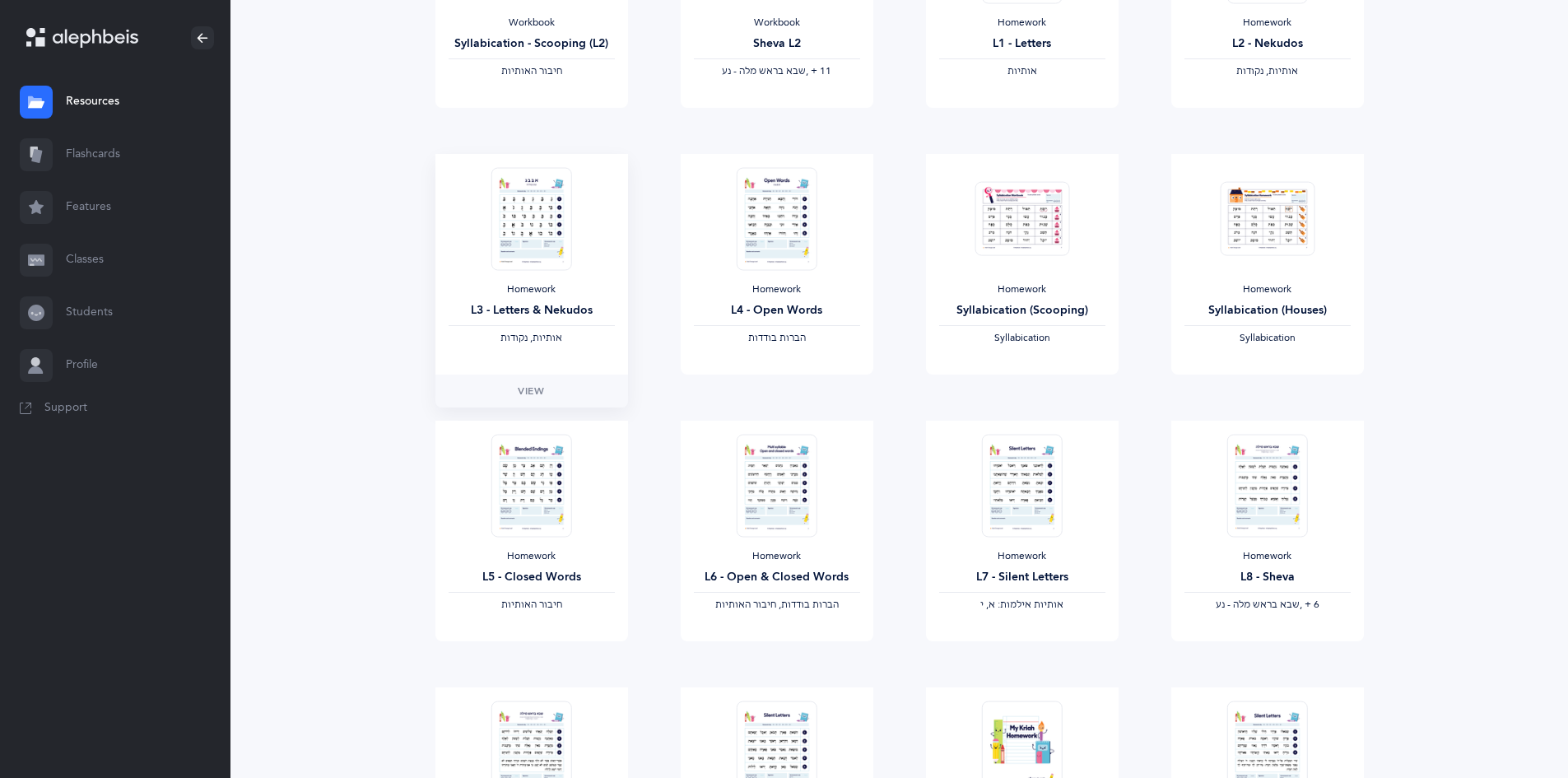
scroll to position [576, 0]
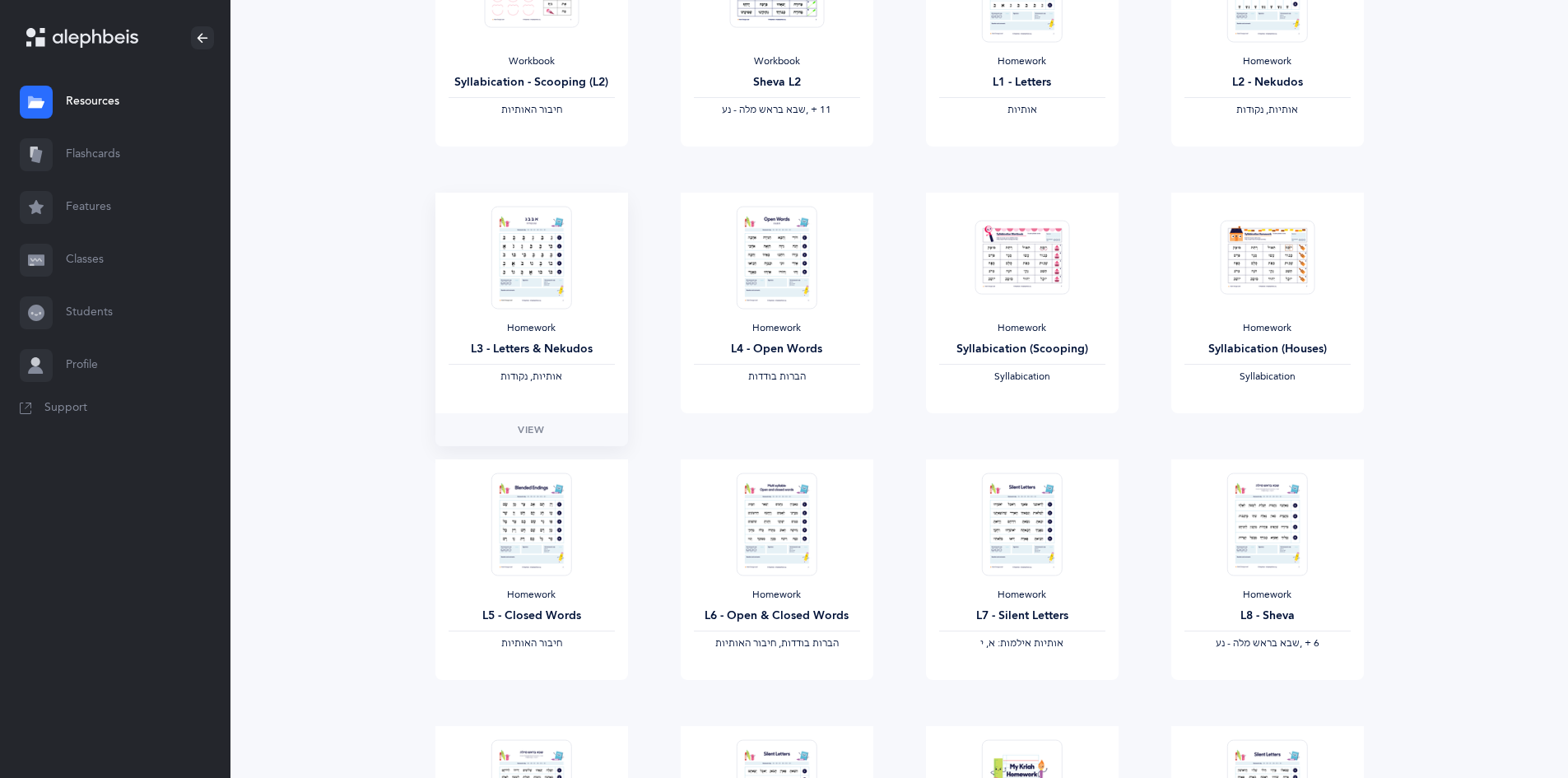
click at [547, 290] on img at bounding box center [531, 257] width 81 height 103
click at [531, 426] on span "View" at bounding box center [531, 429] width 26 height 15
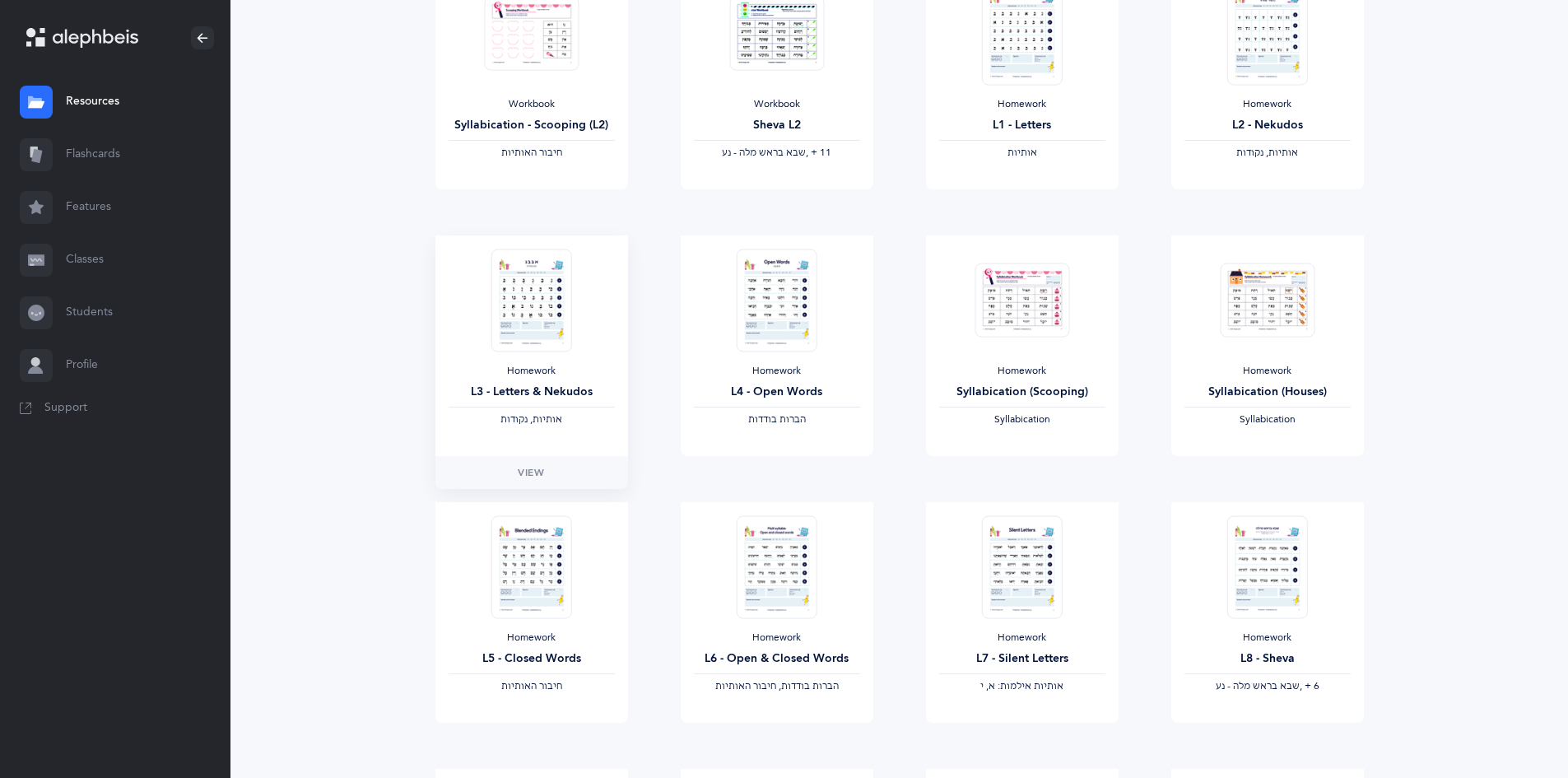
scroll to position [494, 0]
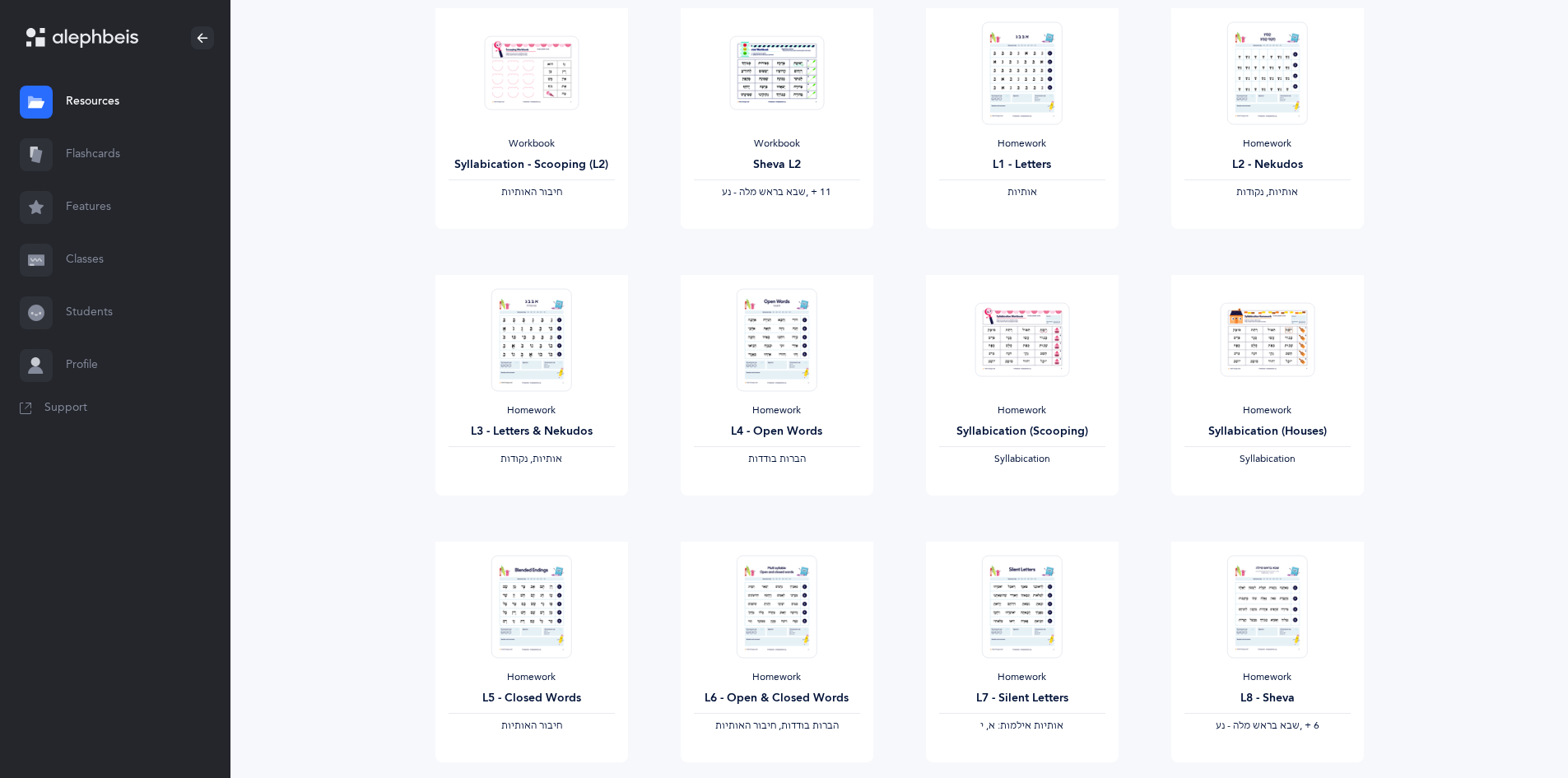
click at [373, 146] on div "85 File s (1936 page s ) Remediation Workbook Sheva L1 ‫שבא בראש מלה - נע‬ ‪, +…" at bounding box center [899, 561] width 1338 height 1811
